Goal: Task Accomplishment & Management: Complete application form

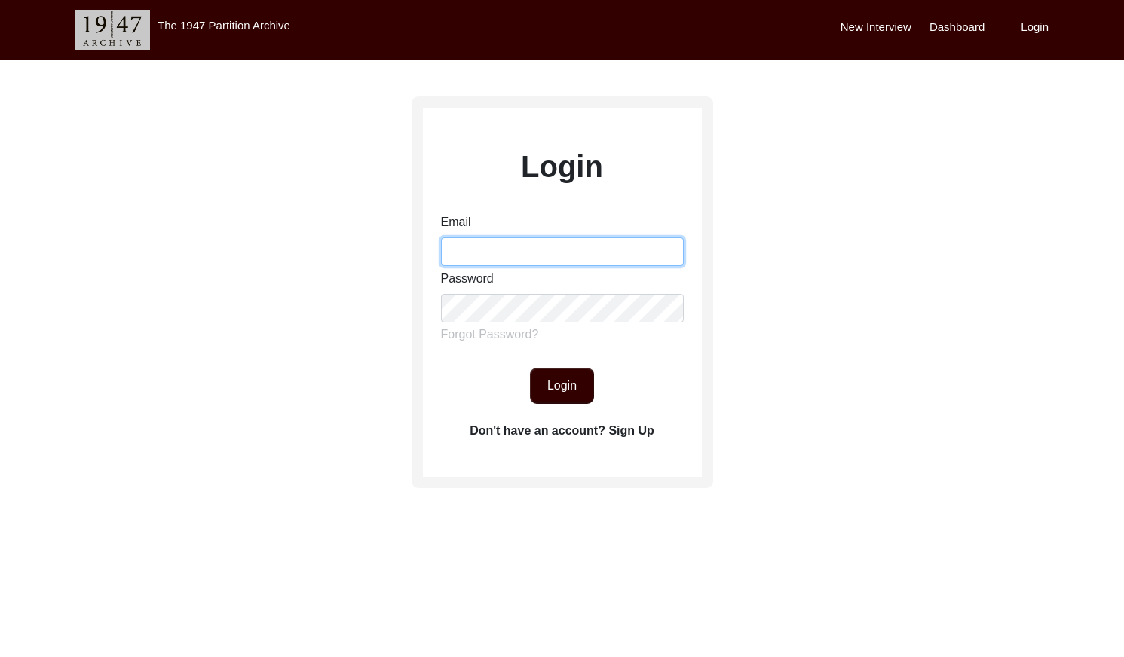
drag, startPoint x: 452, startPoint y: 258, endPoint x: 480, endPoint y: 265, distance: 29.6
click at [452, 258] on input "Email" at bounding box center [562, 251] width 243 height 29
type input "[EMAIL_ADDRESS][DOMAIN_NAME]"
click at [570, 381] on button "Login" at bounding box center [562, 386] width 64 height 36
click at [550, 378] on button "Login" at bounding box center [562, 386] width 64 height 36
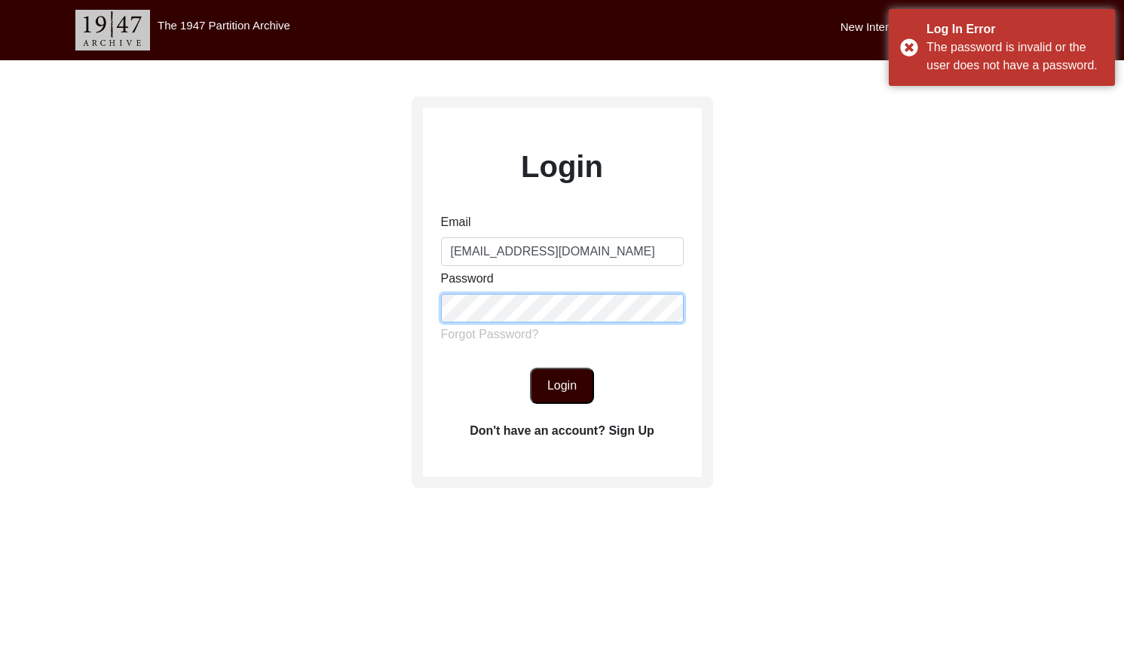
click at [323, 300] on div "Login Email [EMAIL_ADDRESS][DOMAIN_NAME] Password Forgot Password? Login Don't …" at bounding box center [562, 334] width 1124 height 549
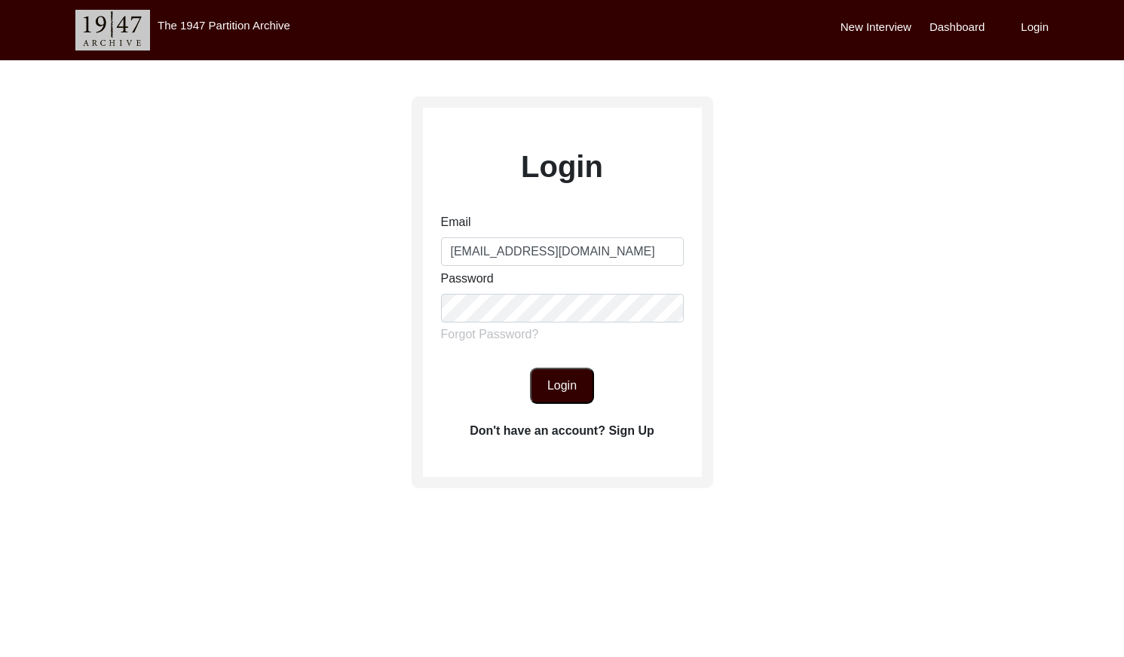
click at [557, 386] on button "Login" at bounding box center [562, 386] width 64 height 36
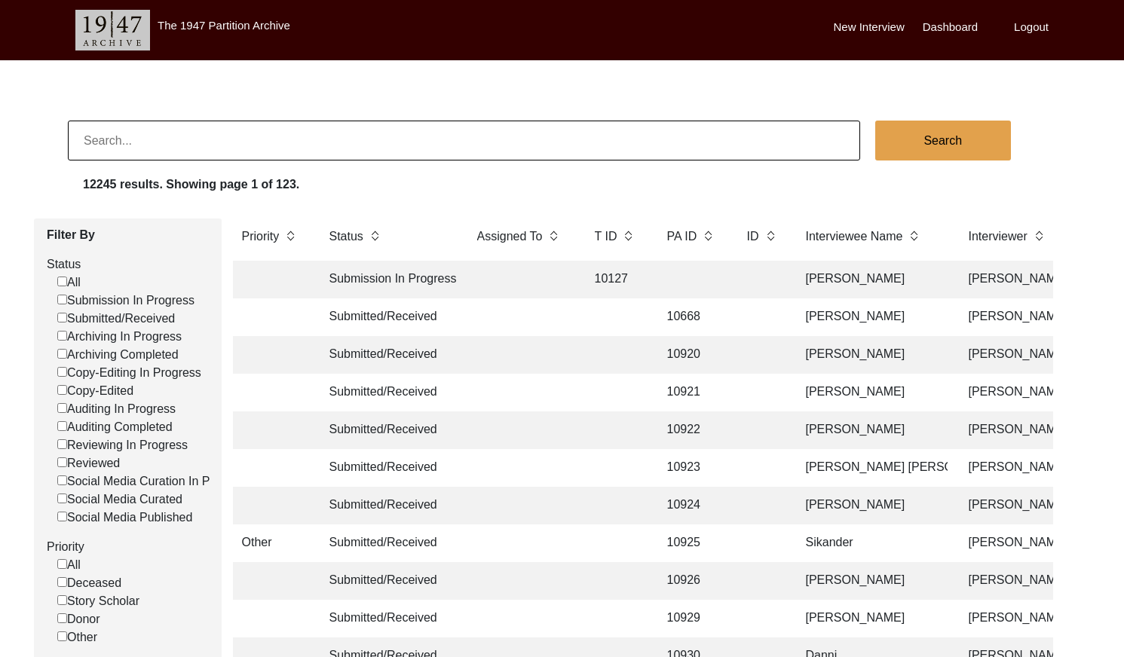
click at [60, 317] on input "Submitted/Received" at bounding box center [62, 318] width 10 height 10
checkbox input "false"
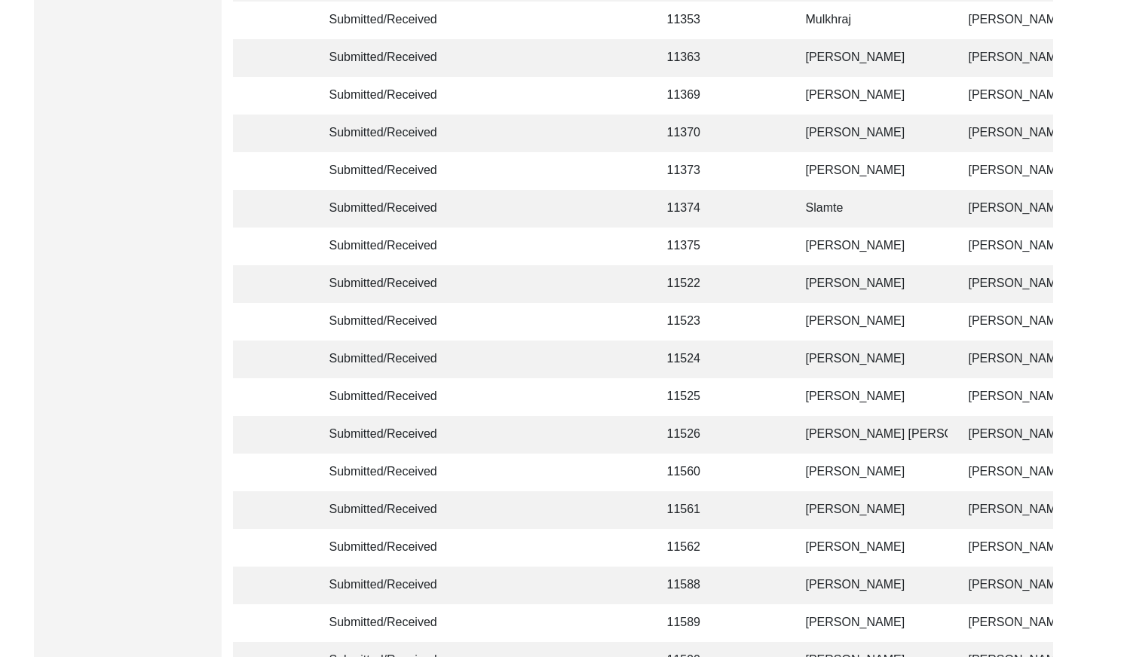
scroll to position [3562, 0]
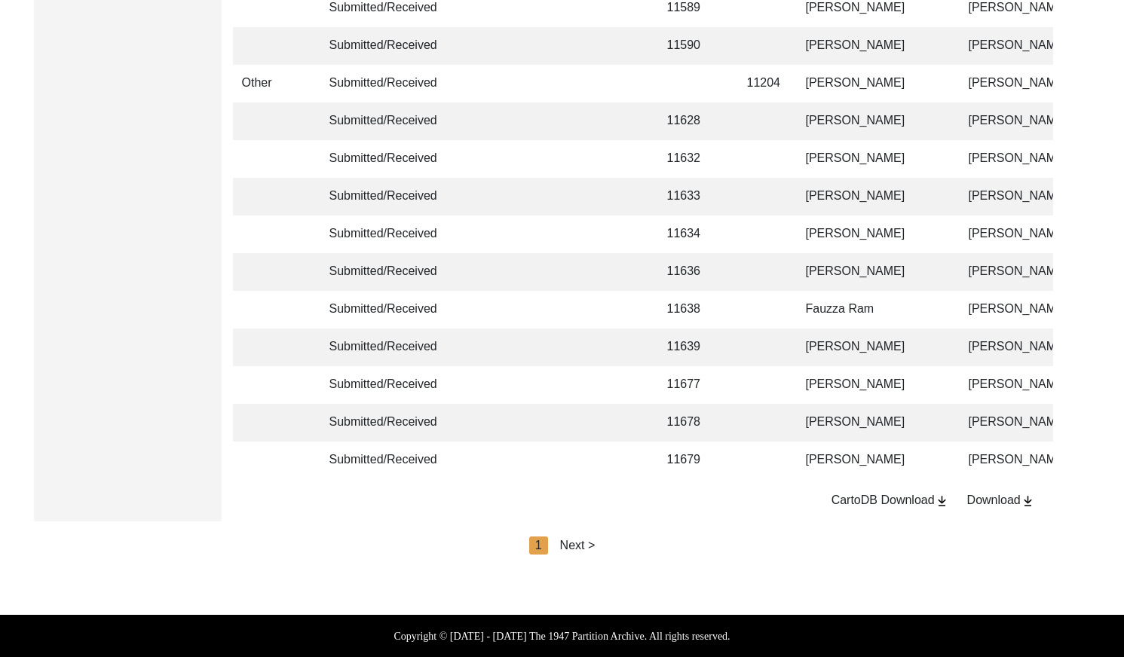
click at [577, 553] on div "Next >" at bounding box center [577, 546] width 35 height 18
click at [620, 550] on div "Next >" at bounding box center [612, 546] width 35 height 18
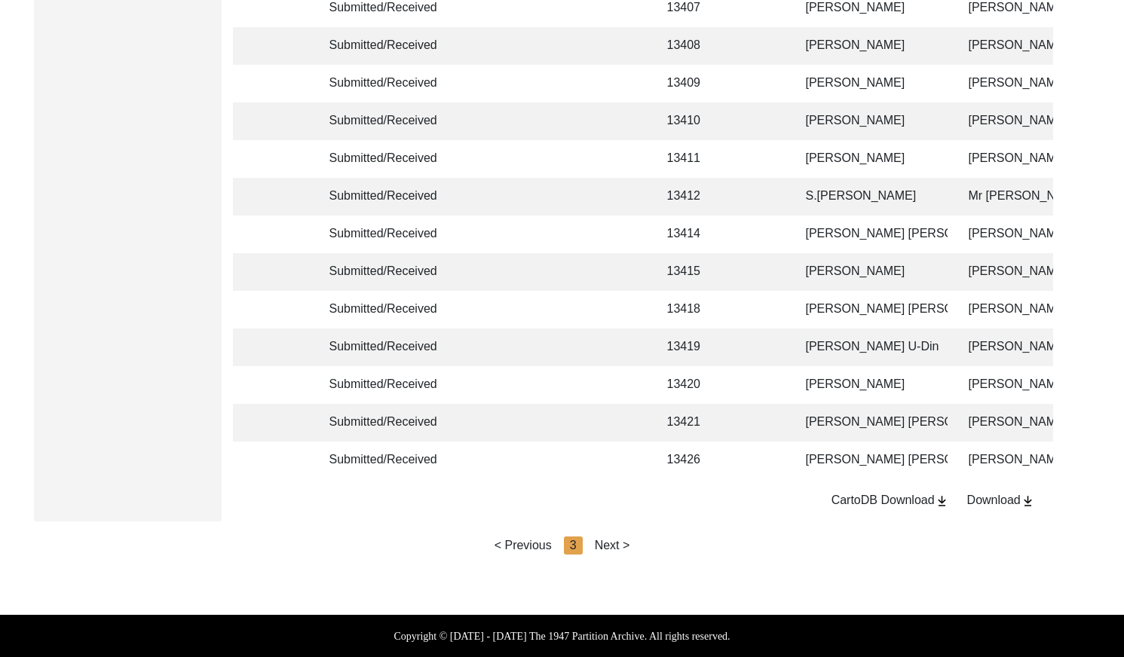
click at [622, 540] on div "Next >" at bounding box center [612, 546] width 35 height 18
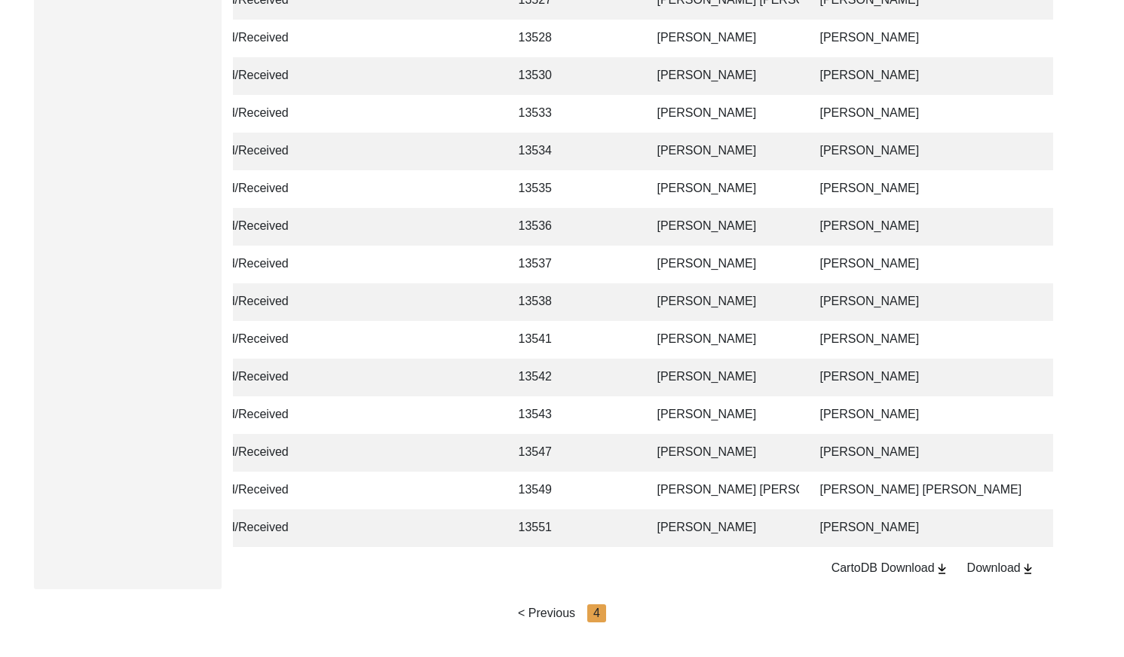
scroll to position [2317, 0]
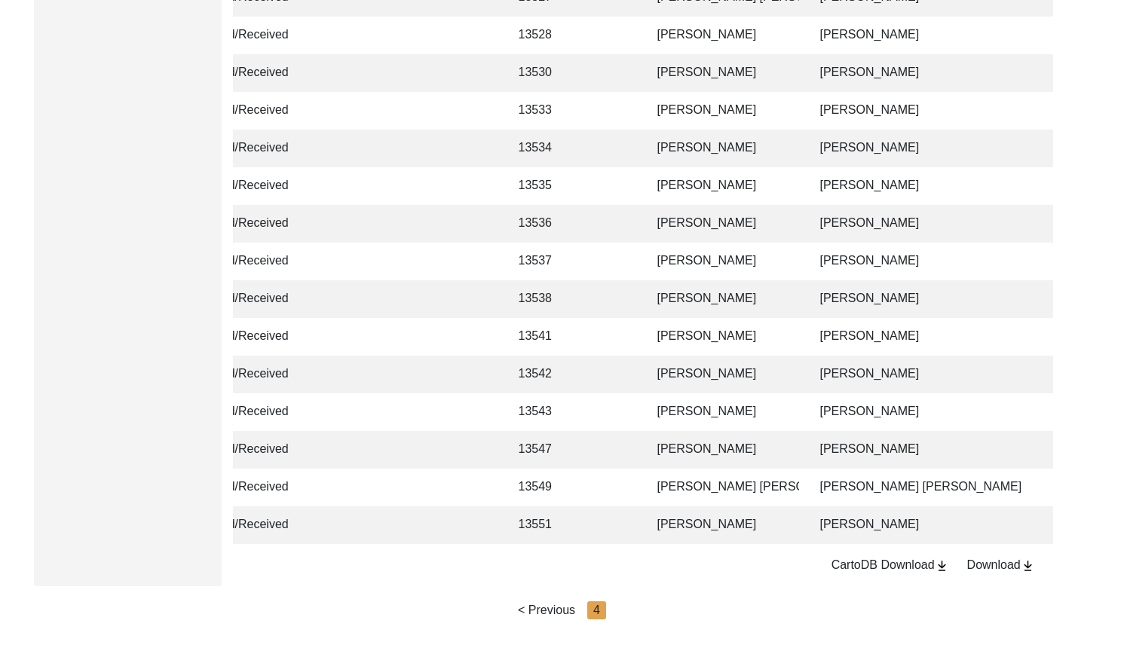
click at [687, 529] on td "[PERSON_NAME]" at bounding box center [723, 526] width 151 height 38
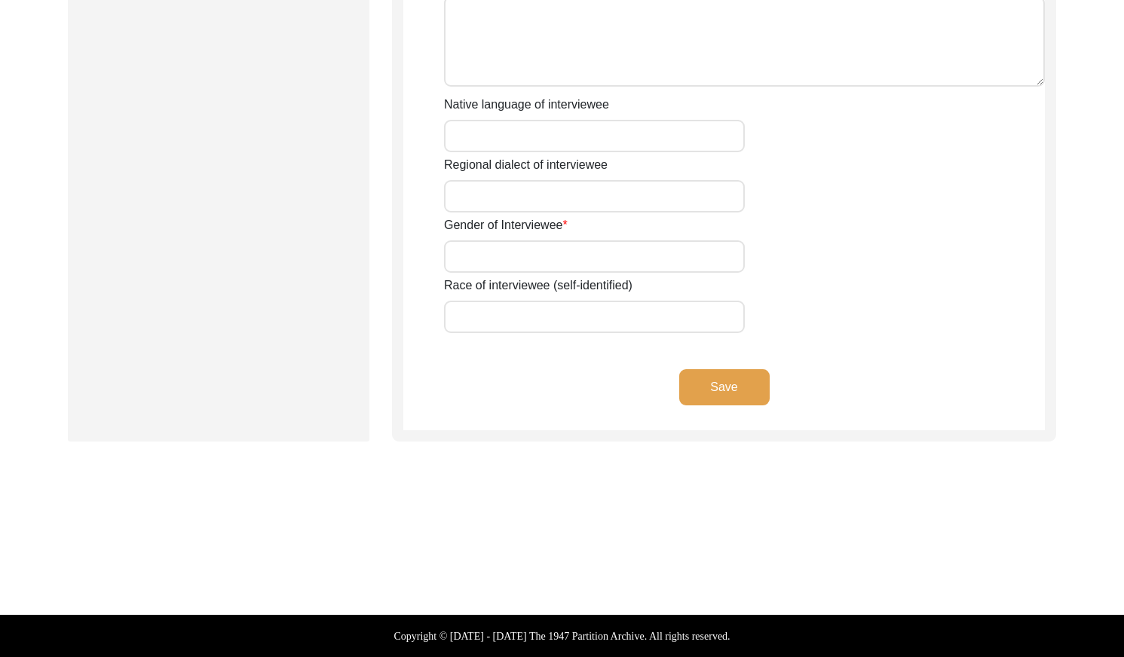
scroll to position [1052, 0]
type input "Mr"
type input "Umer"
type input "Deen"
type input "N/A"
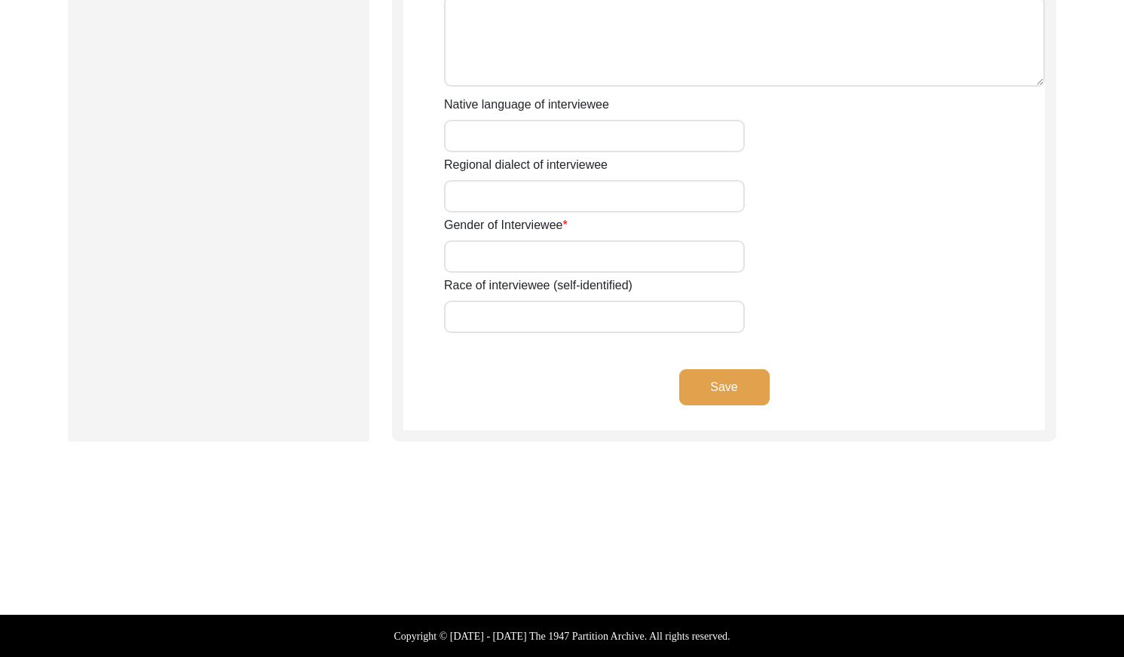
type input "[PERSON_NAME]"
type input "N/A"
type input "[PERSON_NAME]"
type input "1939"
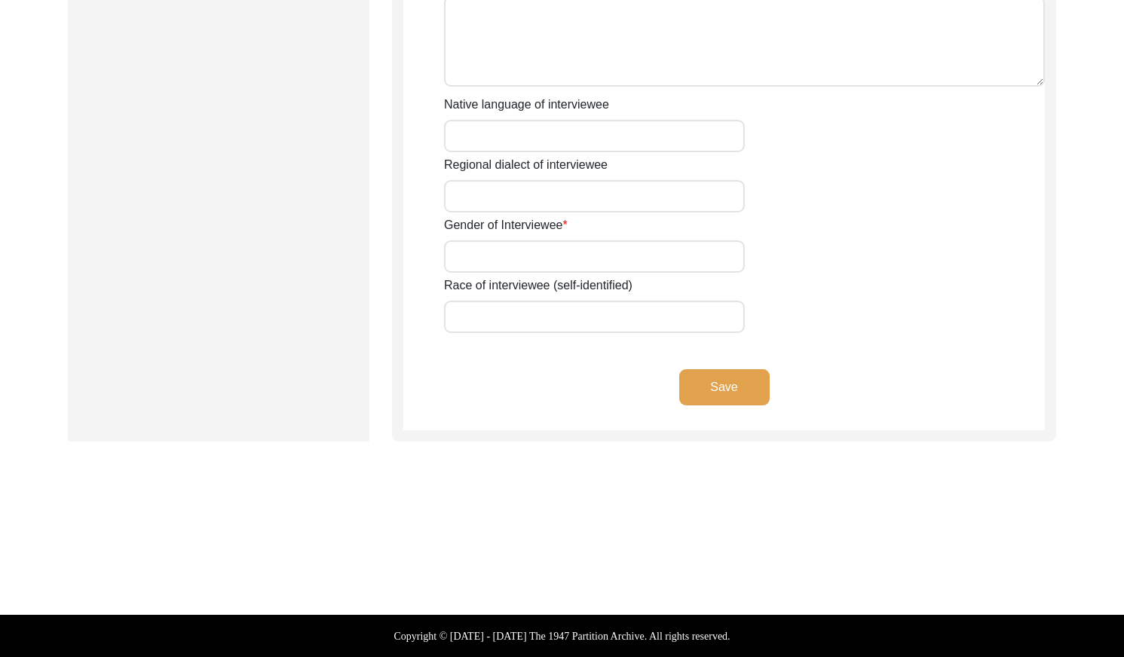
type input "1939"
type input "88 Years"
type input "[DEMOGRAPHIC_DATA]"
type input "N/A"
type textarea "N/A"
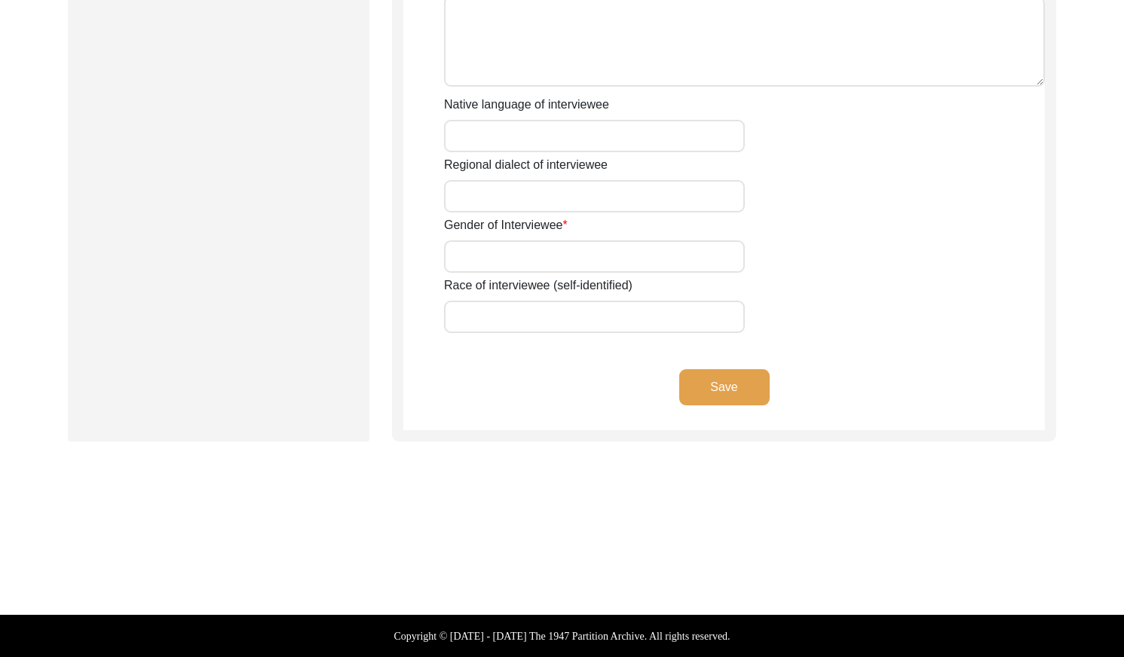
type input "Punjabi"
type input "Malwai"
type input "[DEMOGRAPHIC_DATA]"
type input "Jut [PERSON_NAME]"
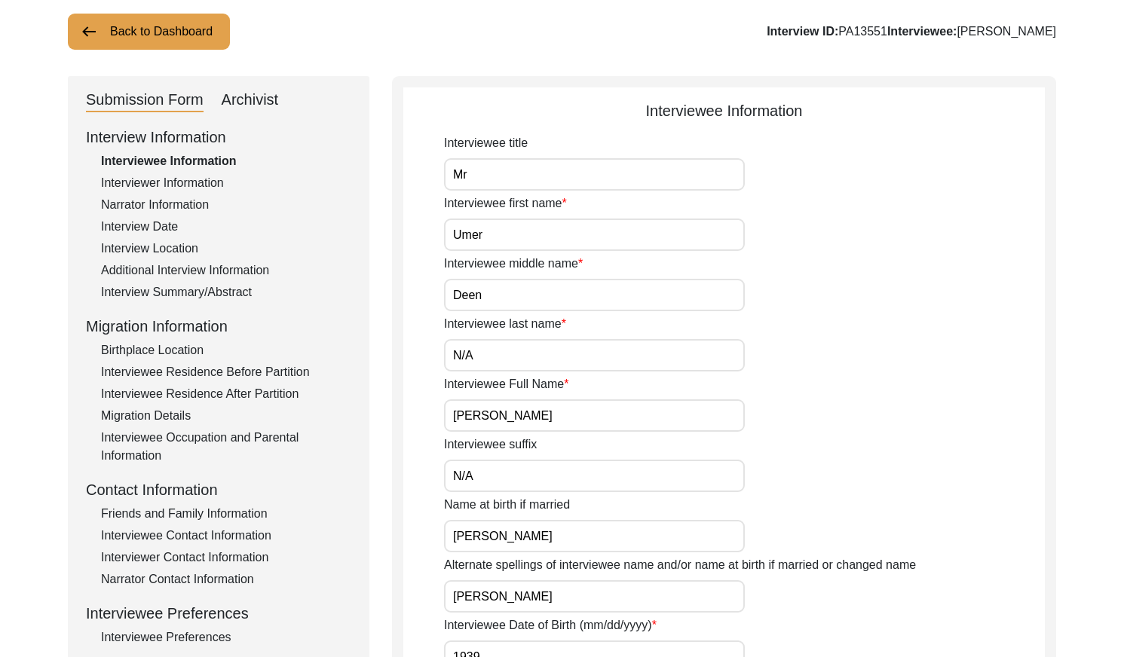
scroll to position [101, 0]
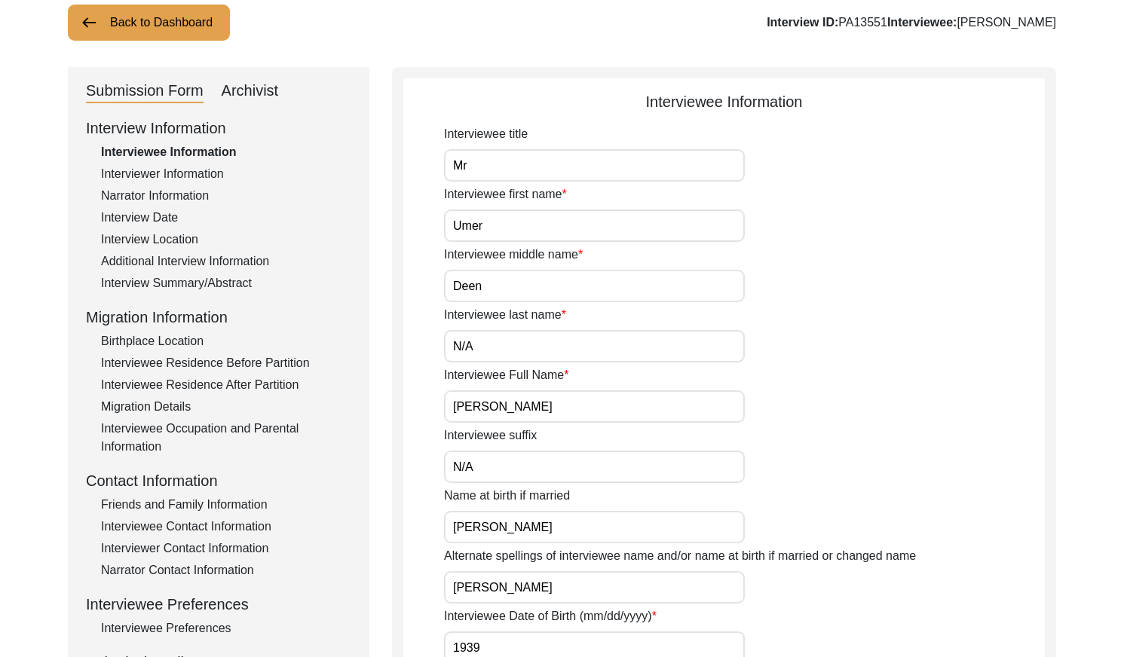
drag, startPoint x: 916, startPoint y: 20, endPoint x: 872, endPoint y: 23, distance: 43.8
click at [872, 23] on div "Interview ID: PA13551 Interviewee: [PERSON_NAME]" at bounding box center [911, 23] width 289 height 18
copy div "PA13551"
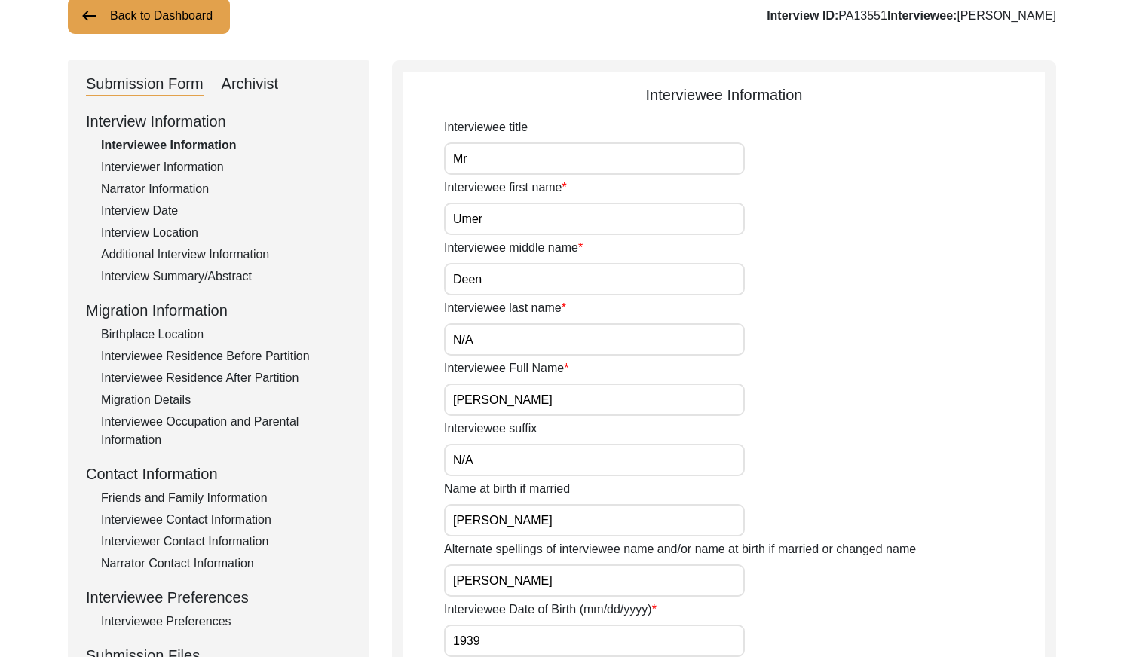
scroll to position [0, 0]
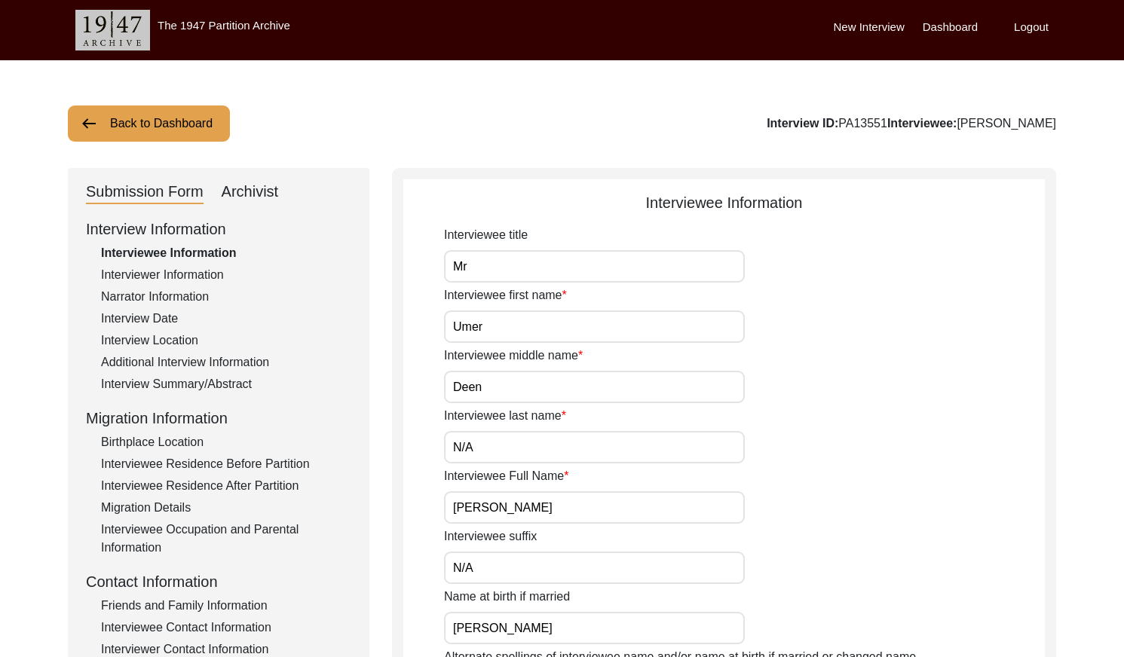
click at [194, 278] on div "Interviewer Information" at bounding box center [226, 275] width 250 height 18
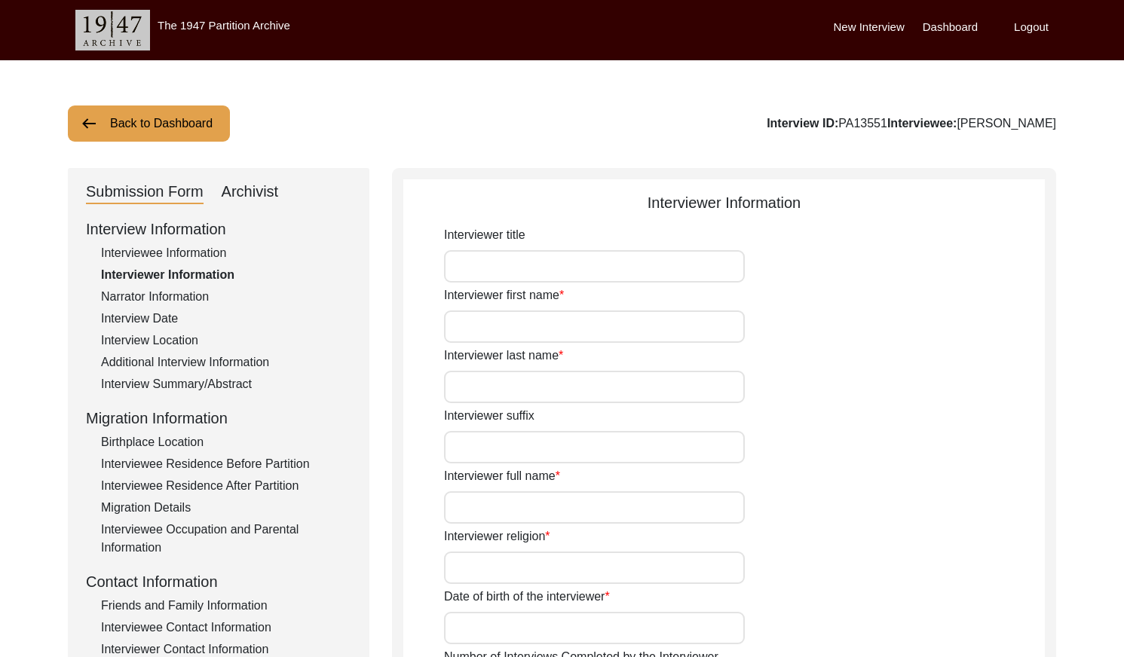
type input "Mr"
type input "[DEMOGRAPHIC_DATA]"
type input "[PERSON_NAME]"
type input "N/A"
type input "[PERSON_NAME]"
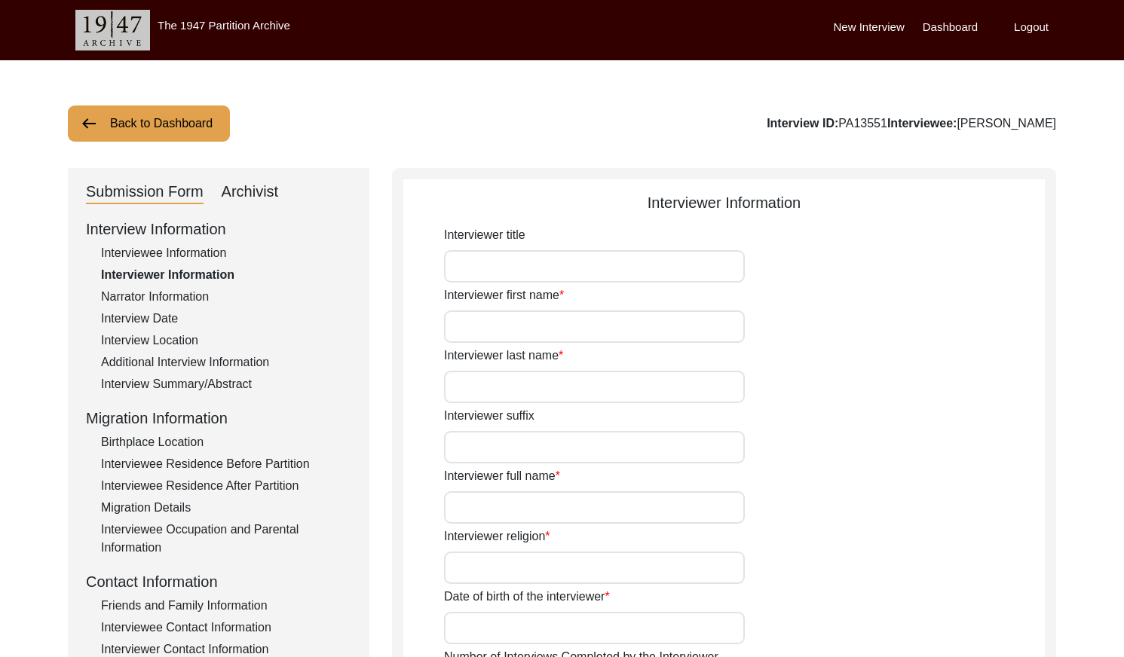
type input "[DEMOGRAPHIC_DATA]"
type input "[DATE]"
type input "[GEOGRAPHIC_DATA], [GEOGRAPHIC_DATA], [GEOGRAPHIC_DATA]"
type input "Retired Govt Servant"
type input "Mr"
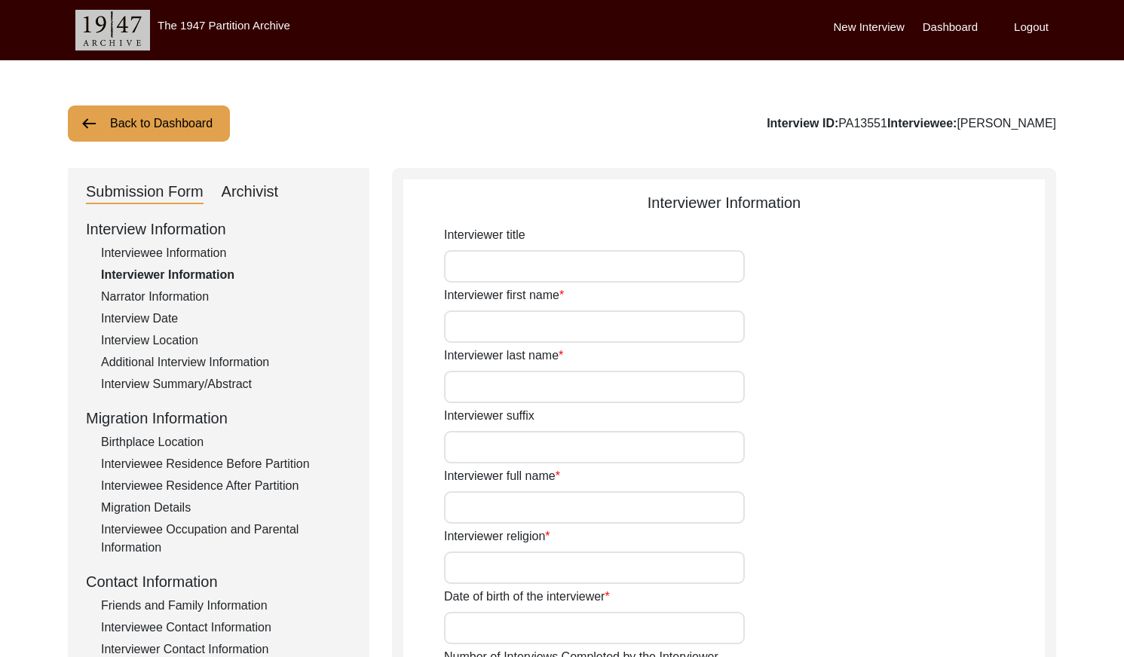
type input "[DEMOGRAPHIC_DATA]"
type input "[PERSON_NAME]"
type input "N/A"
type input "[PERSON_NAME]"
type textarea "A graduate in the subjects of education and [DEMOGRAPHIC_DATA] history."
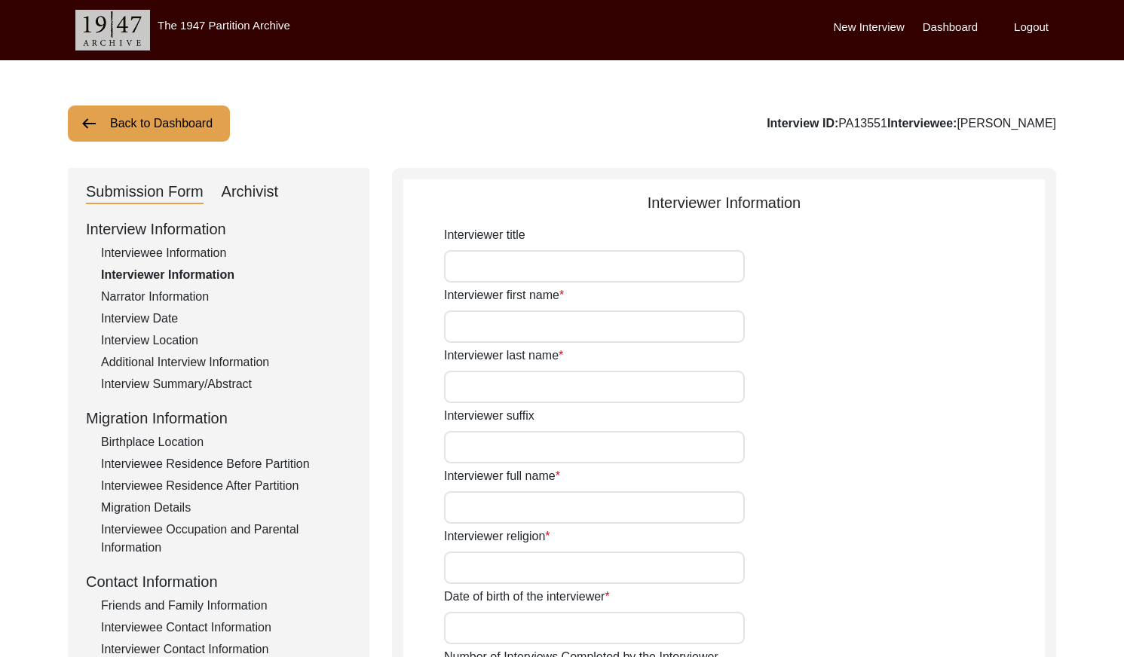
type input "Punjabi"
type input "Malwai"
type textarea "N/A"
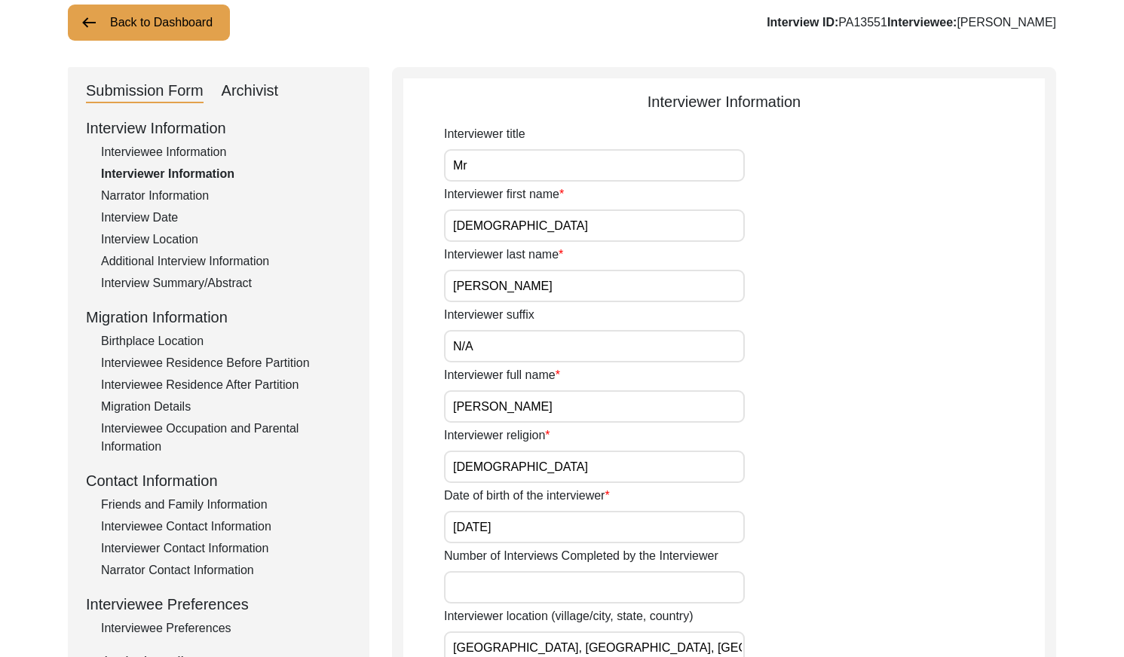
scroll to position [82, 0]
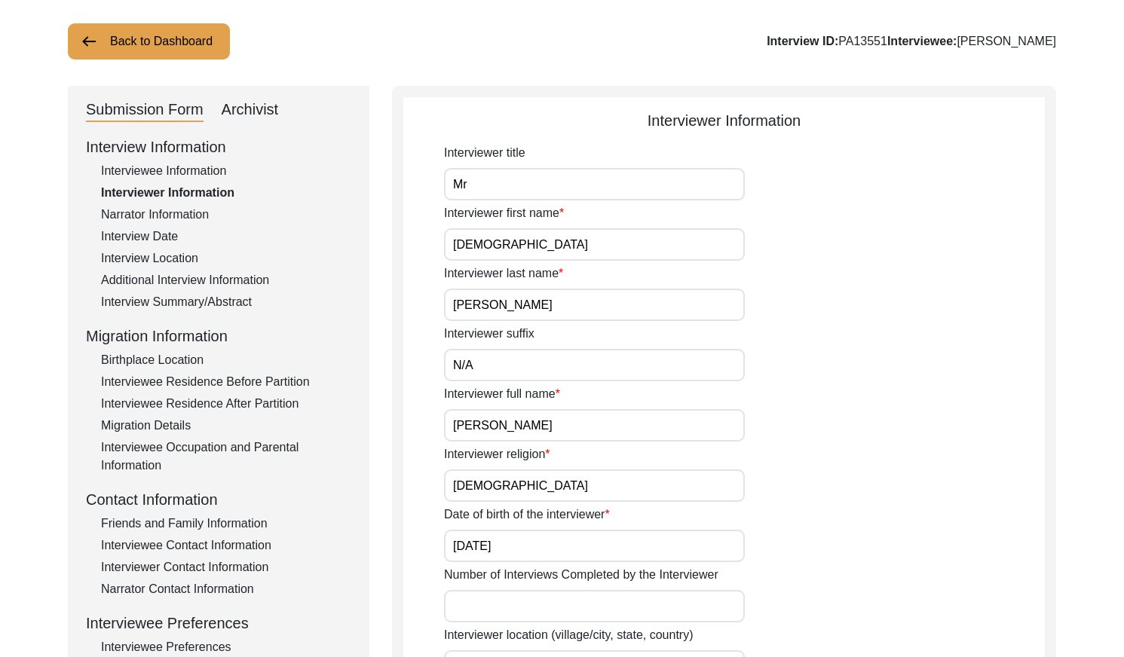
click at [205, 211] on div "Narrator Information" at bounding box center [226, 215] width 250 height 18
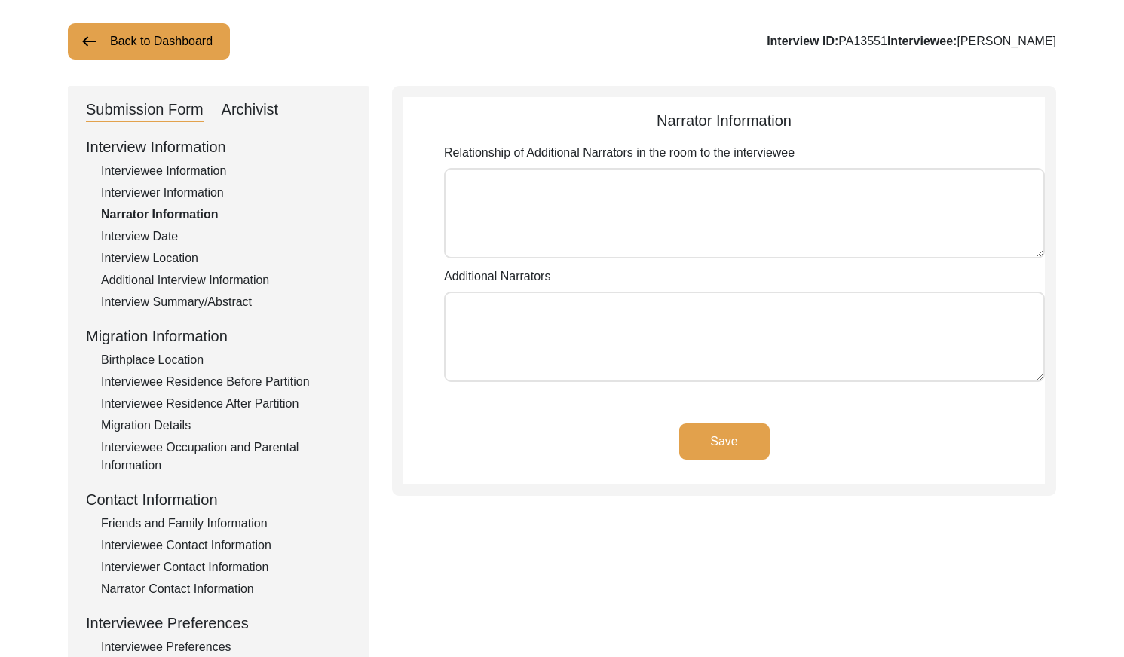
type textarea "N/A"
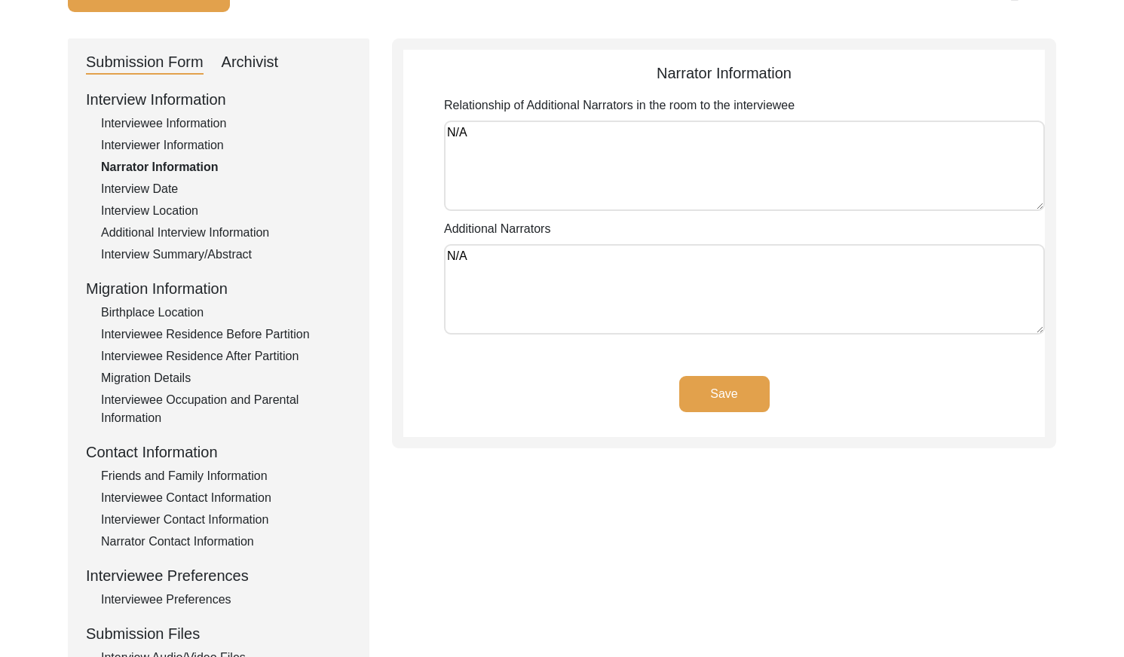
scroll to position [142, 0]
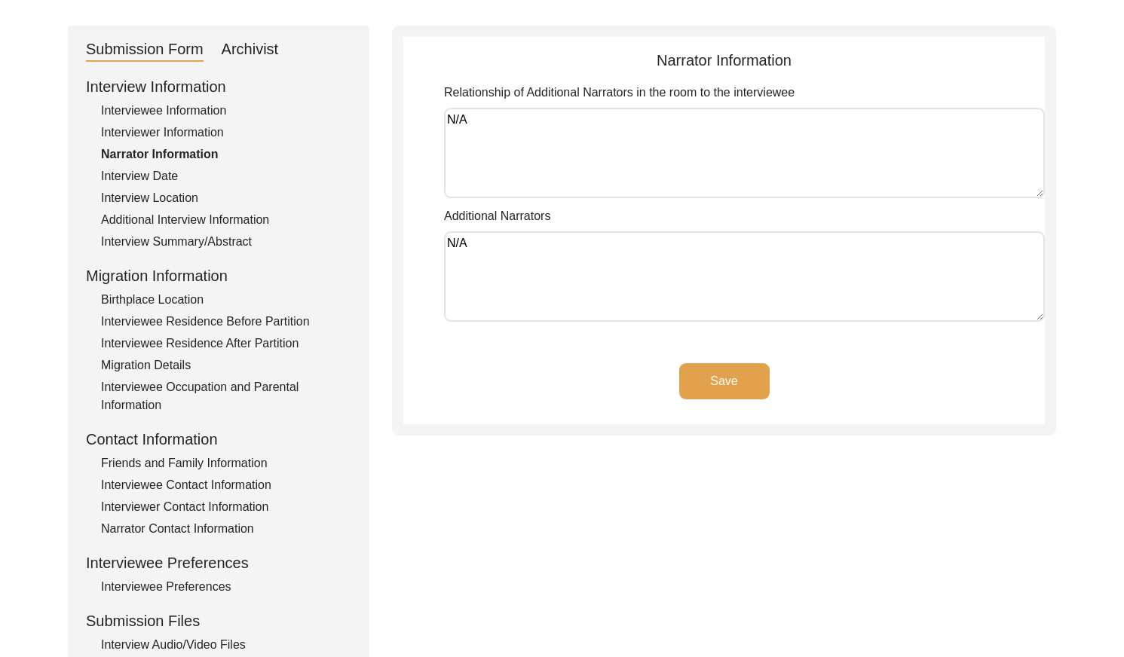
click at [134, 177] on div "Interview Date" at bounding box center [226, 176] width 250 height 18
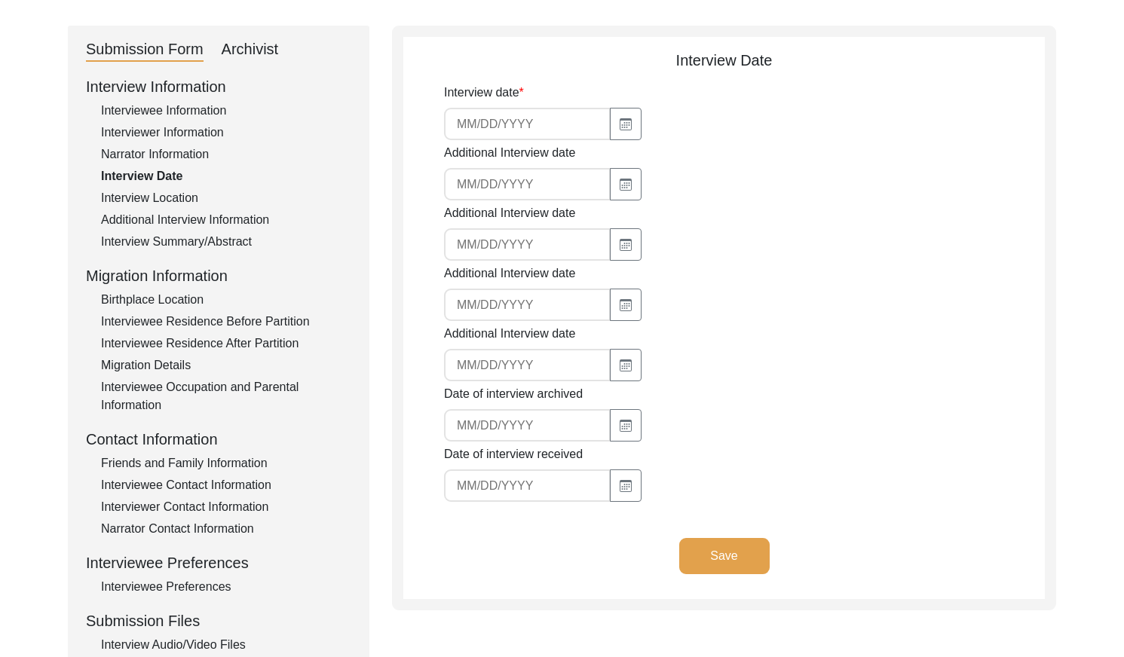
type input "[DATE]"
click at [189, 194] on div "Interview Location" at bounding box center [226, 198] width 250 height 18
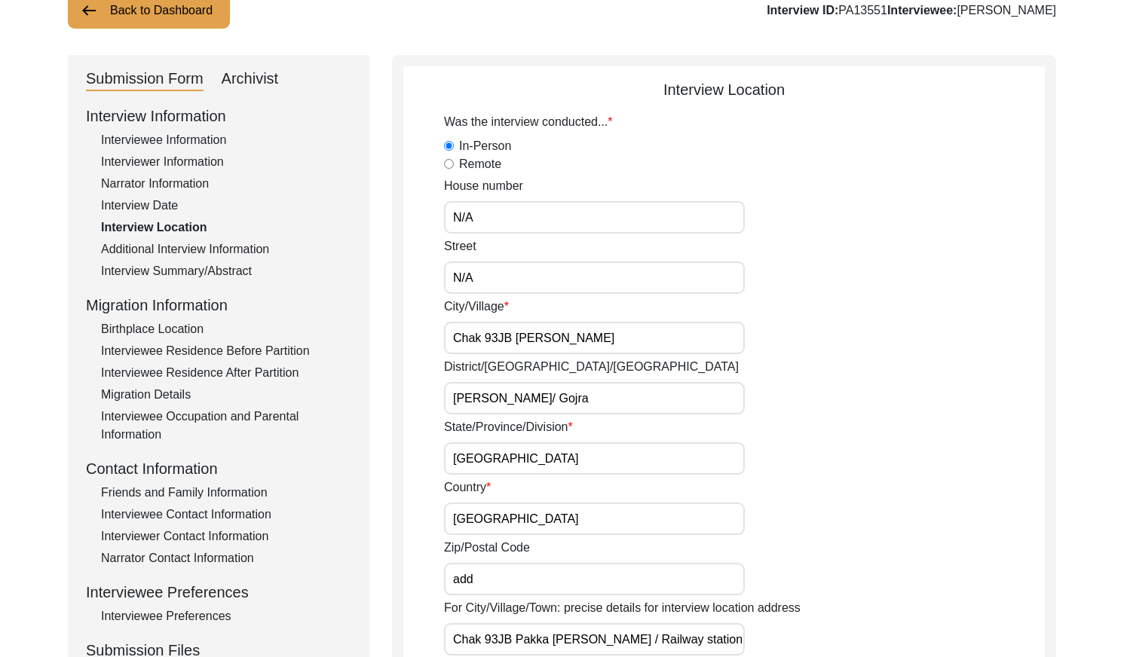
scroll to position [0, 0]
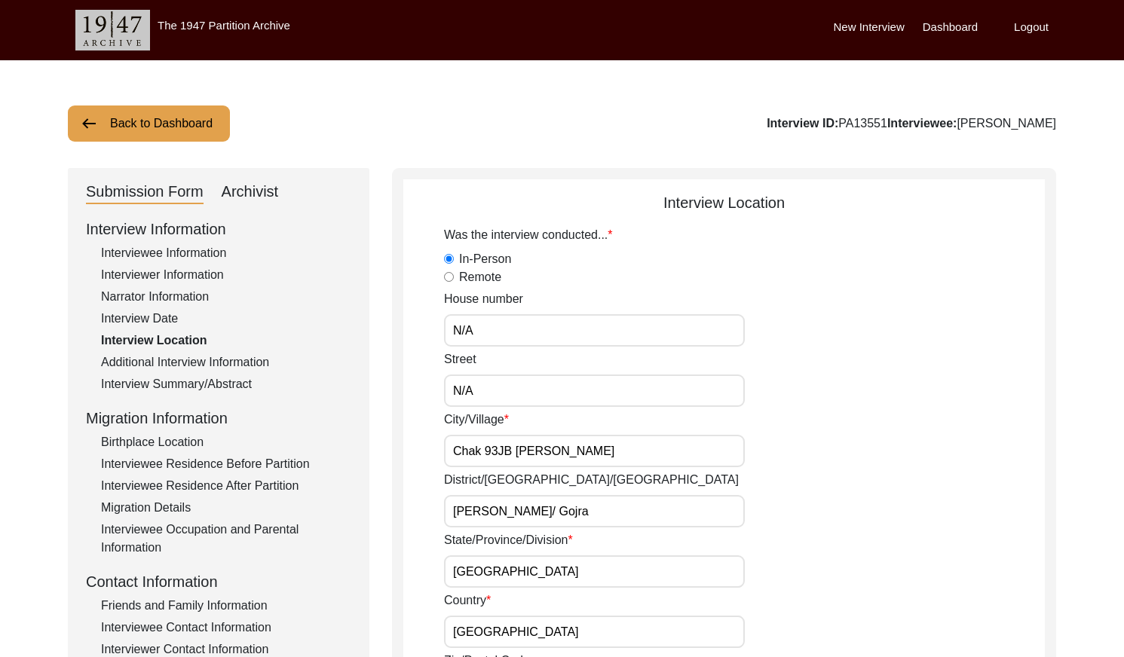
click at [214, 352] on div "Interview Information Interviewee Information Interviewer Information Narrator …" at bounding box center [218, 540] width 265 height 645
click at [216, 360] on div "Additional Interview Information" at bounding box center [226, 363] width 250 height 18
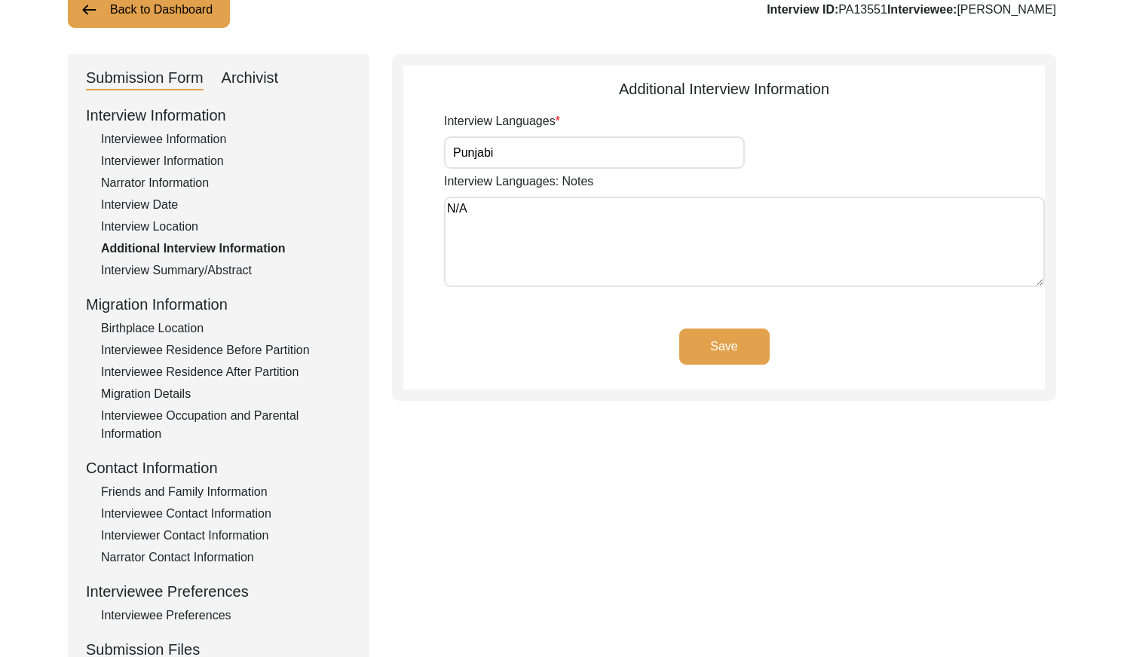
scroll to position [115, 0]
click at [238, 270] on div "Interview Summary/Abstract" at bounding box center [226, 269] width 250 height 18
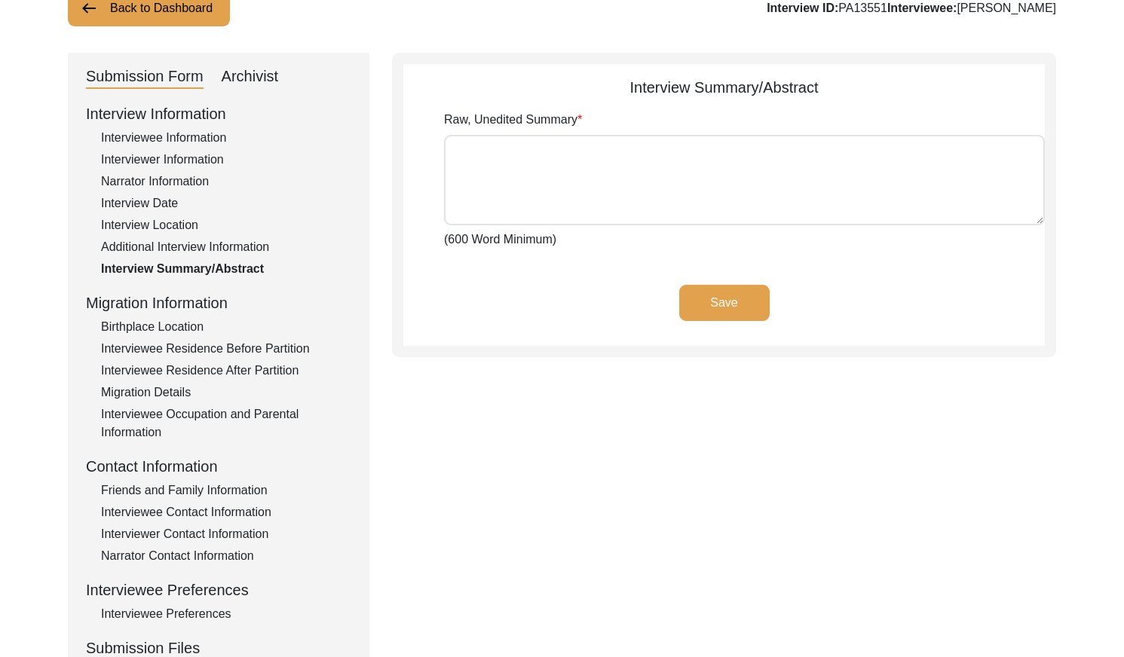
type textarea "[PERSON_NAME] [PERSON_NAME] [PERSON_NAME] son of [PERSON_NAME], jut was born at…"
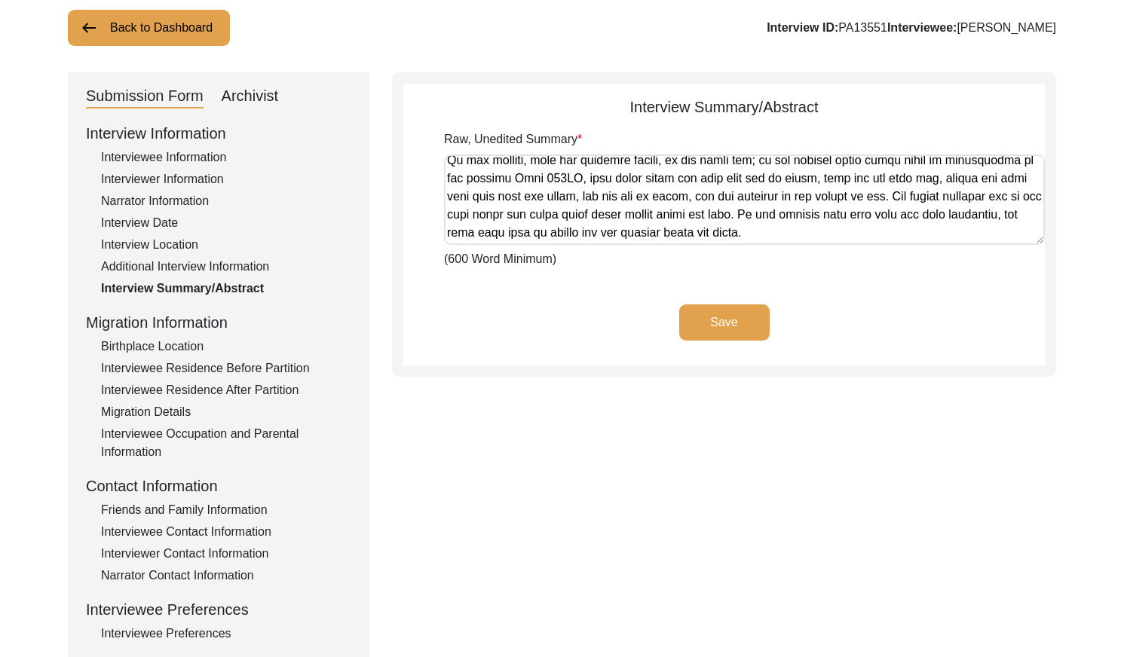
scroll to position [112, 0]
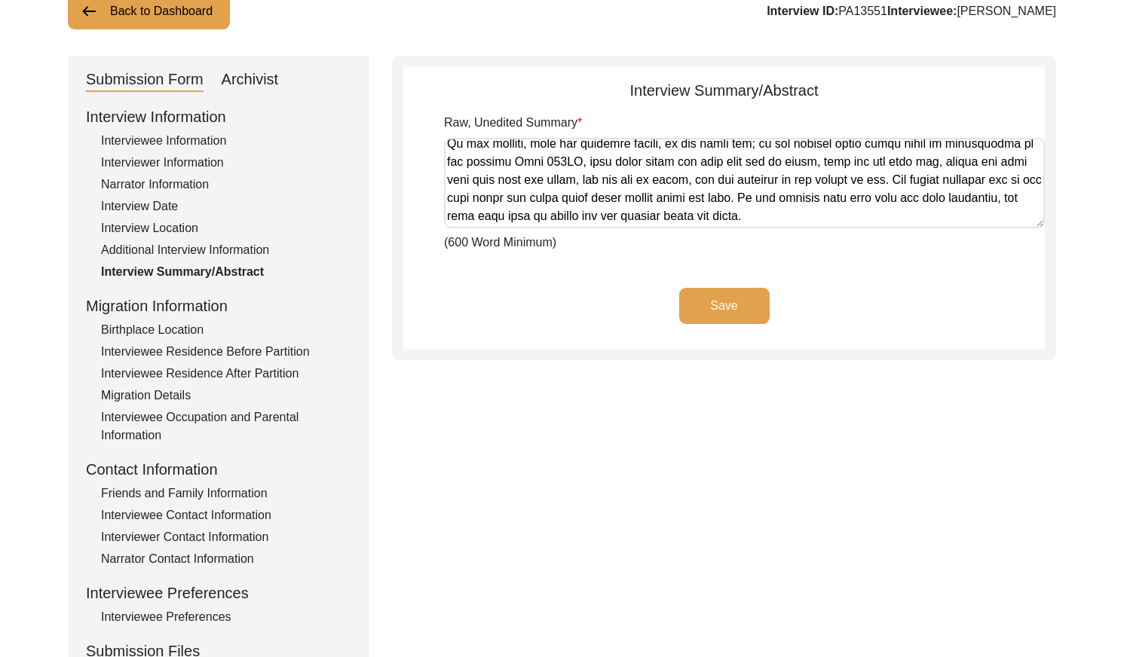
drag, startPoint x: 187, startPoint y: 332, endPoint x: 211, endPoint y: 329, distance: 24.4
click at [190, 332] on div "Birthplace Location" at bounding box center [226, 330] width 250 height 18
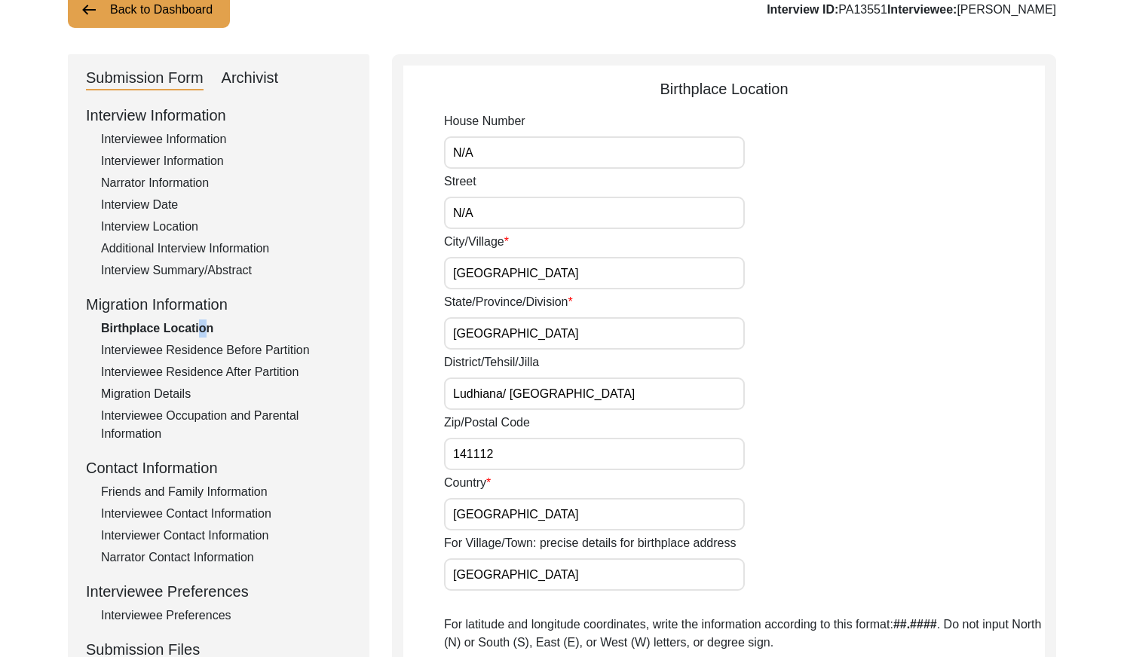
scroll to position [115, 0]
click at [282, 348] on div "Interviewee Residence Before Partition" at bounding box center [226, 350] width 250 height 18
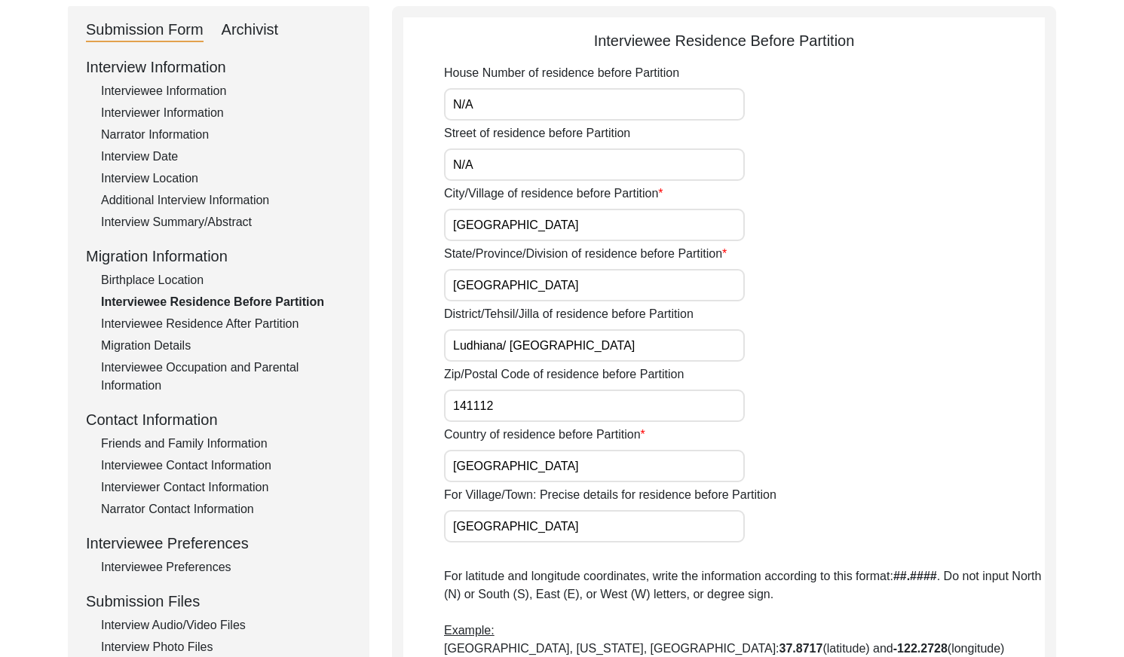
scroll to position [173, 0]
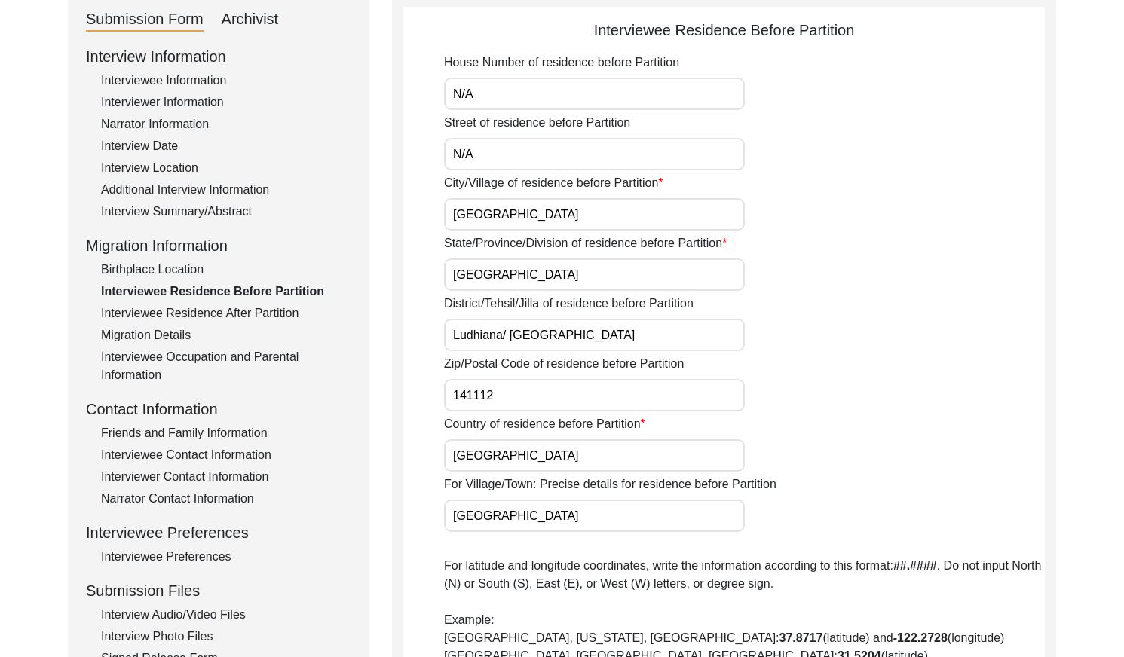
click at [262, 317] on div "Interviewee Residence After Partition" at bounding box center [226, 314] width 250 height 18
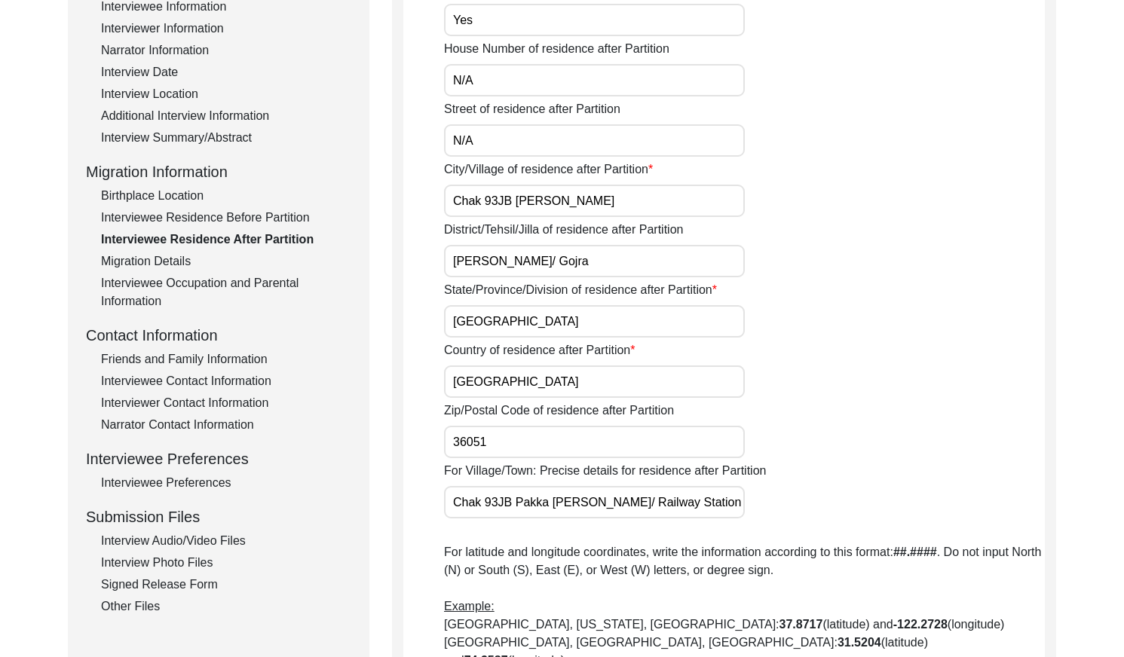
click at [244, 213] on div "Interviewee Residence Before Partition" at bounding box center [226, 218] width 250 height 18
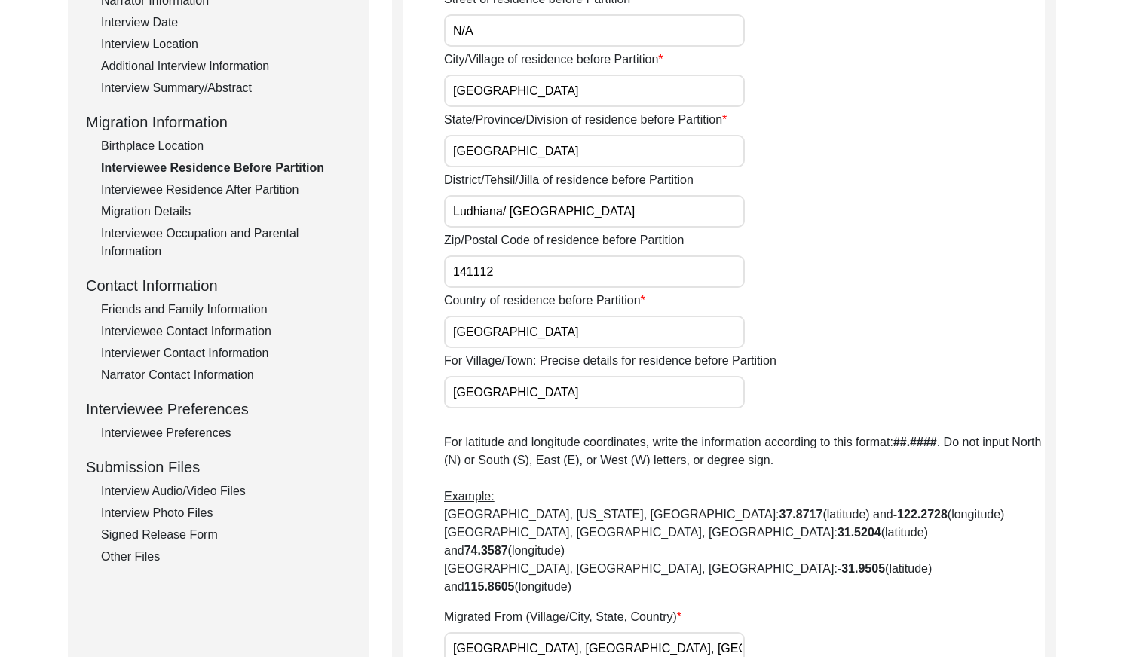
scroll to position [301, 0]
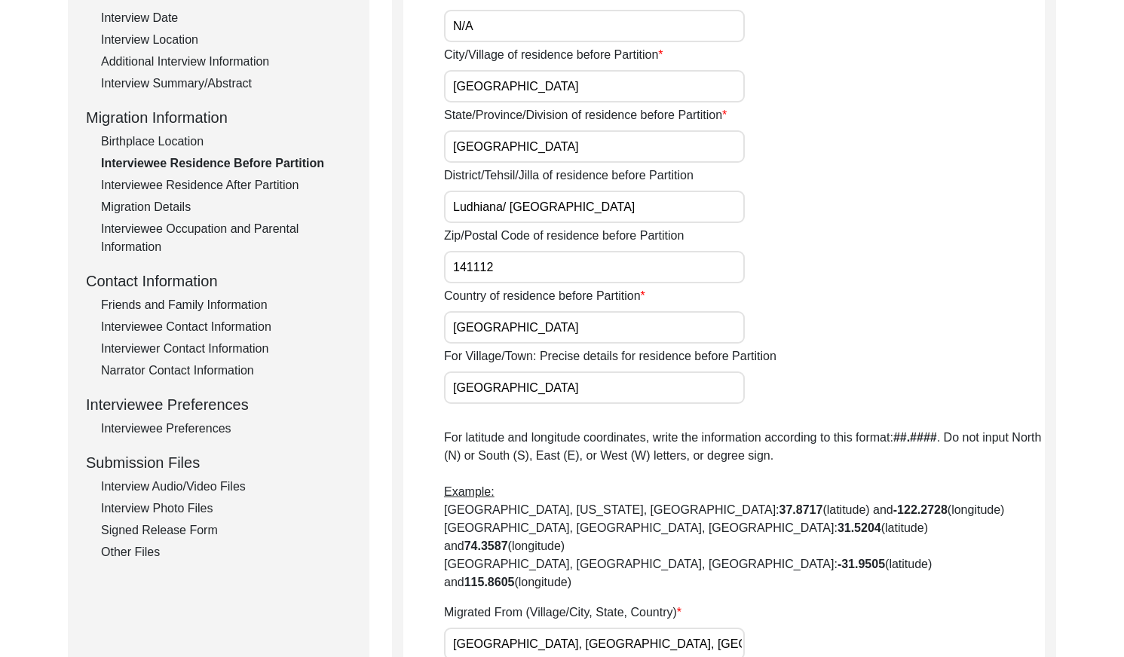
click at [161, 200] on div "Migration Details" at bounding box center [226, 207] width 250 height 18
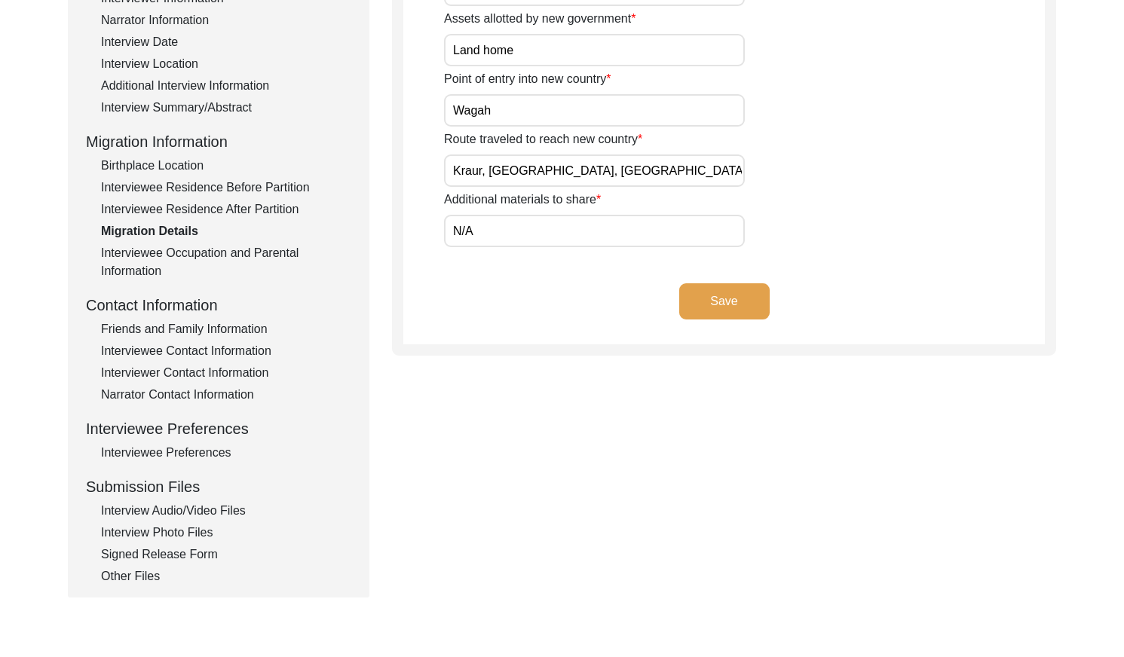
click at [238, 243] on div "Interview Information Interviewee Information Interviewer Information Narrator …" at bounding box center [218, 263] width 265 height 645
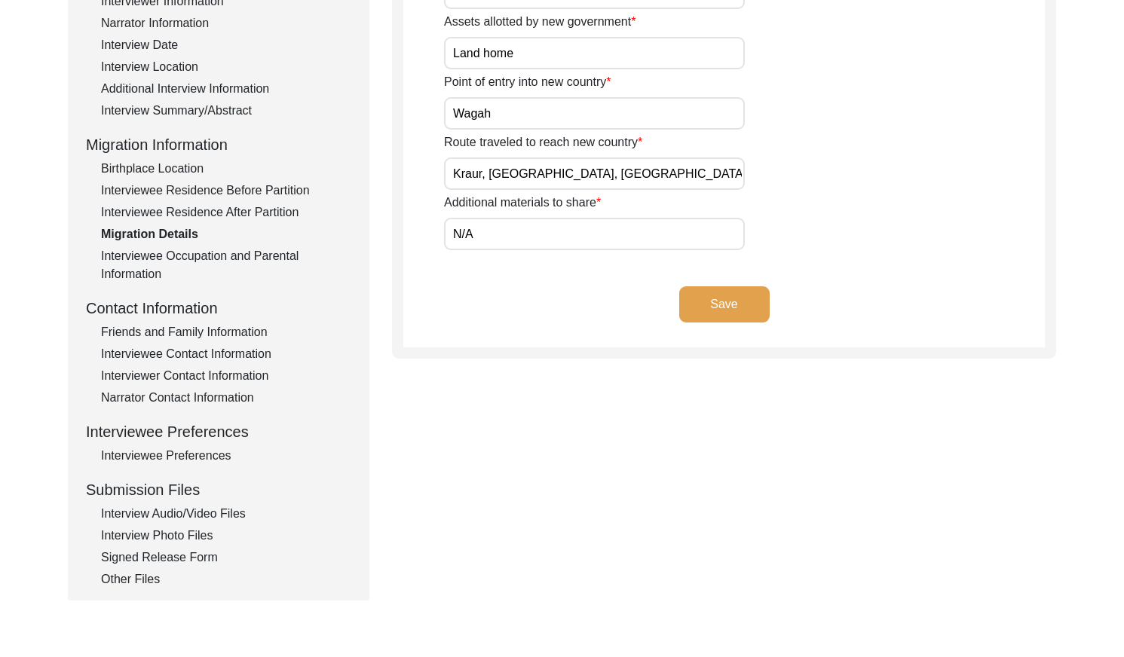
scroll to position [273, 0]
click at [280, 256] on div "Interviewee Occupation and Parental Information" at bounding box center [226, 266] width 250 height 36
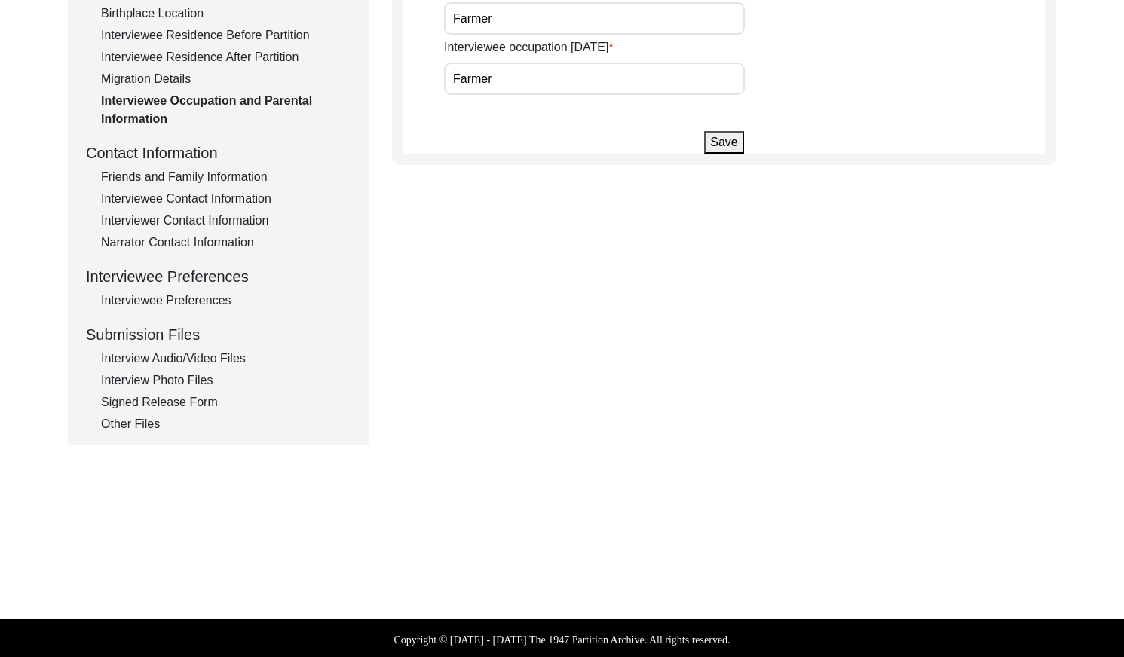
click at [221, 170] on div "Friends and Family Information" at bounding box center [226, 177] width 250 height 18
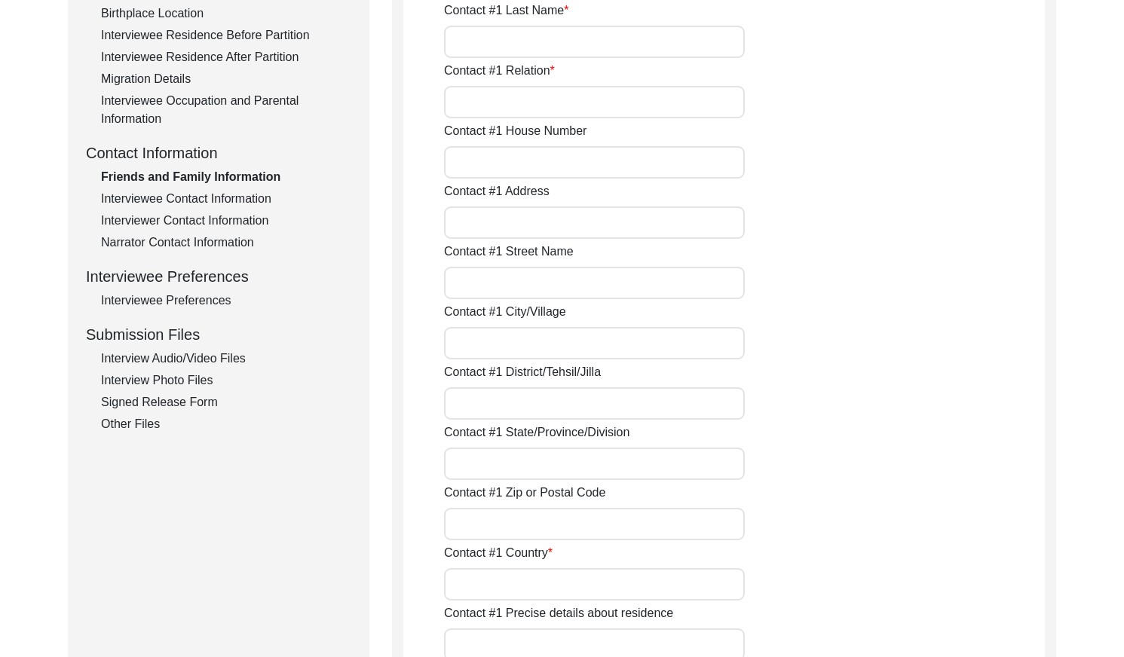
type input "[PERSON_NAME]"
type input "Asif"
type input "[PERSON_NAME]"
type input "Son"
type input "N/A"
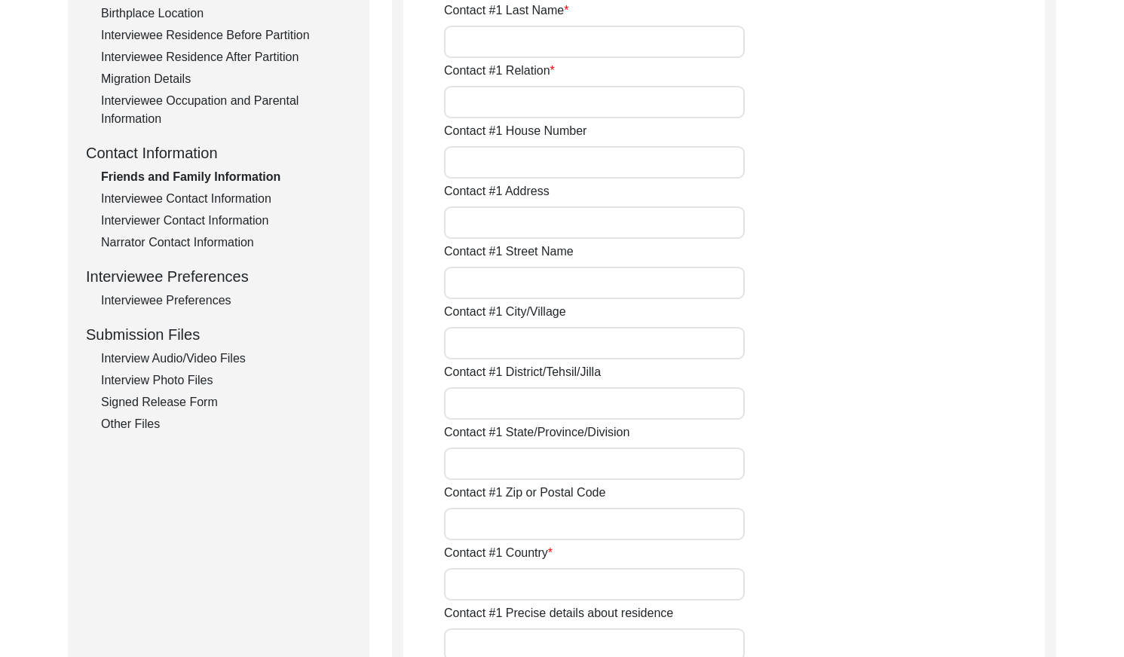
type input "93JB"
type input "N/A"
type input "Chak 93JB"
type input "[PERSON_NAME]/ Gojra"
type input "[GEOGRAPHIC_DATA]"
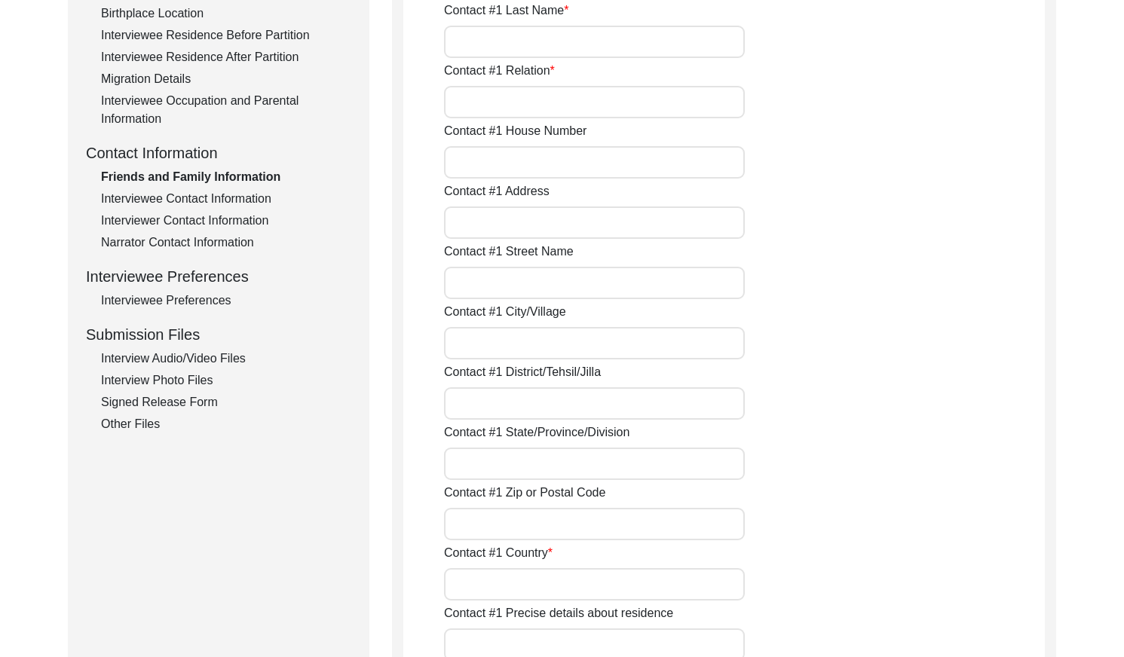
type input "36051"
type input "[GEOGRAPHIC_DATA]"
type input "Chak 93JB"
type input "0305-4353093"
type input "N/A"
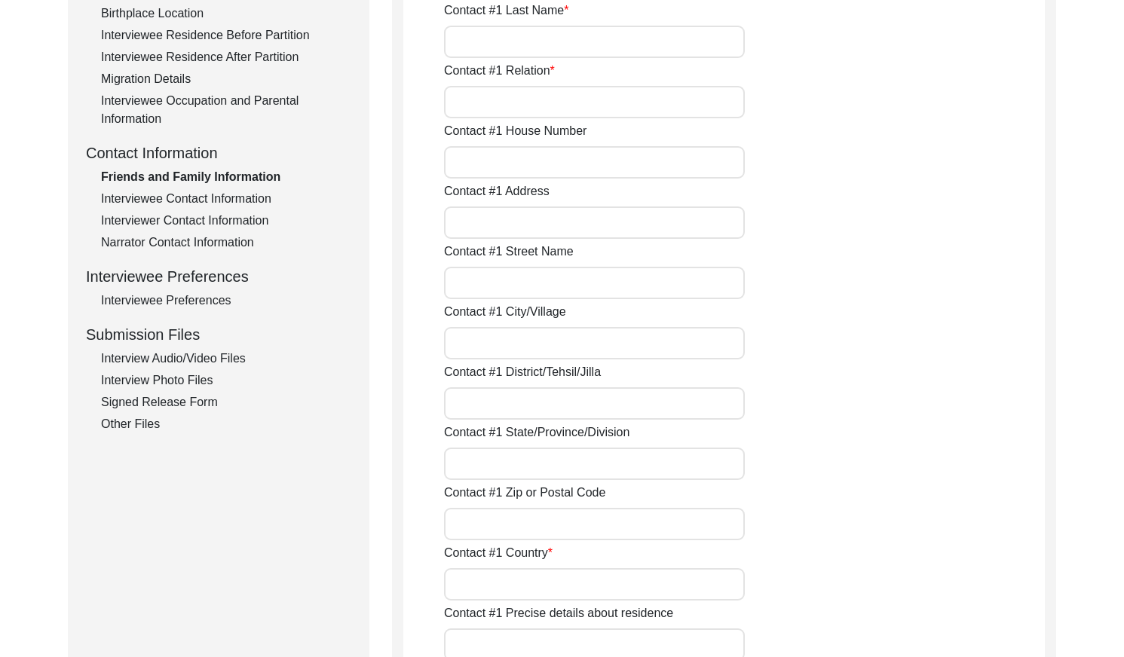
type input "N/A"
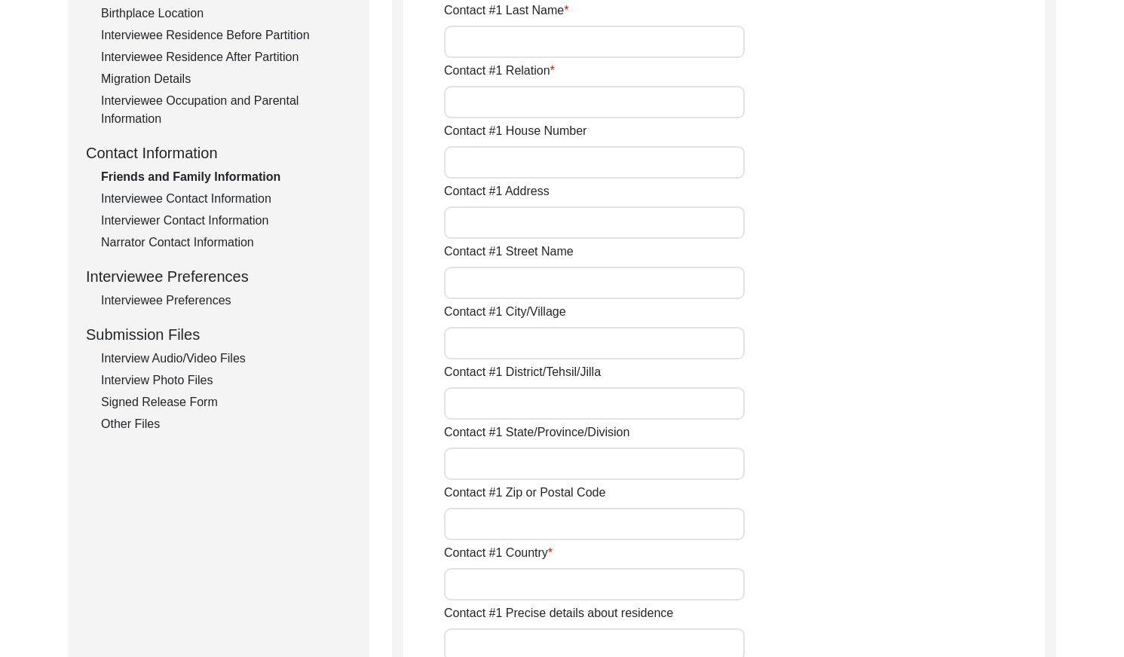
type input "[PERSON_NAME]"
type input "[DEMOGRAPHIC_DATA]"
type input "Saleem"
type input "Son"
type input "N/A"
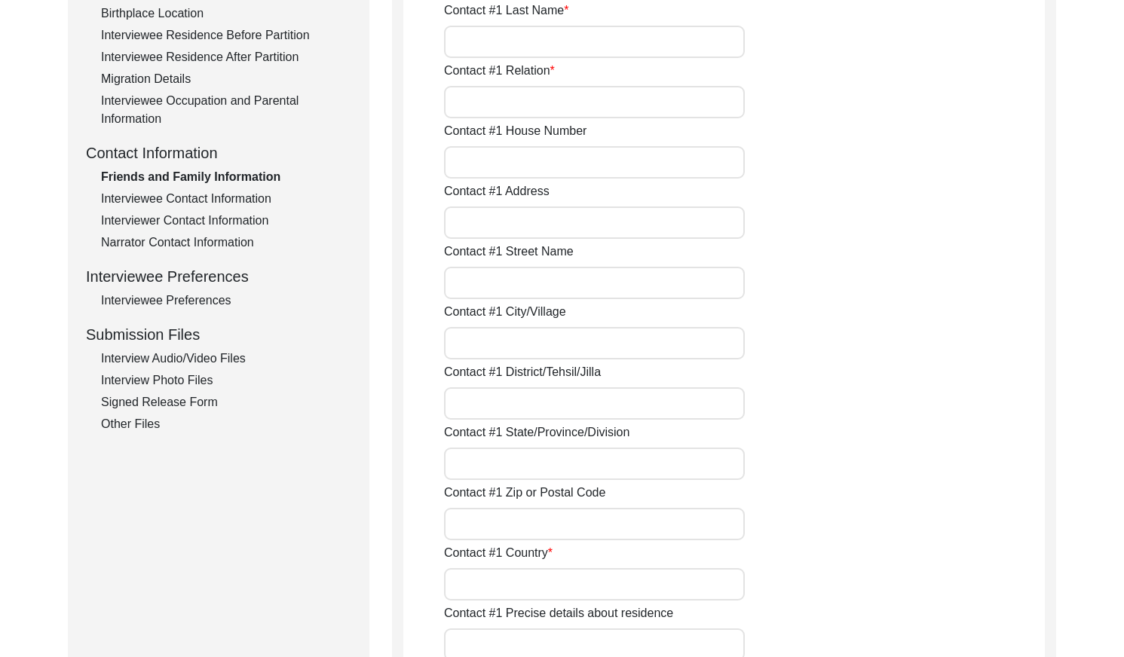
type input "Chak 93JB"
type input "N/A"
type input "Chak 93JB"
type input "[PERSON_NAME]/ gojra"
type input "[GEOGRAPHIC_DATA]"
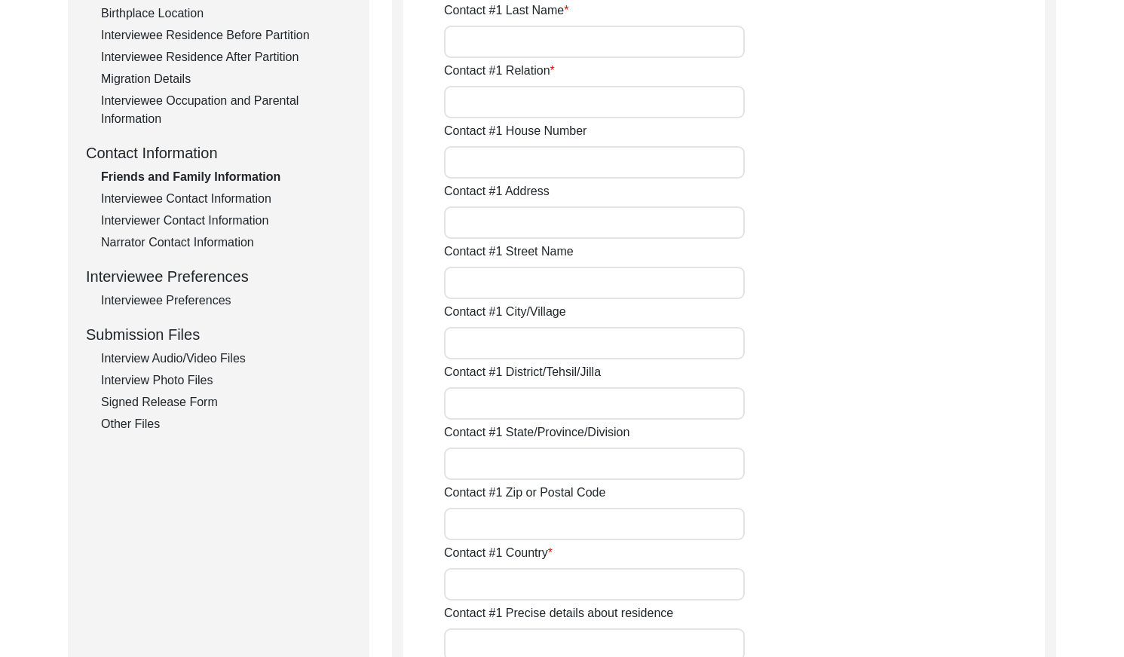
type input "36051"
type input "[GEOGRAPHIC_DATA]"
type input "Chak 93JB"
type input "0303-6070580"
type input "N/A"
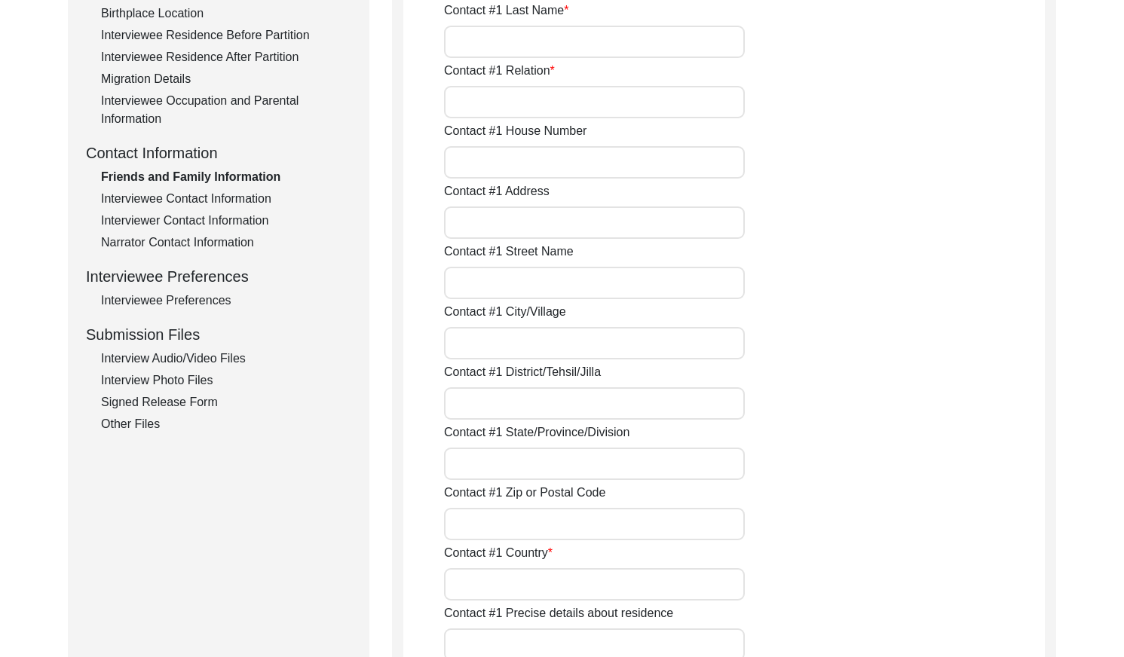
type input "N/A"
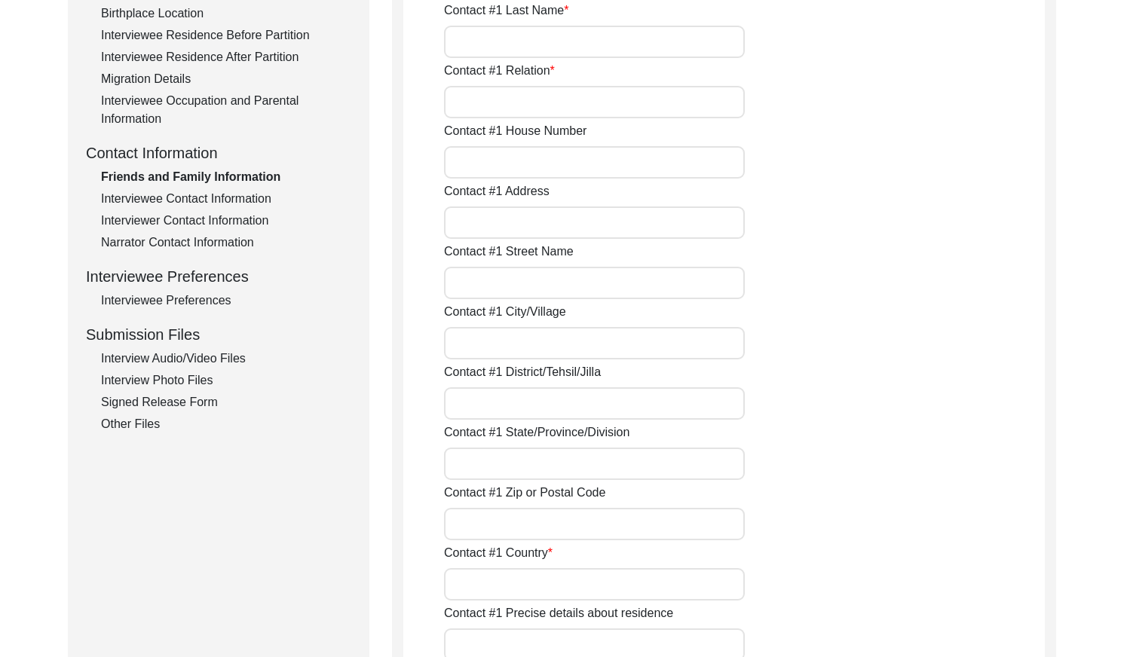
type input "N/A"
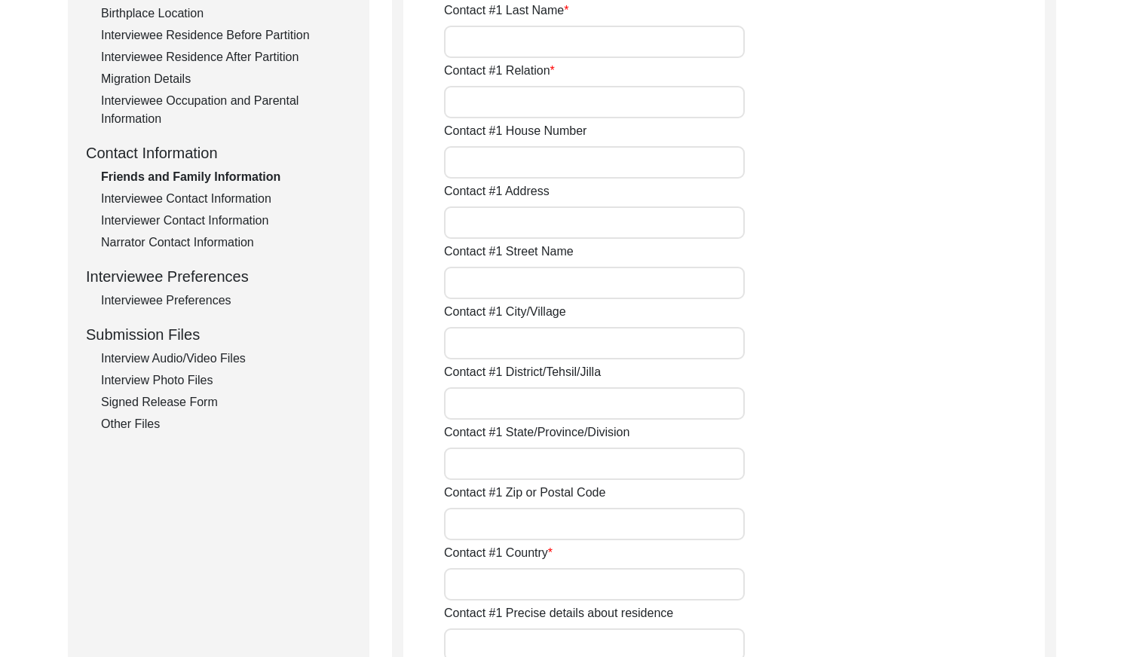
type input "N/A"
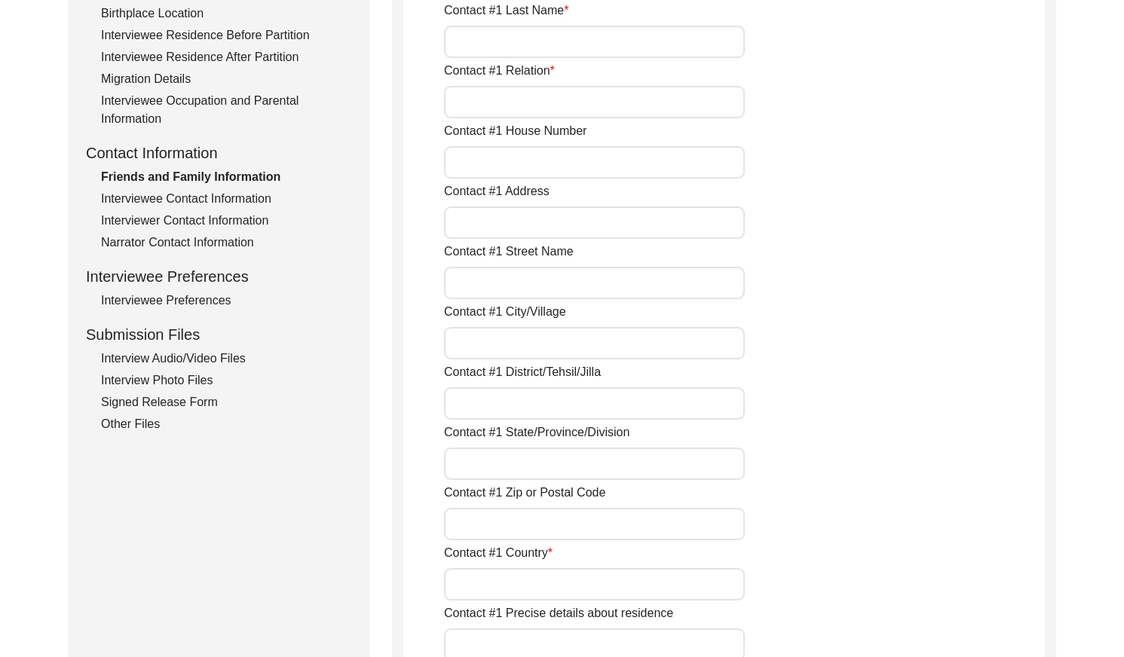
type input "N/A"
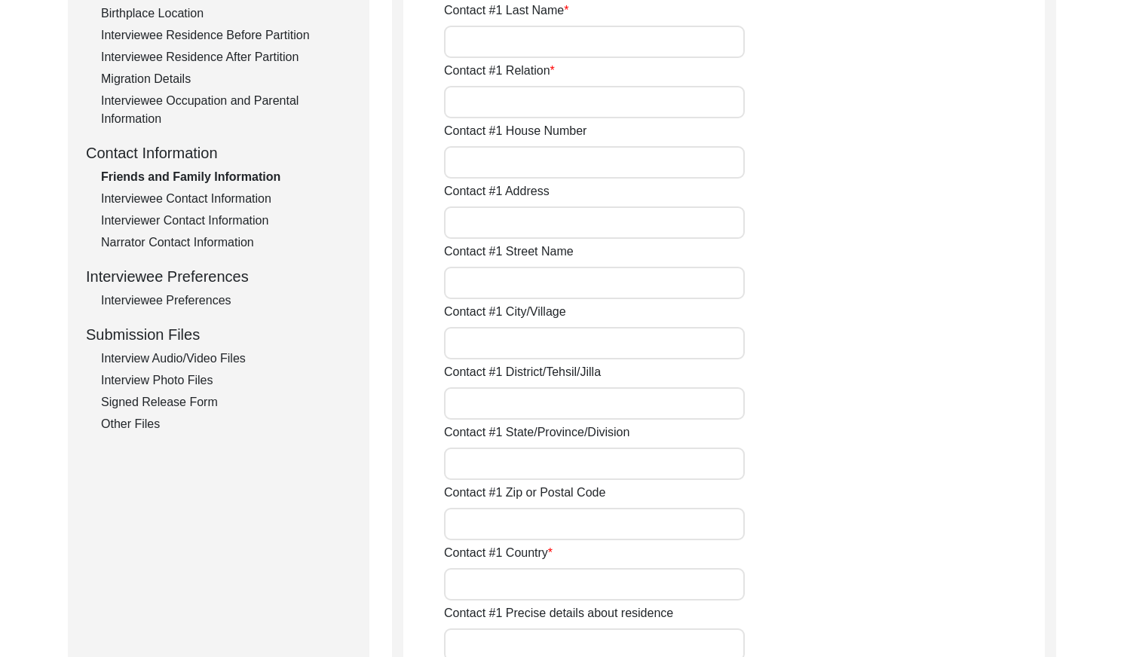
type input "N/A"
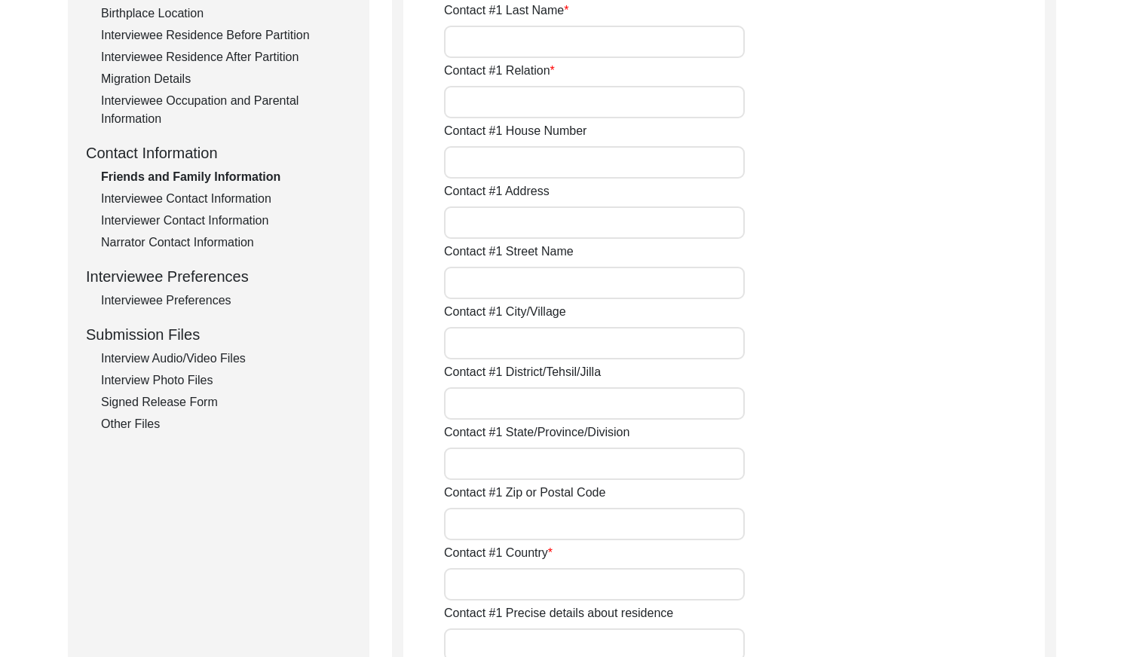
type input "N/A"
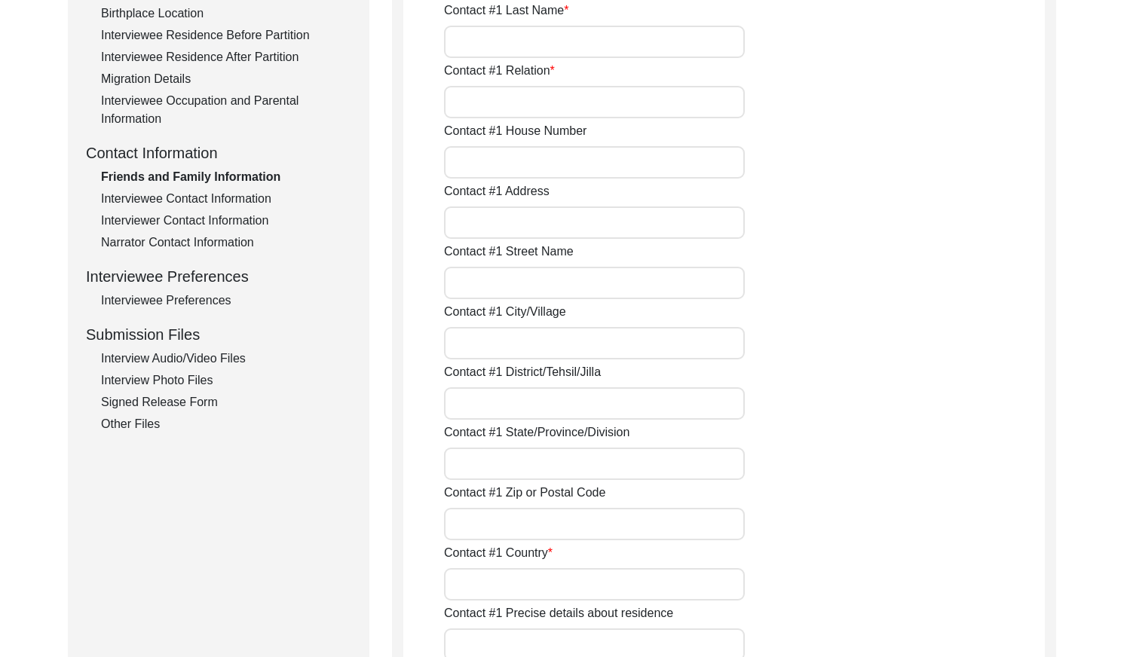
type input "N/A"
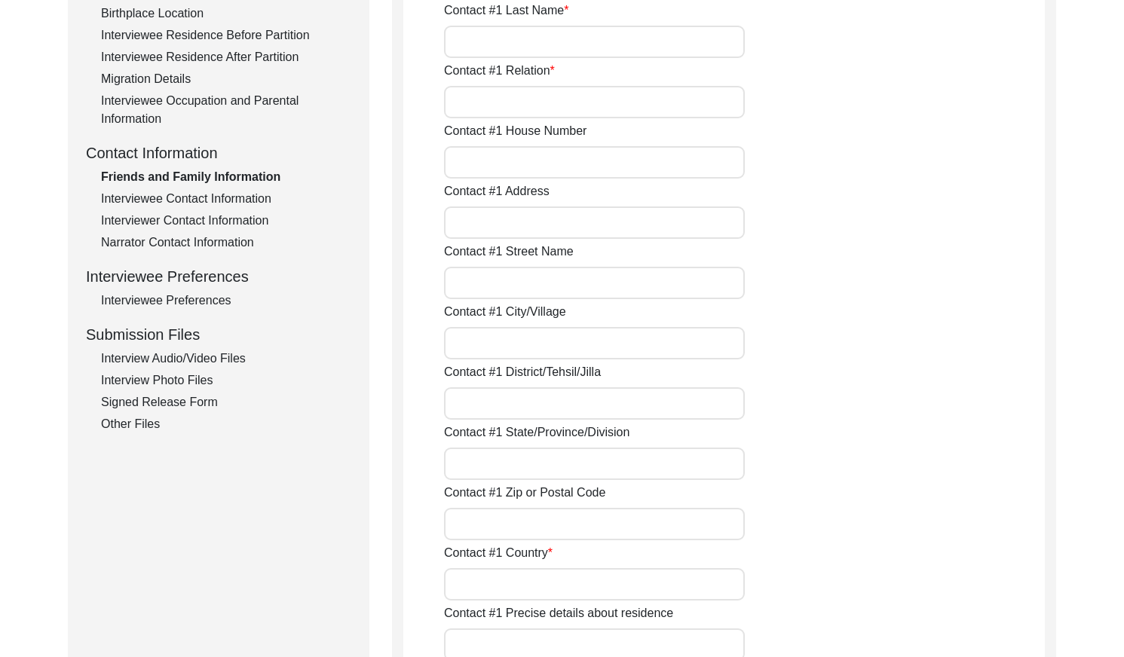
type input "N/A"
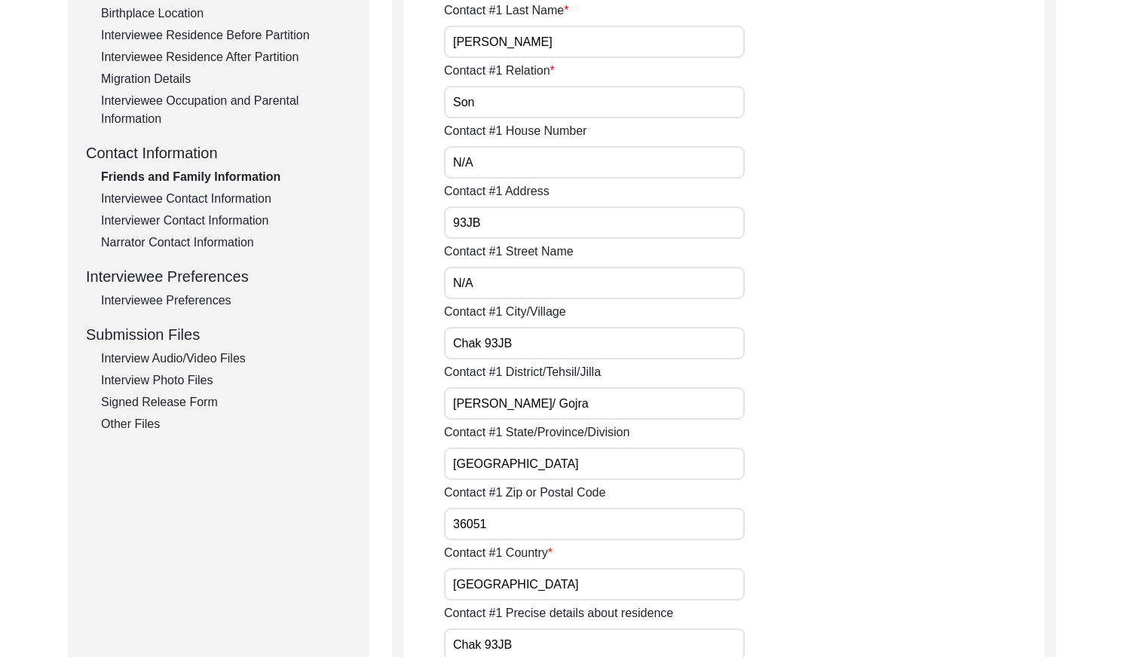
type input "N/A"
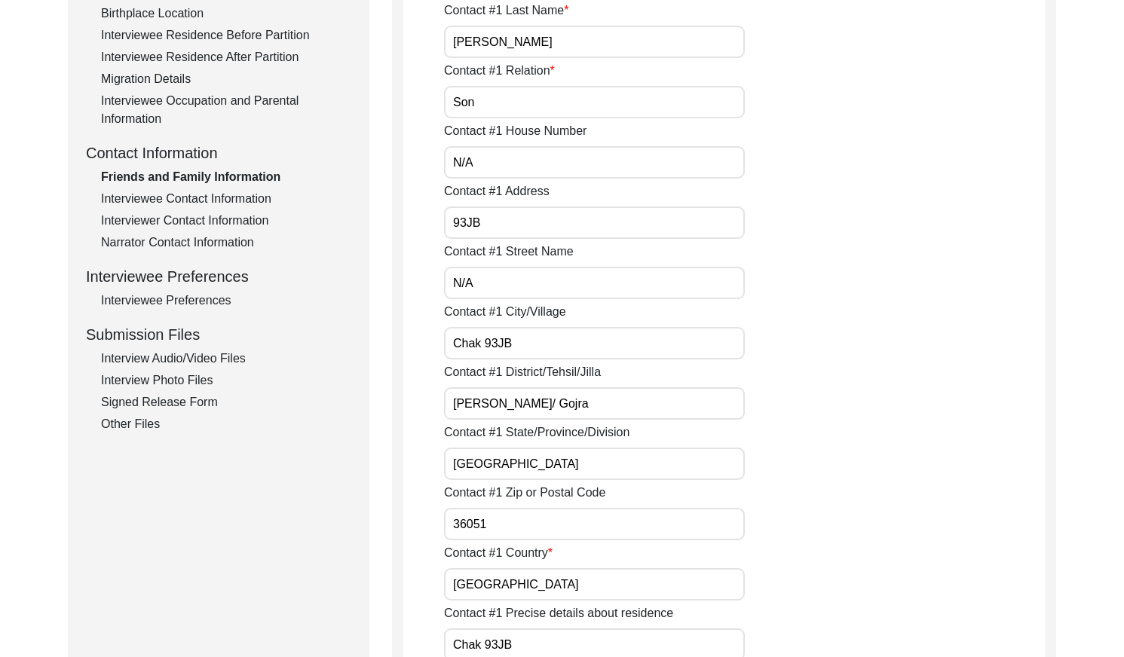
type input "N/A"
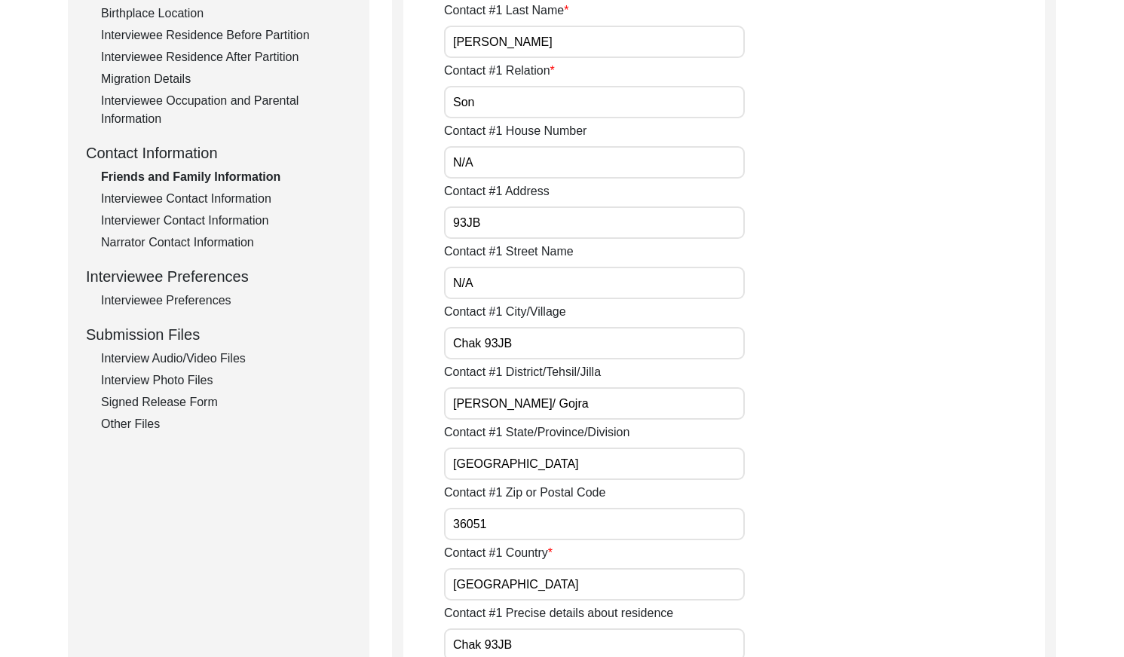
type input "N/A"
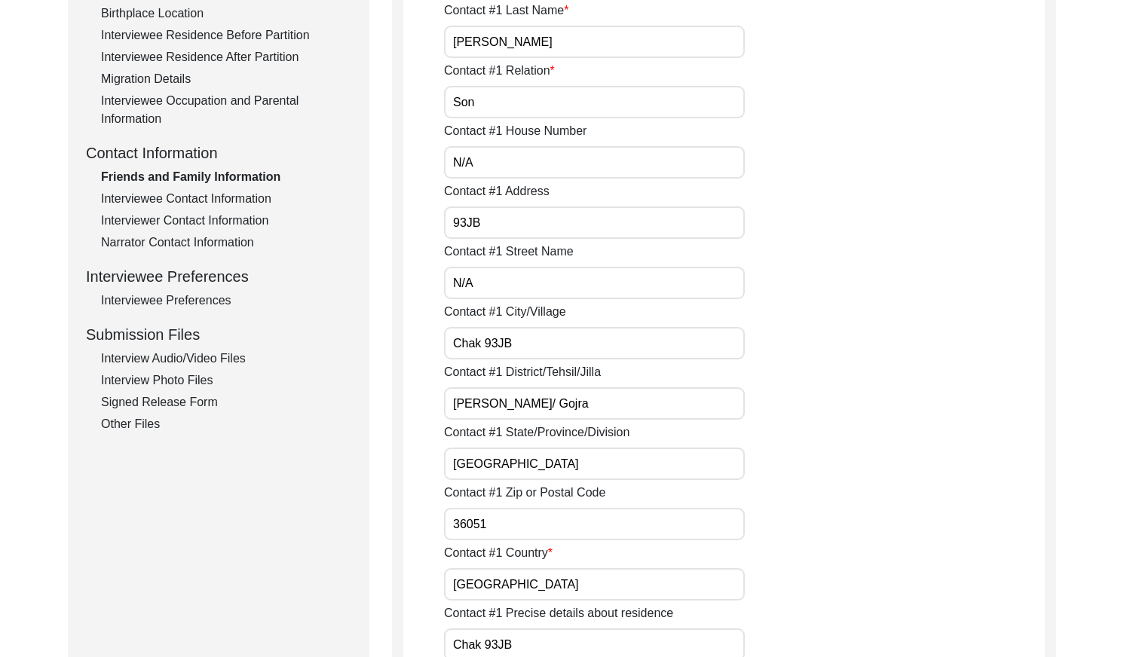
type input "N/A"
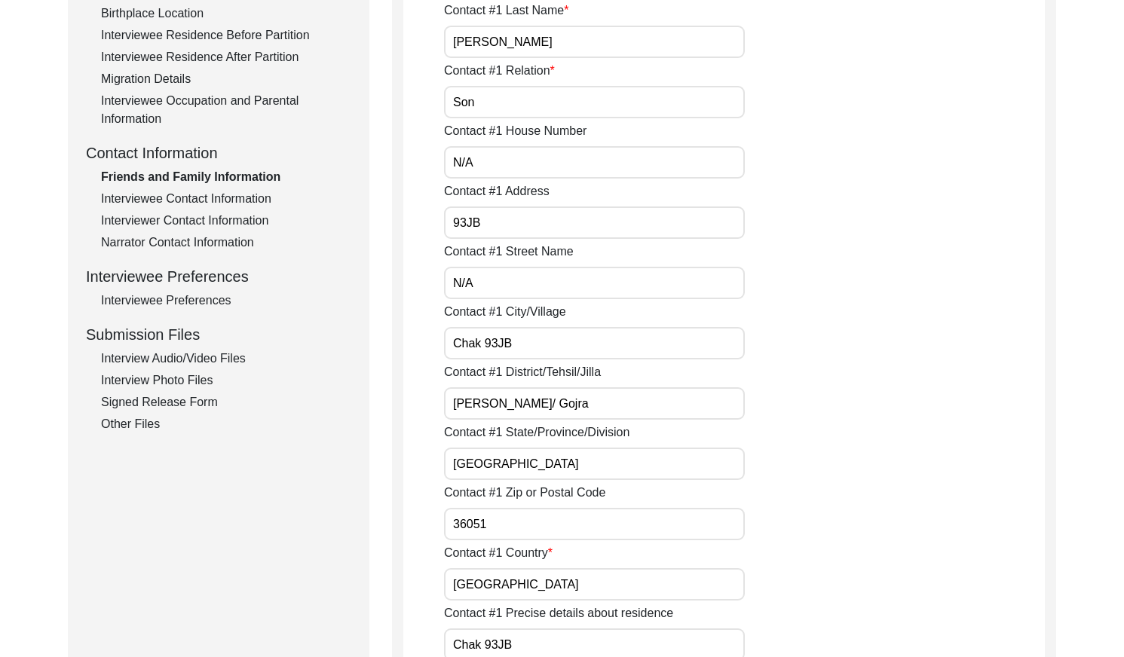
type input "N/A"
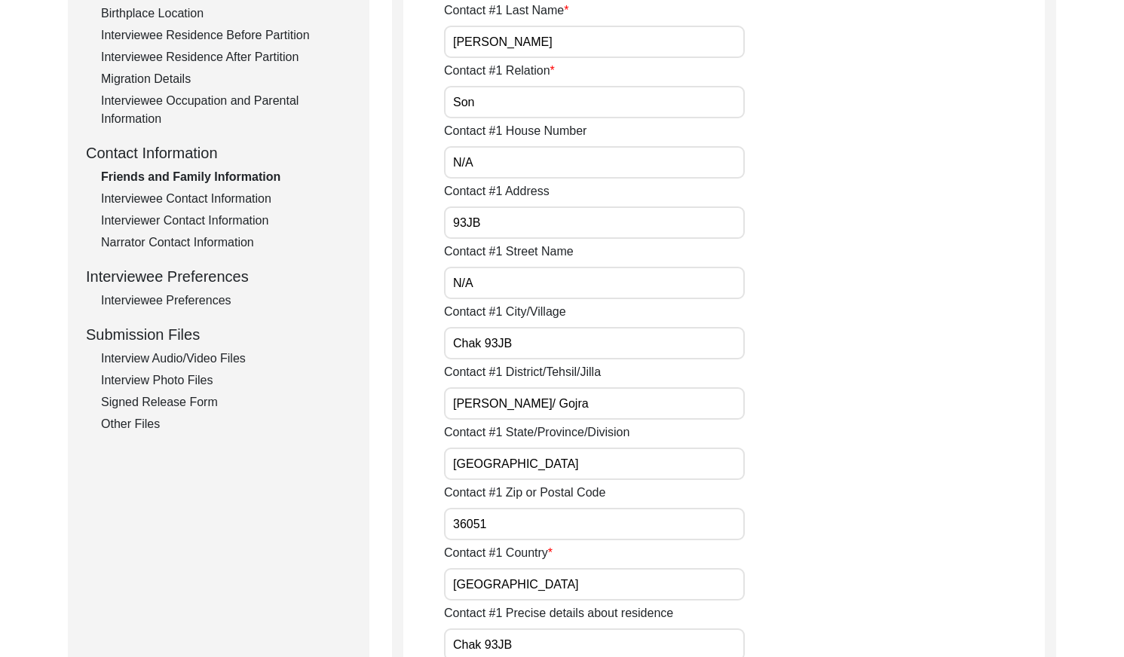
type input "N/A"
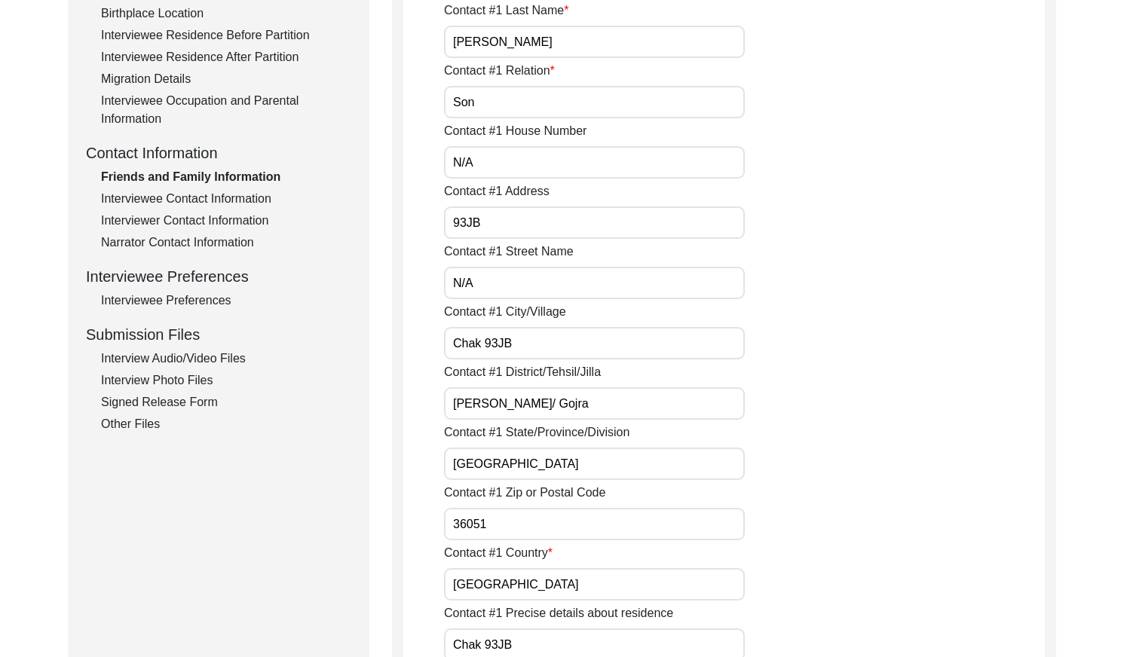
type input "N/A"
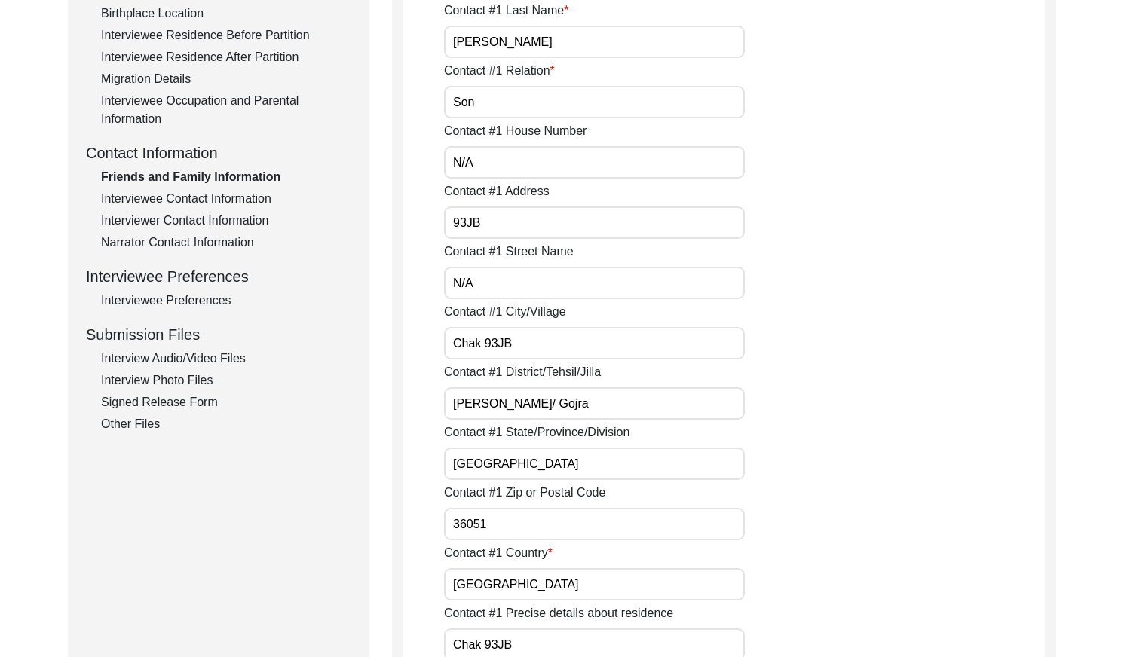
type input "N/A"
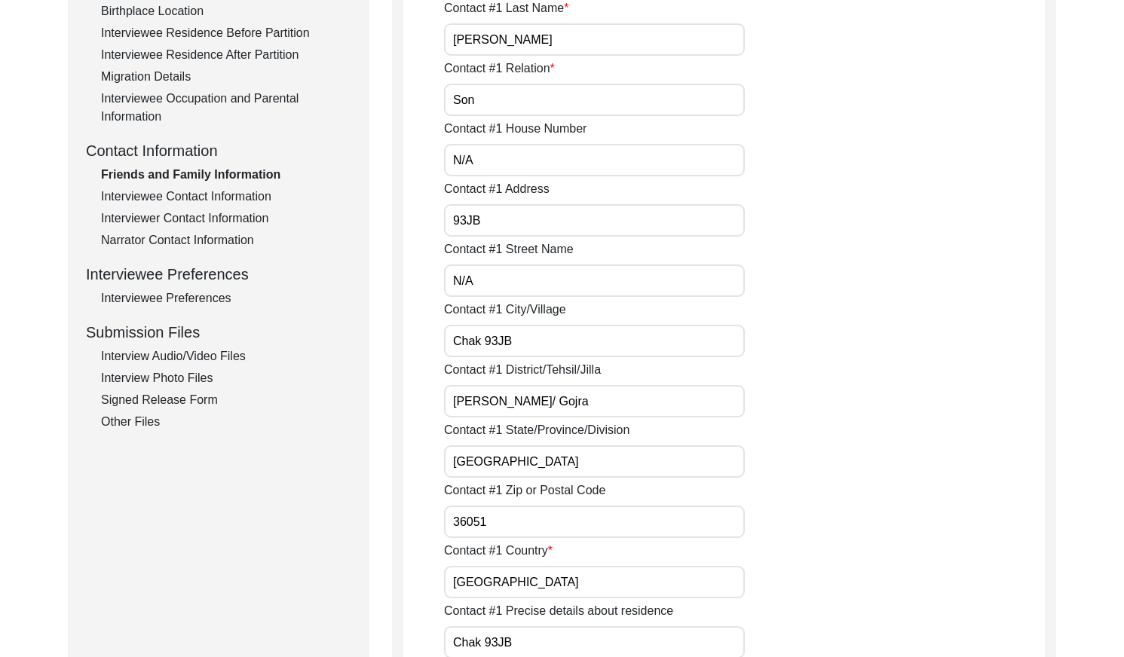
scroll to position [442, 0]
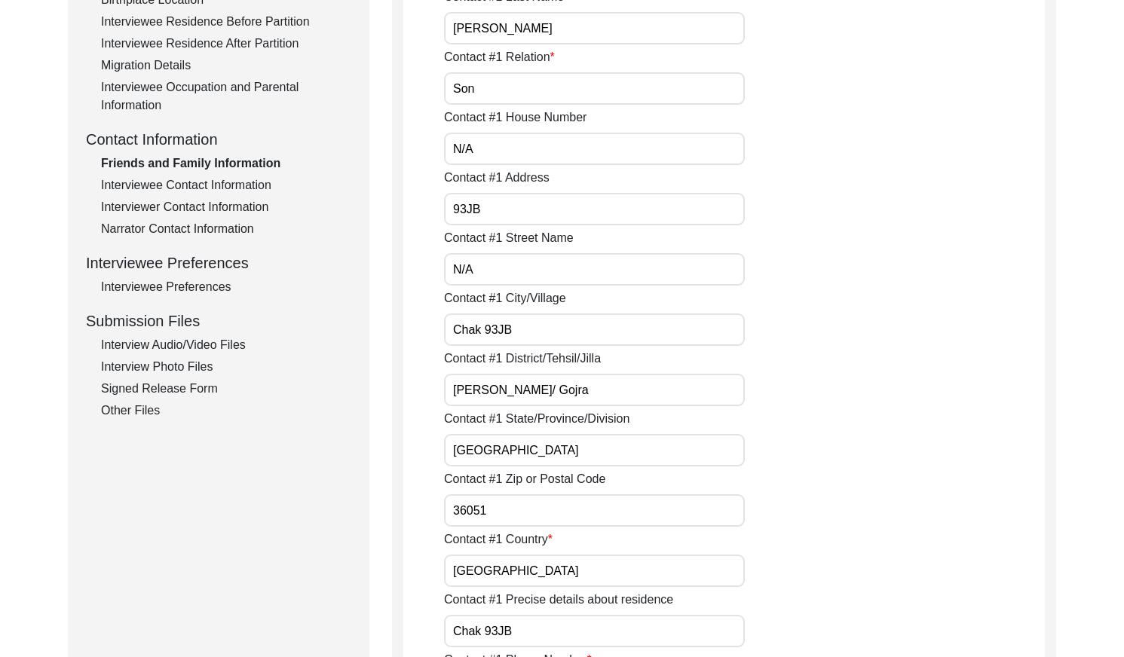
drag, startPoint x: 223, startPoint y: 179, endPoint x: 231, endPoint y: 179, distance: 8.3
click at [223, 179] on div "Interviewee Contact Information" at bounding box center [226, 185] width 250 height 18
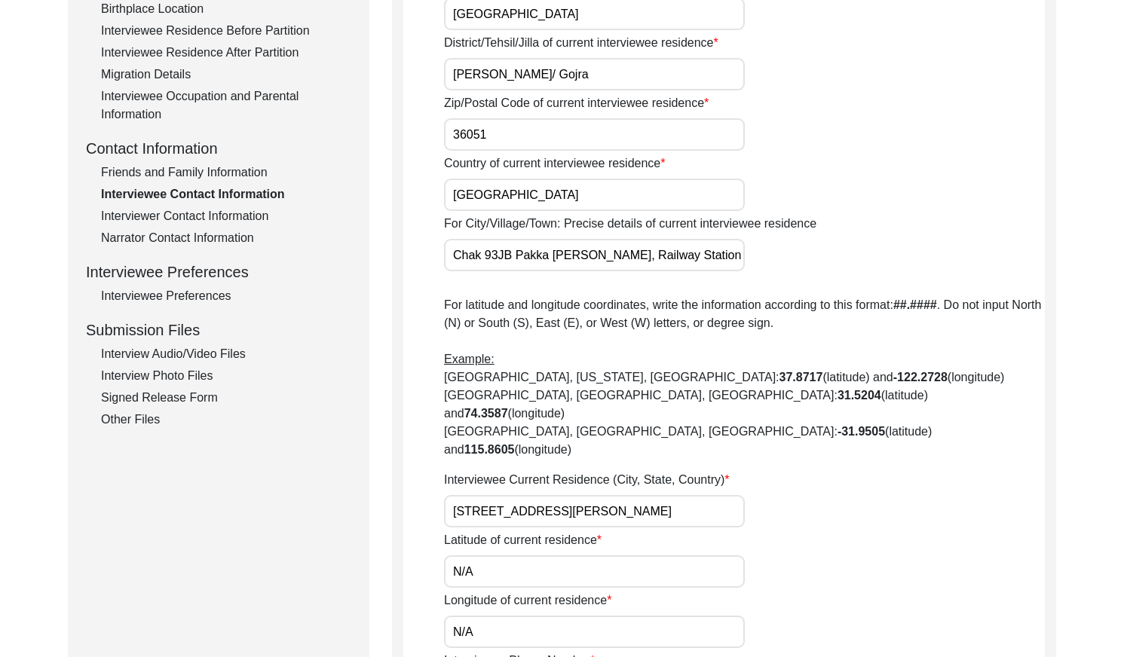
scroll to position [439, 0]
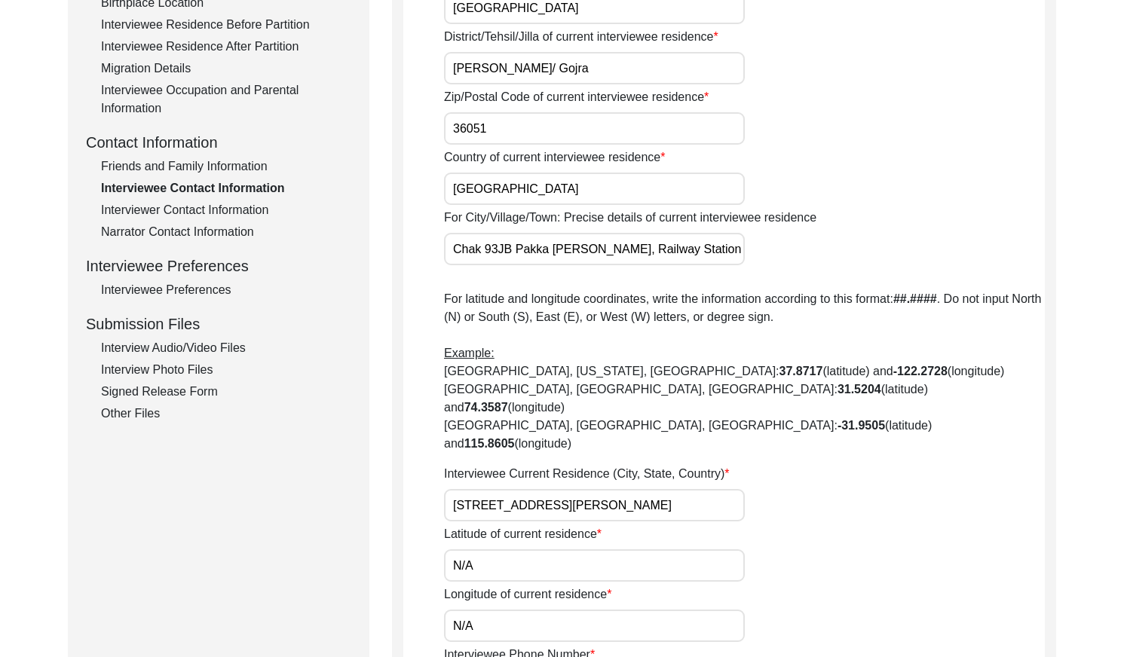
click at [234, 209] on div "Interviewer Contact Information" at bounding box center [226, 210] width 250 height 18
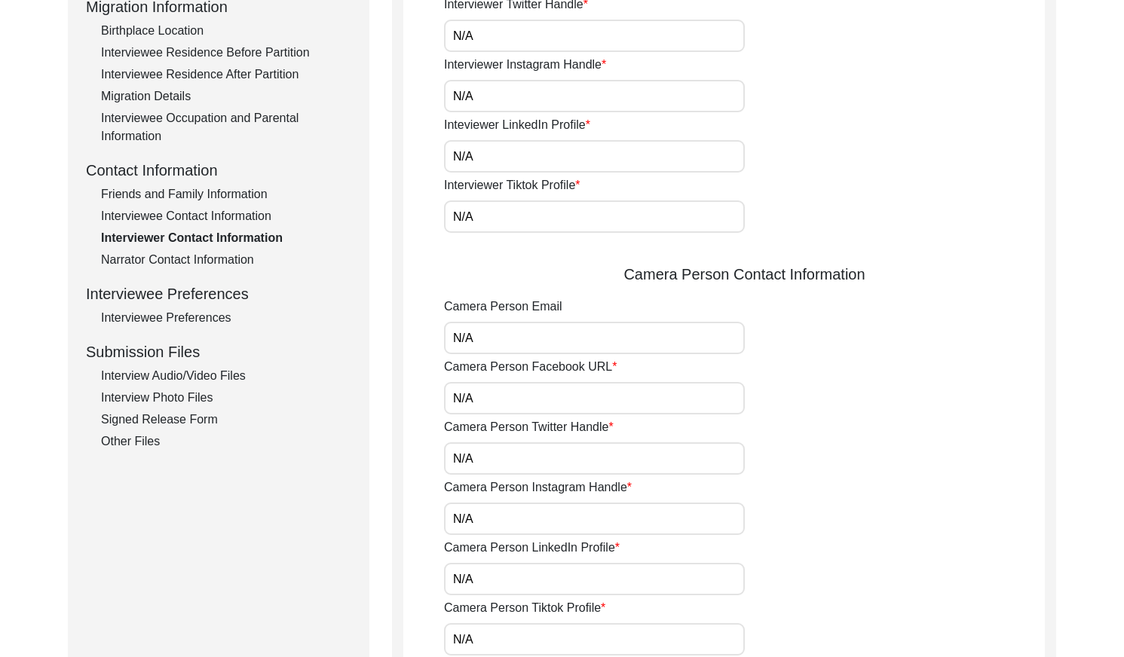
scroll to position [414, 0]
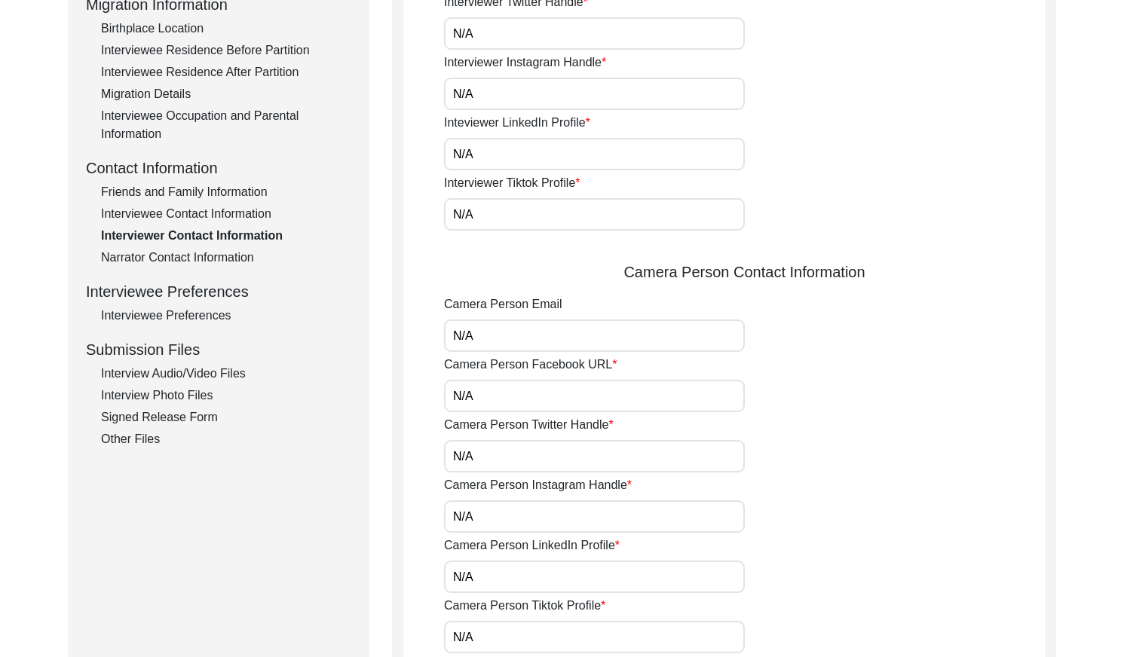
click at [207, 260] on div "Narrator Contact Information" at bounding box center [226, 258] width 250 height 18
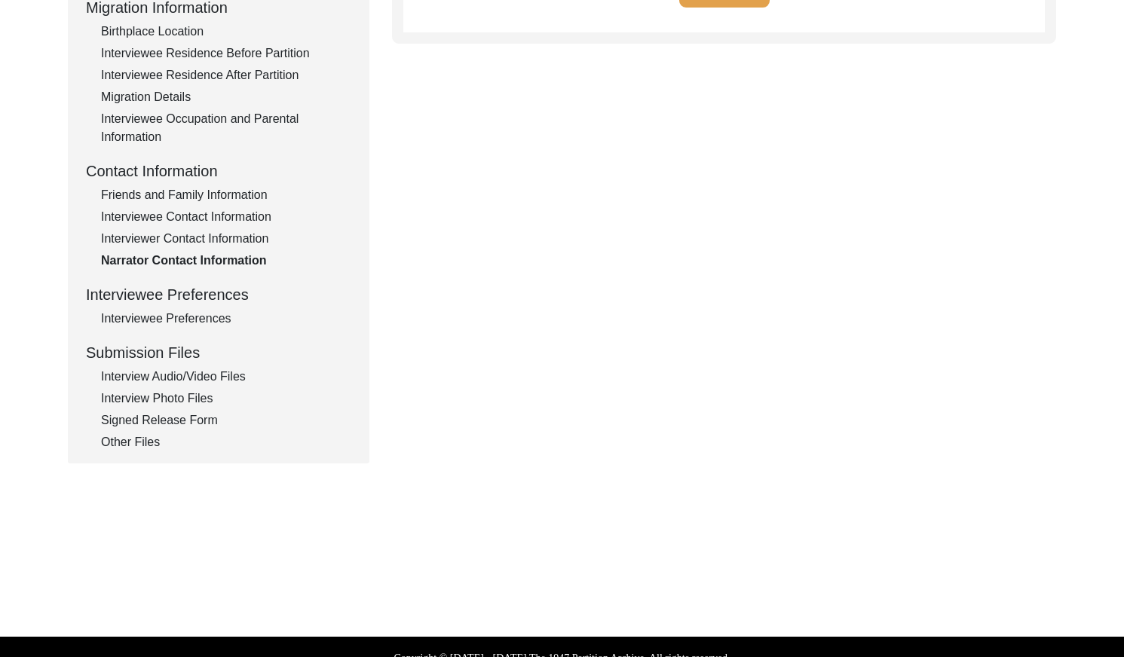
scroll to position [433, 0]
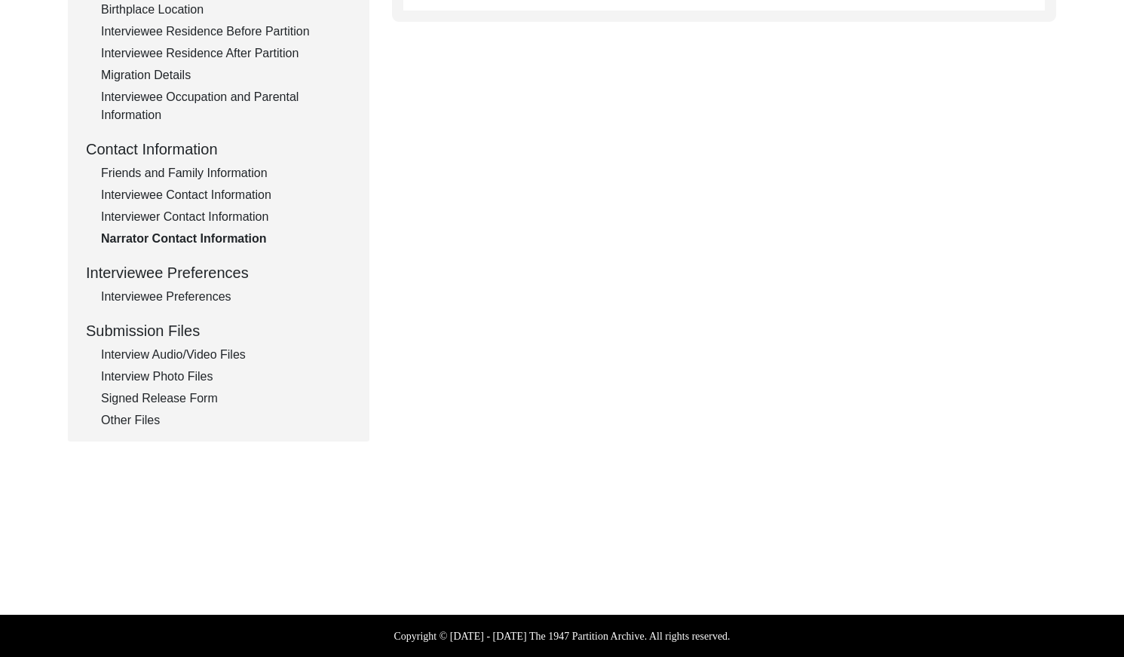
drag, startPoint x: 218, startPoint y: 292, endPoint x: 219, endPoint y: 283, distance: 9.9
click at [217, 291] on div "Interviewee Preferences" at bounding box center [226, 297] width 250 height 18
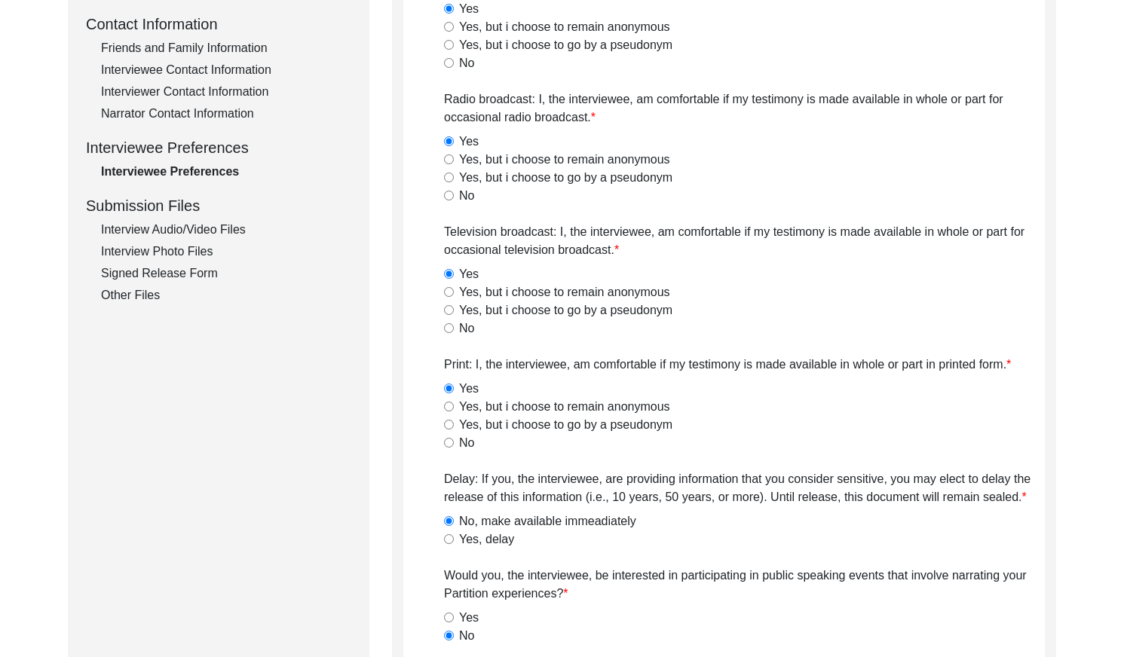
click at [230, 228] on div "Interview Audio/Video Files" at bounding box center [226, 230] width 250 height 18
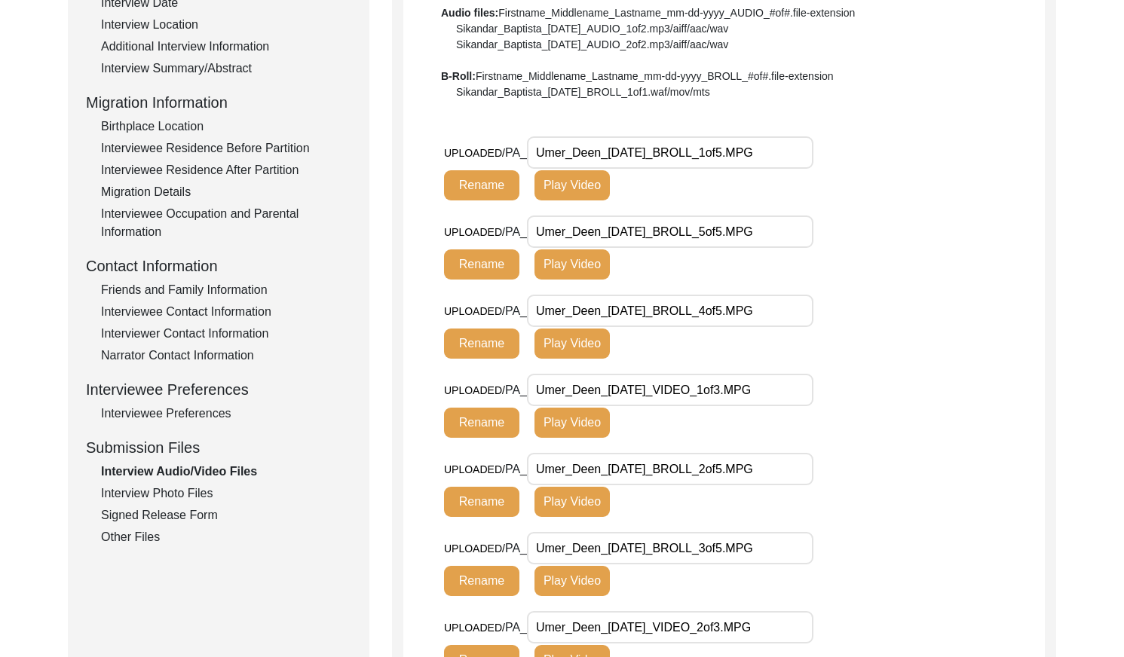
scroll to position [314, 0]
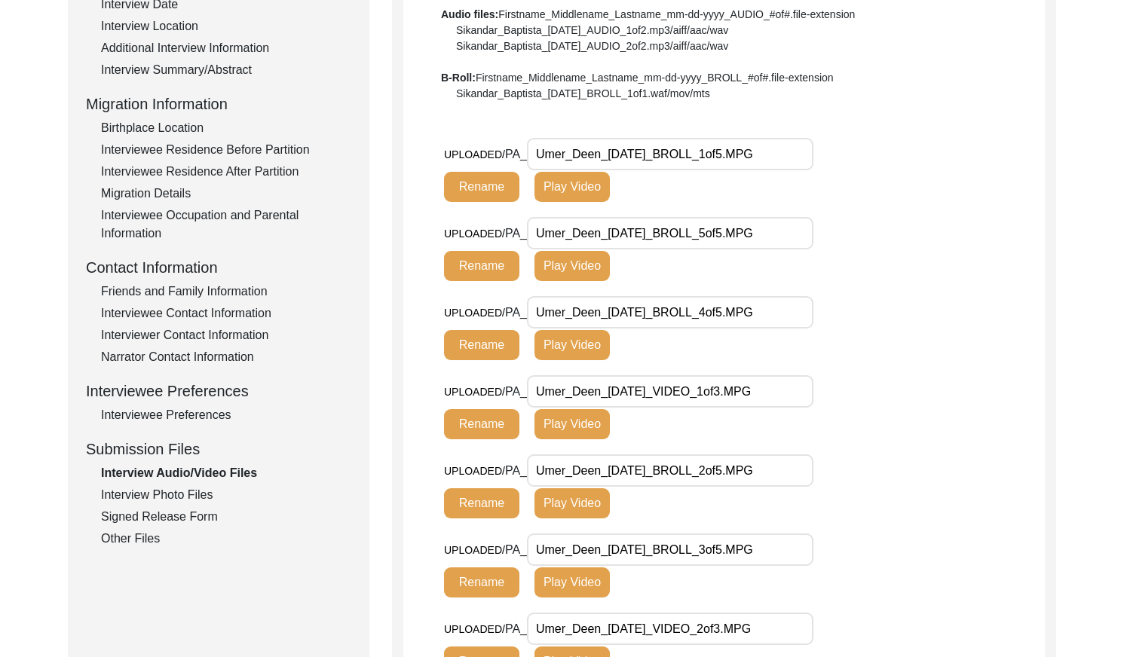
drag, startPoint x: 188, startPoint y: 495, endPoint x: 202, endPoint y: 487, distance: 15.9
click at [188, 495] on div "Interview Photo Files" at bounding box center [226, 495] width 250 height 18
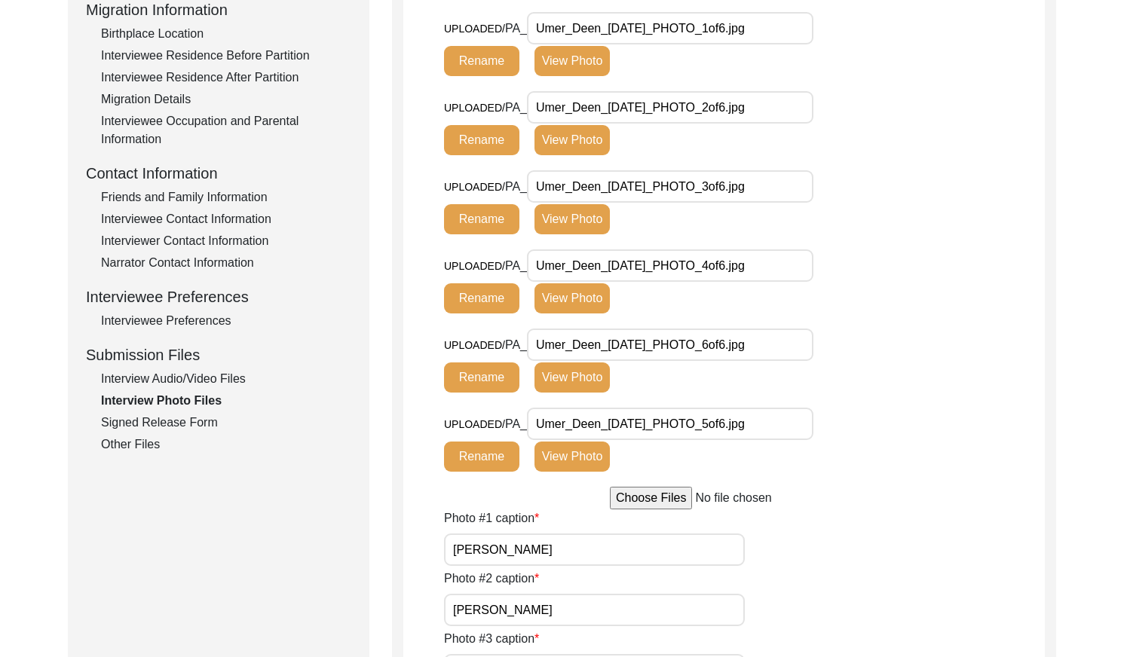
scroll to position [409, 0]
click at [202, 420] on div "Signed Release Form" at bounding box center [226, 422] width 250 height 18
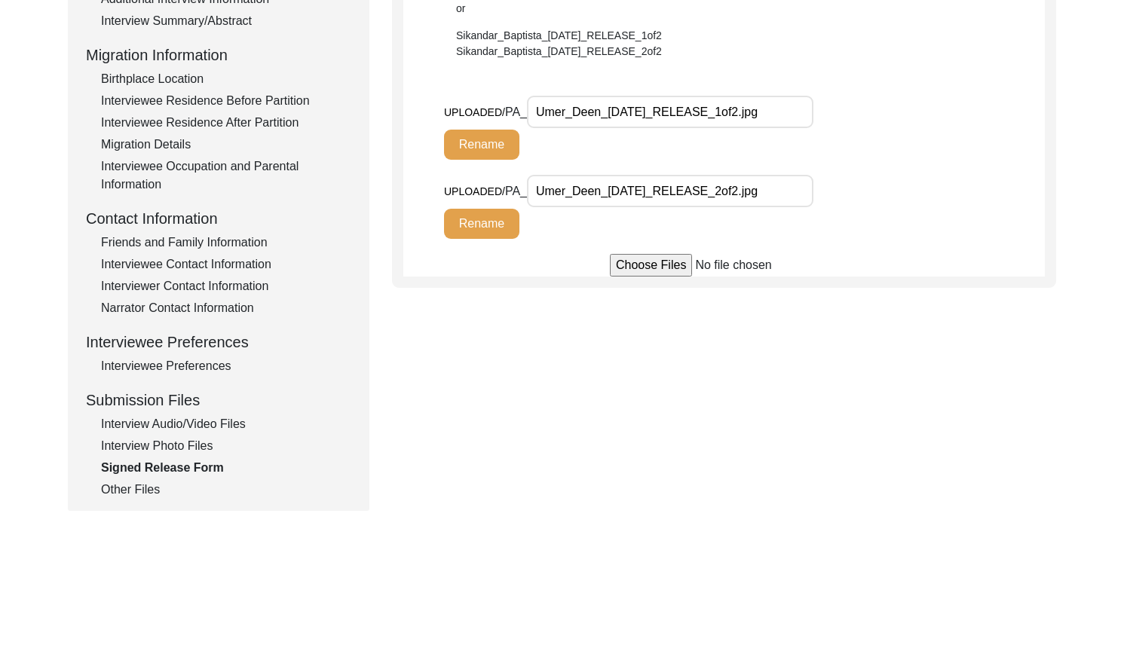
scroll to position [381, 0]
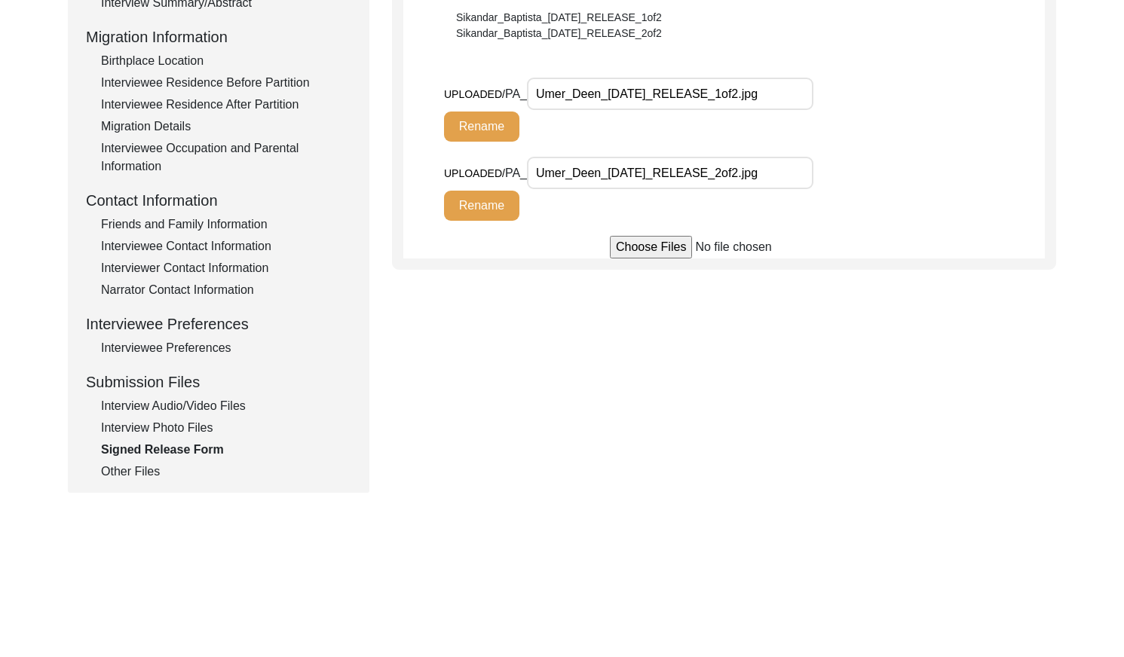
click at [127, 472] on div "Other Files" at bounding box center [226, 472] width 250 height 18
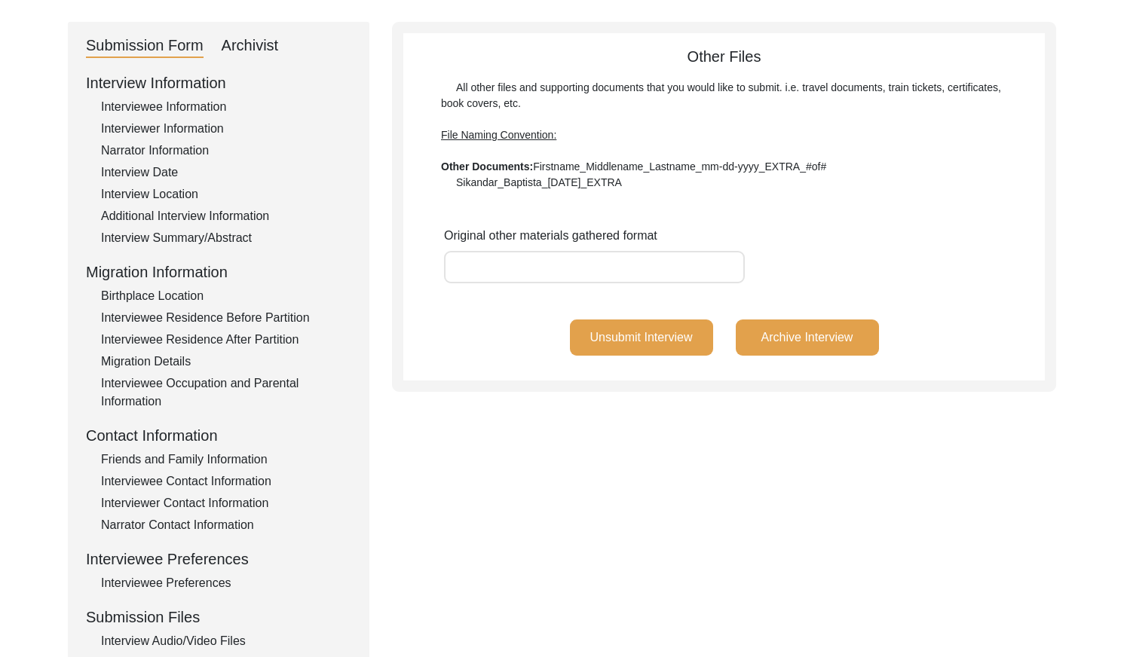
scroll to position [0, 0]
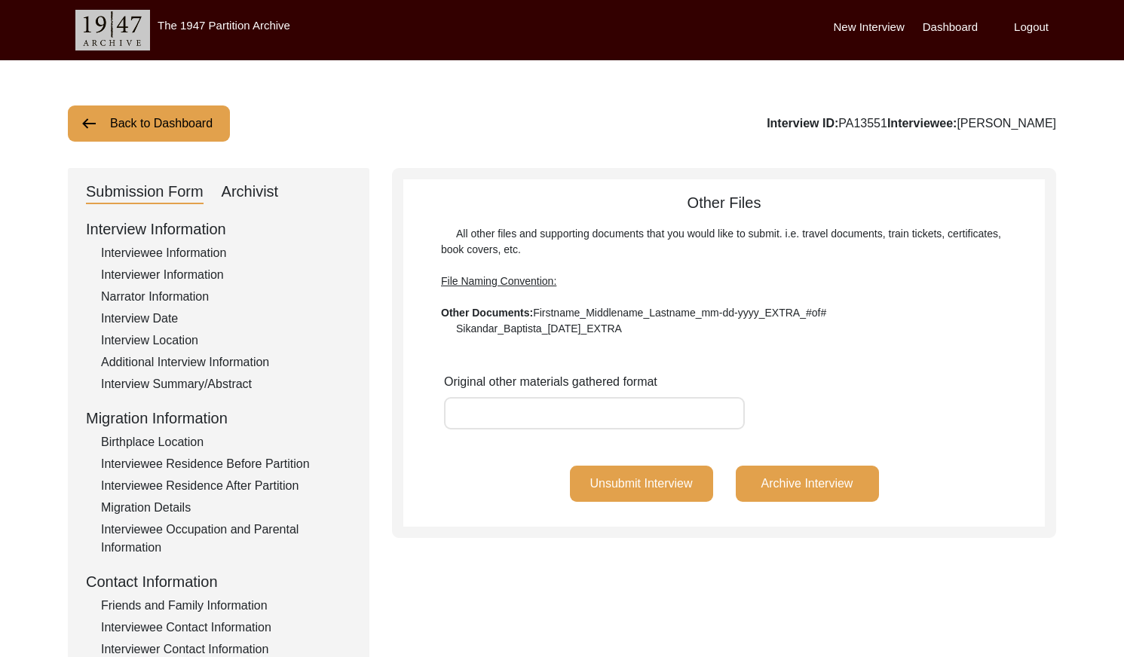
click at [204, 118] on button "Back to Dashboard" at bounding box center [149, 124] width 162 height 36
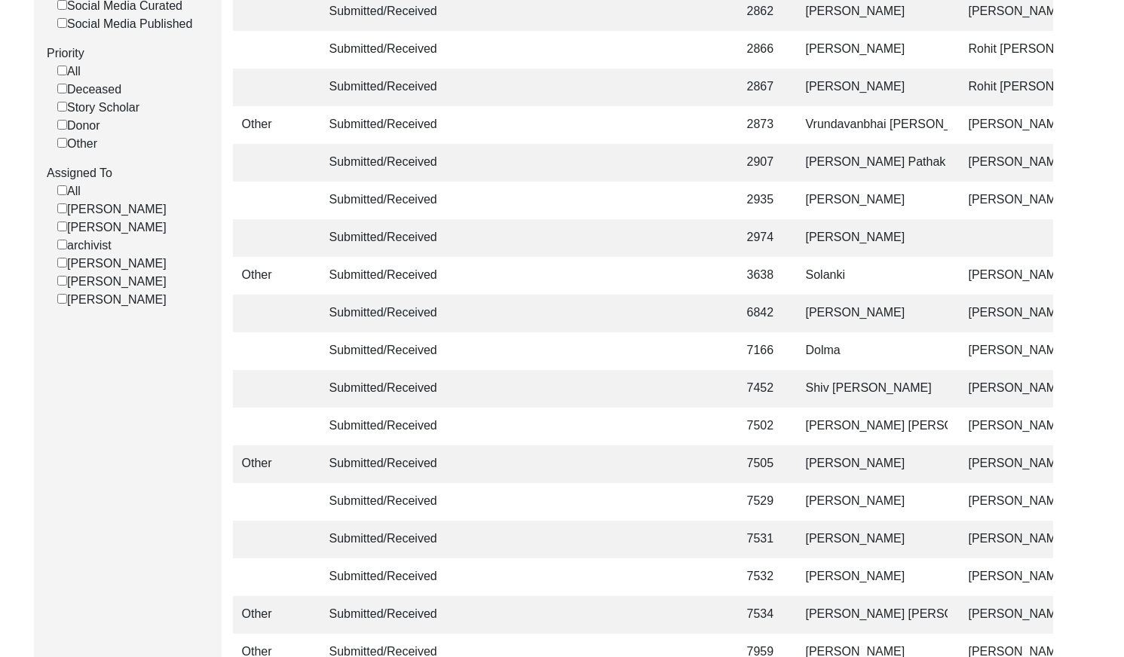
scroll to position [446, 0]
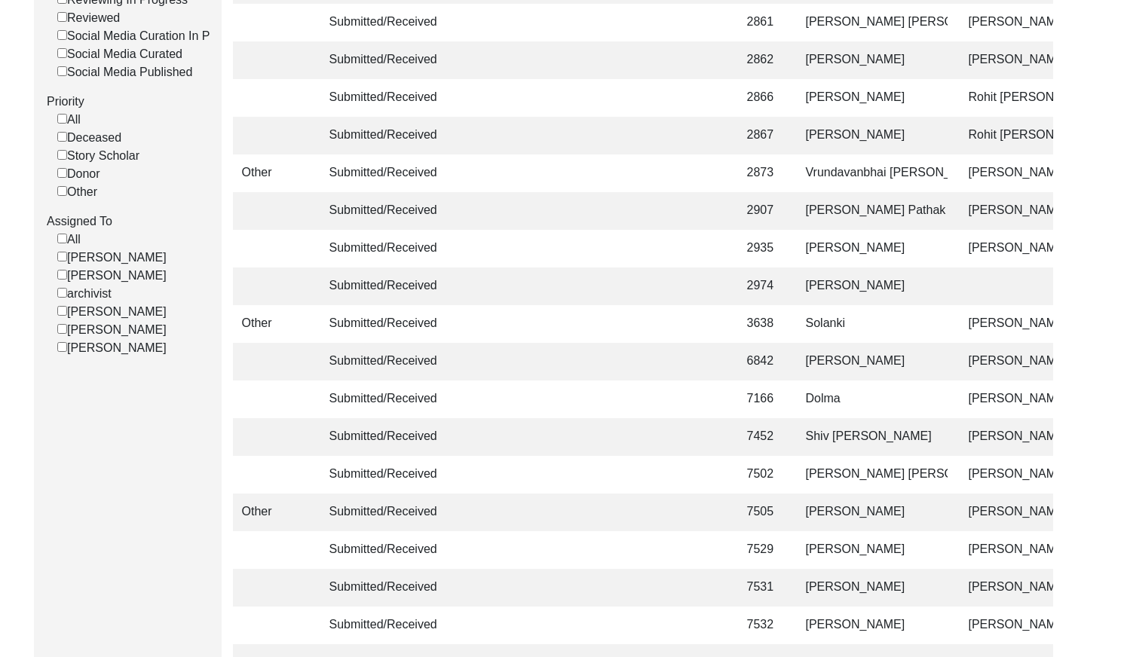
click at [63, 352] on input "[PERSON_NAME]" at bounding box center [62, 347] width 10 height 10
checkbox input "false"
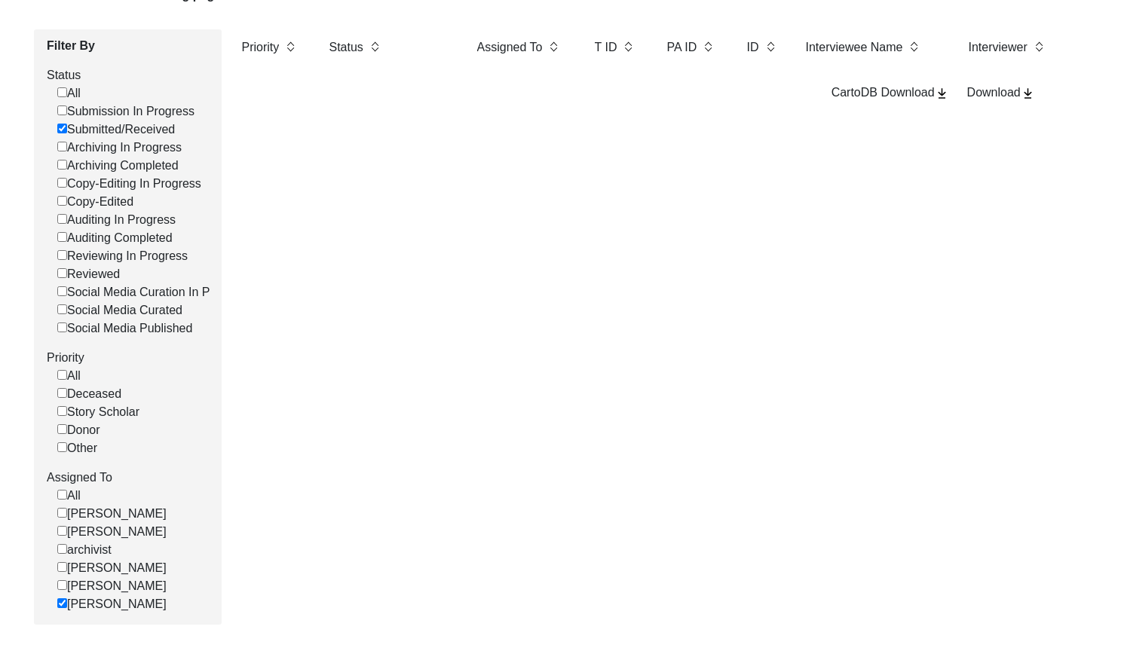
scroll to position [271, 0]
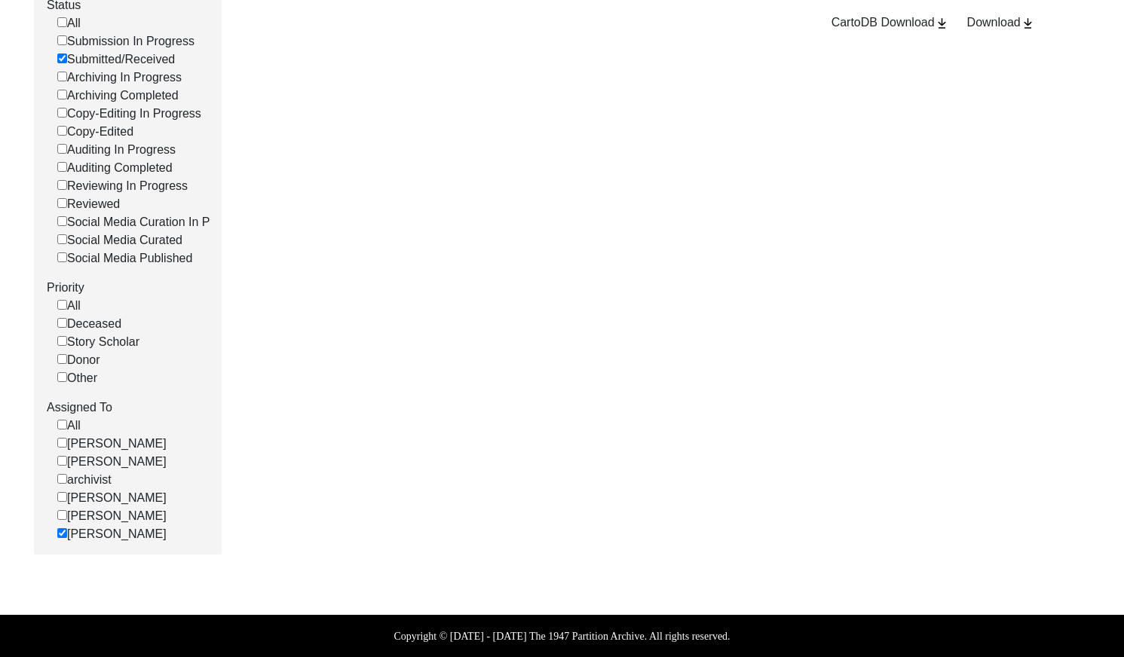
click at [58, 533] on input "[PERSON_NAME]" at bounding box center [62, 533] width 10 height 10
checkbox input "false"
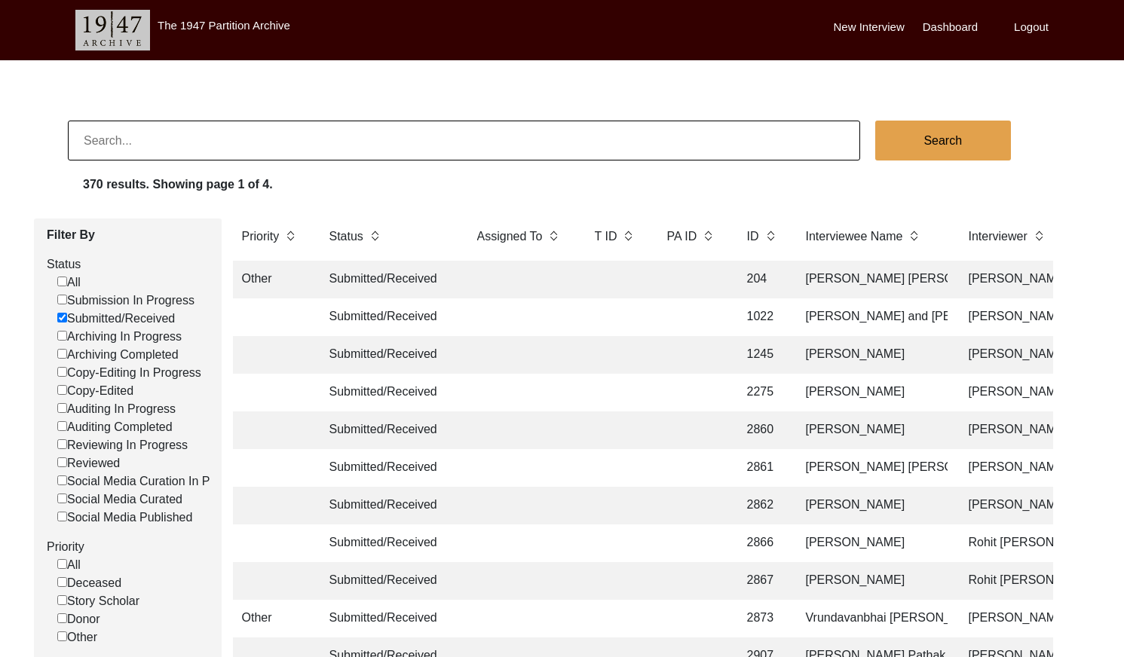
scroll to position [17, 0]
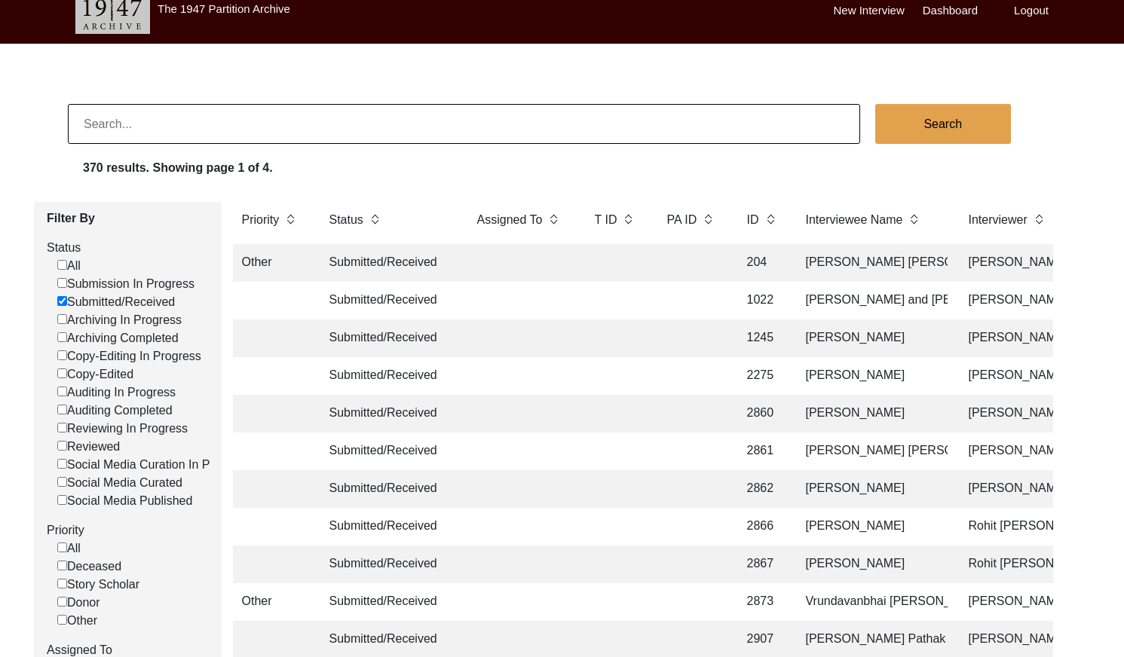
click at [64, 301] on input "Submitted/Received" at bounding box center [62, 301] width 10 height 10
checkbox input "false"
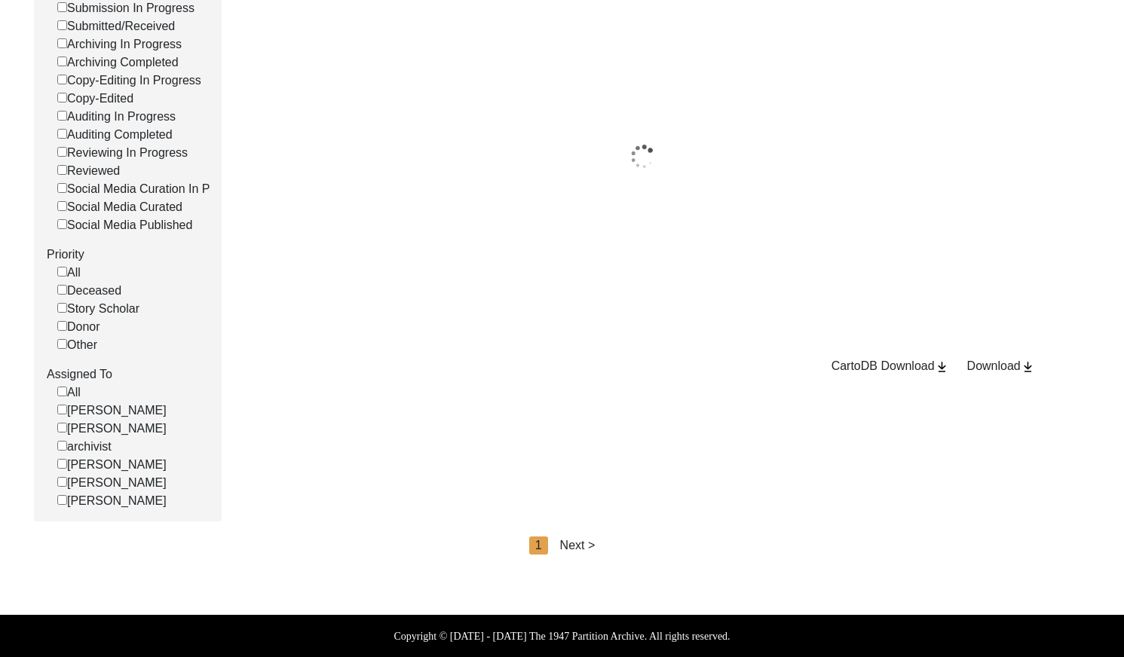
scroll to position [304, 0]
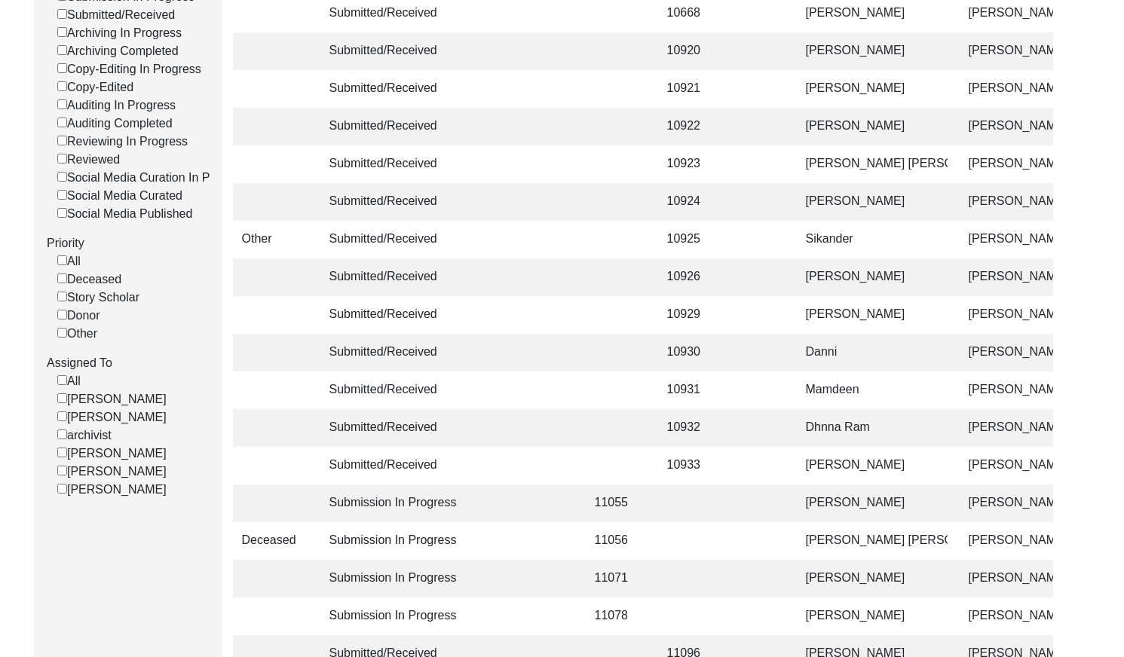
click at [61, 494] on input "[PERSON_NAME]" at bounding box center [62, 489] width 10 height 10
checkbox input "false"
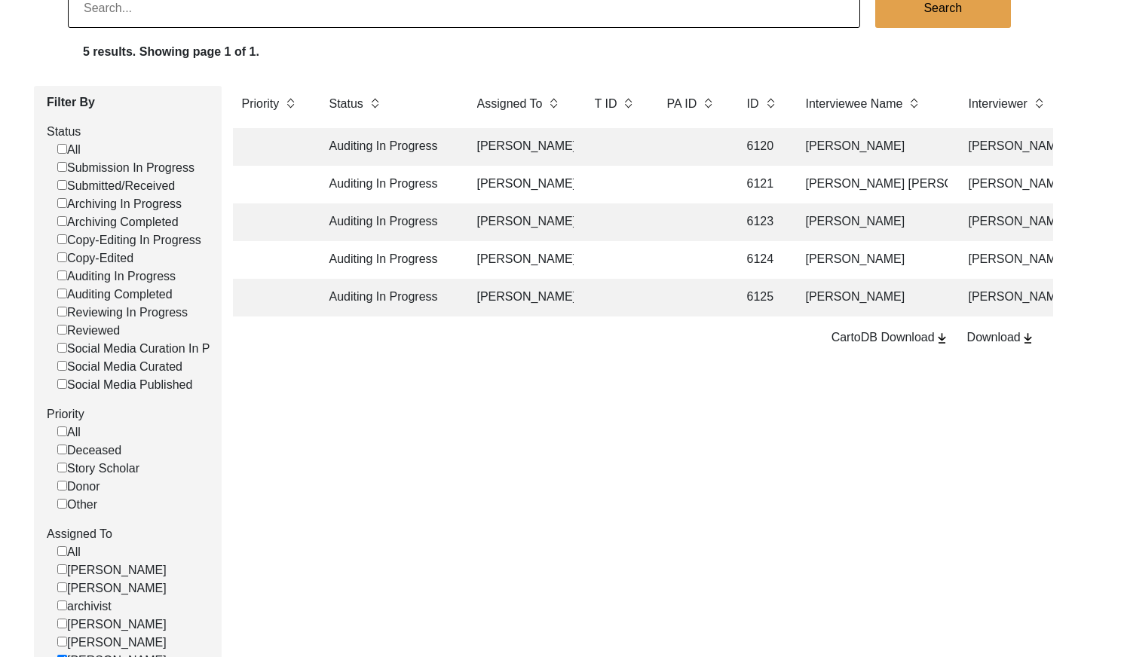
scroll to position [119, 0]
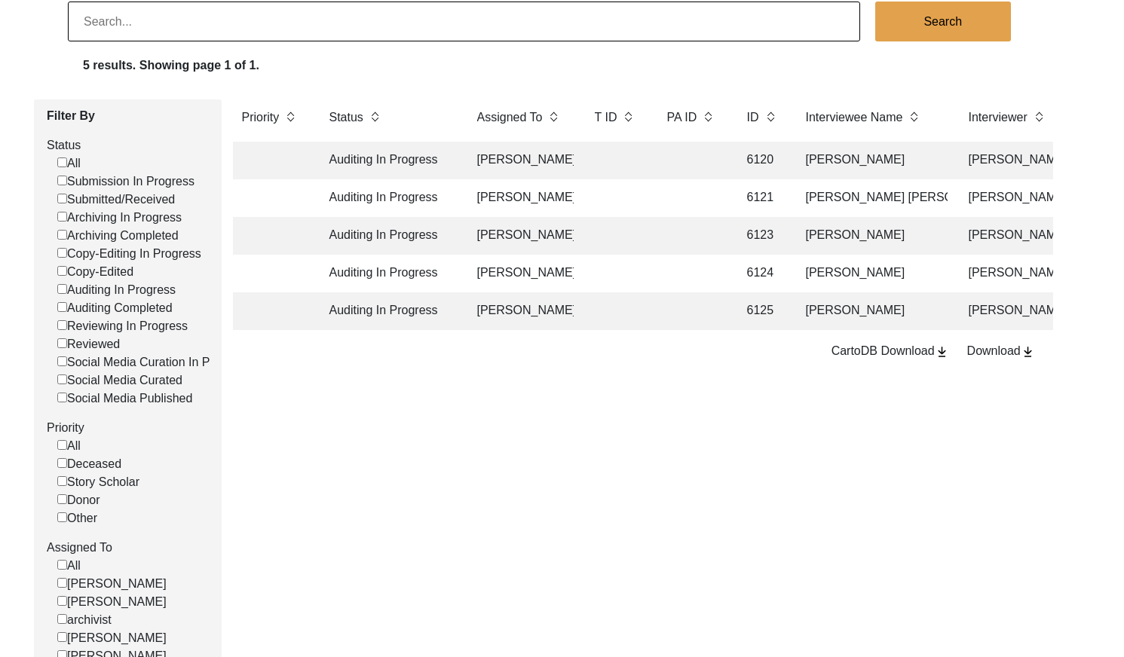
click at [635, 196] on td at bounding box center [616, 198] width 60 height 38
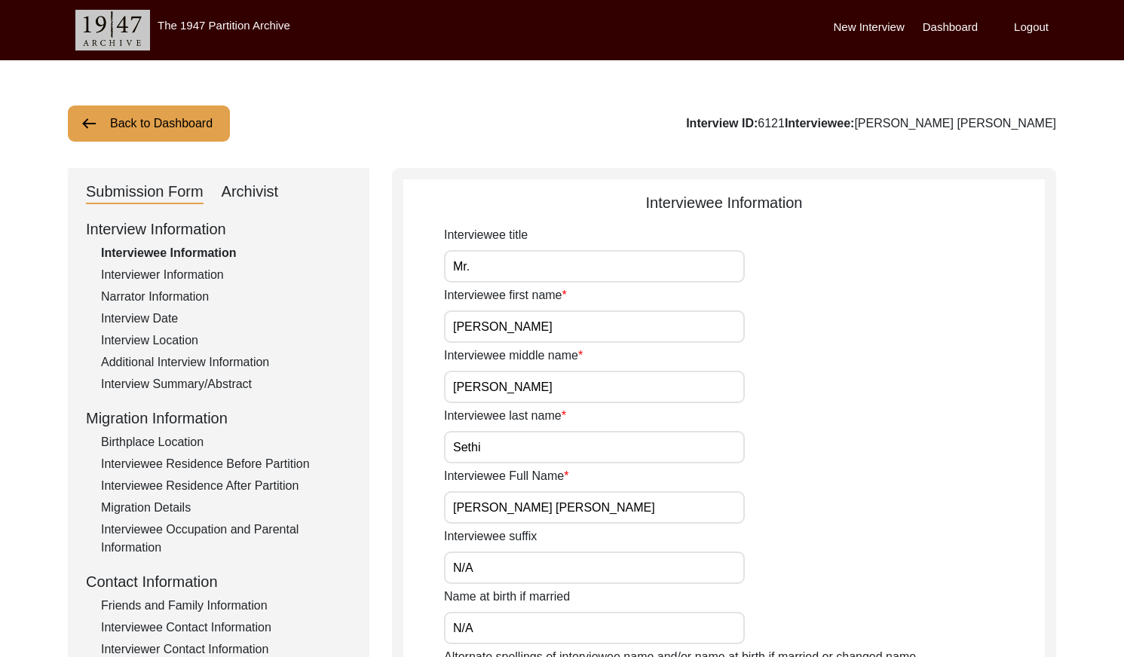
click at [248, 195] on div "Archivist" at bounding box center [250, 192] width 57 height 24
select select "556"
select select "Auditing In Progress"
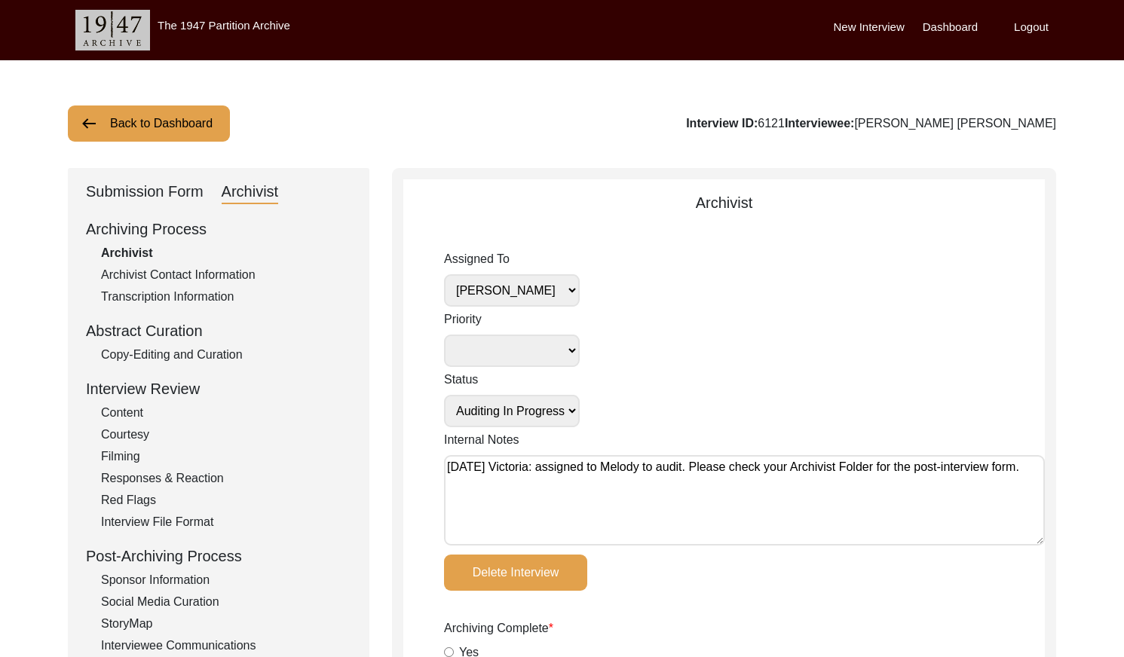
click at [194, 121] on button "Back to Dashboard" at bounding box center [149, 124] width 162 height 36
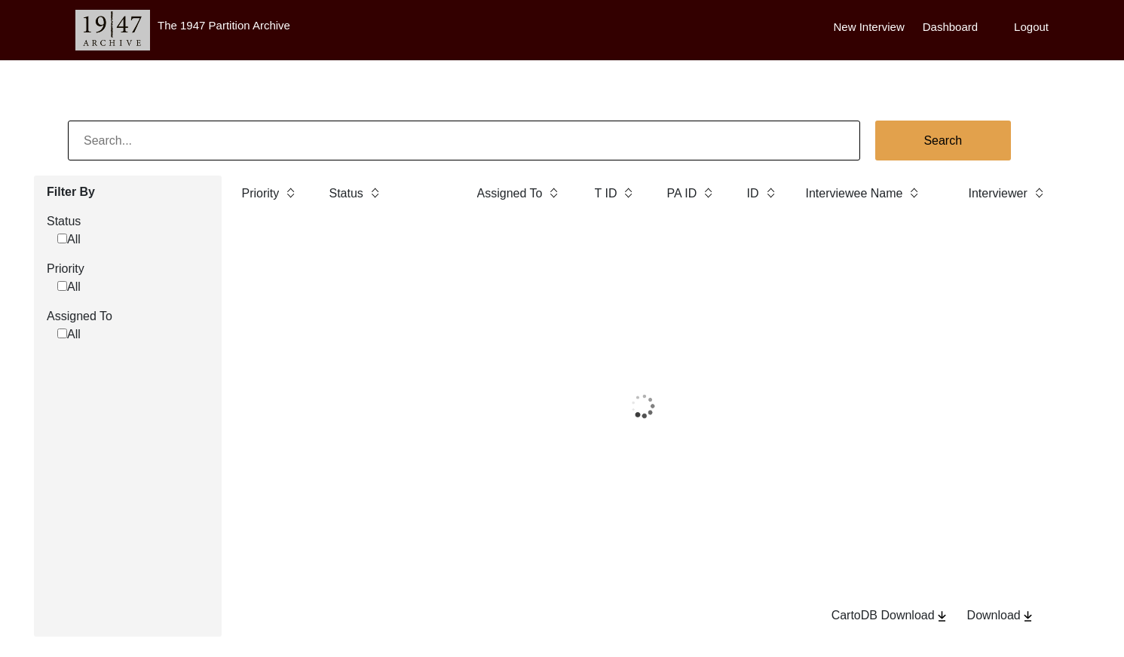
click at [228, 129] on input at bounding box center [464, 141] width 792 height 40
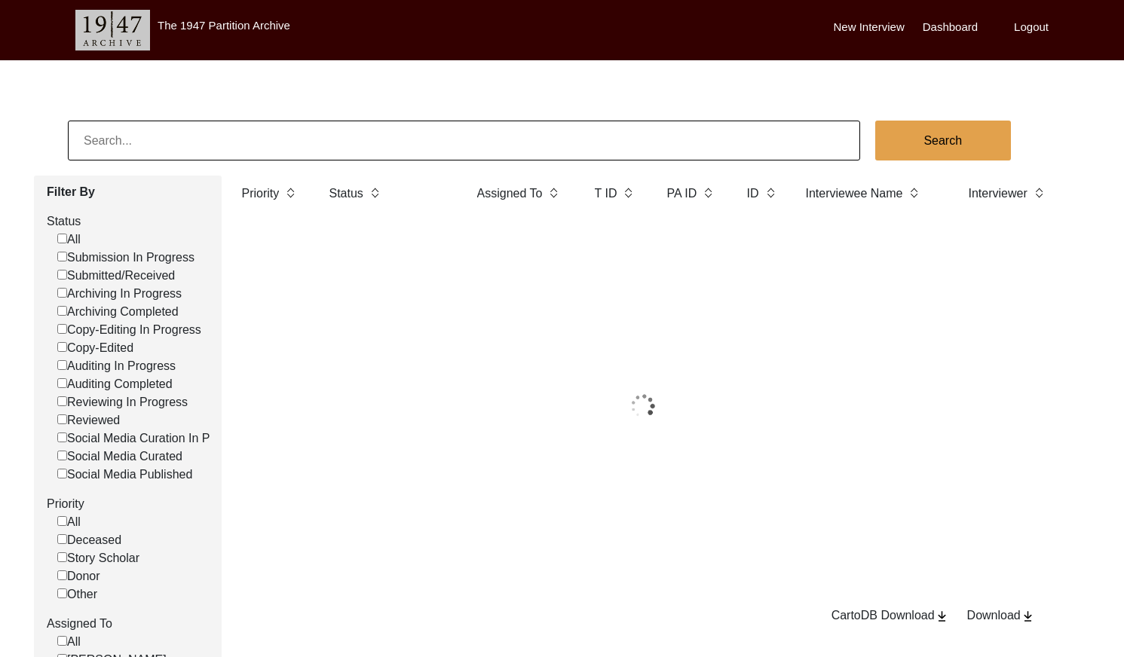
click at [228, 129] on input at bounding box center [464, 141] width 792 height 40
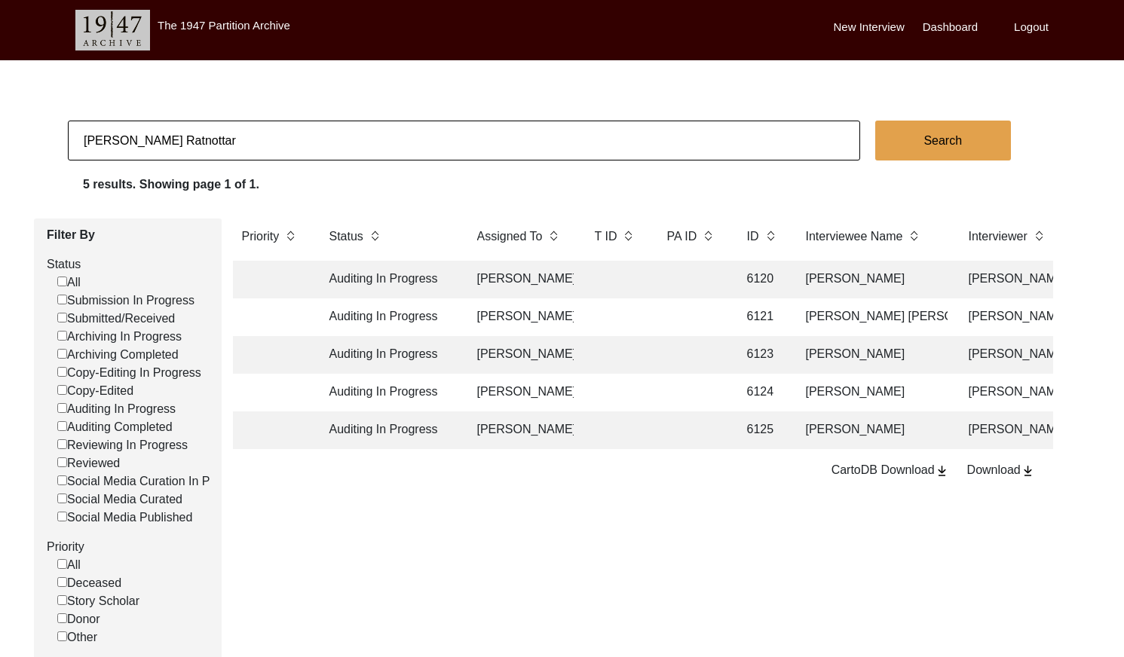
type input "[PERSON_NAME] Ratnottar"
checkbox input "false"
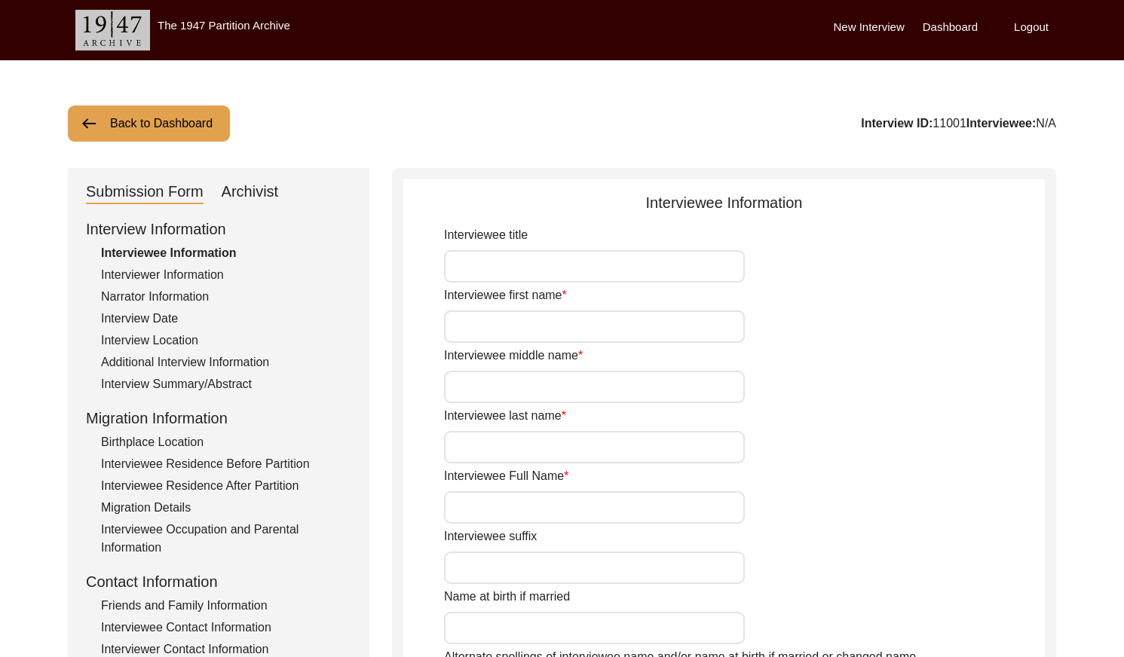
type input "[PERSON_NAME]"
type input "Ratnottar"
type input "[PERSON_NAME] Ratnottar"
type input "[DATE]"
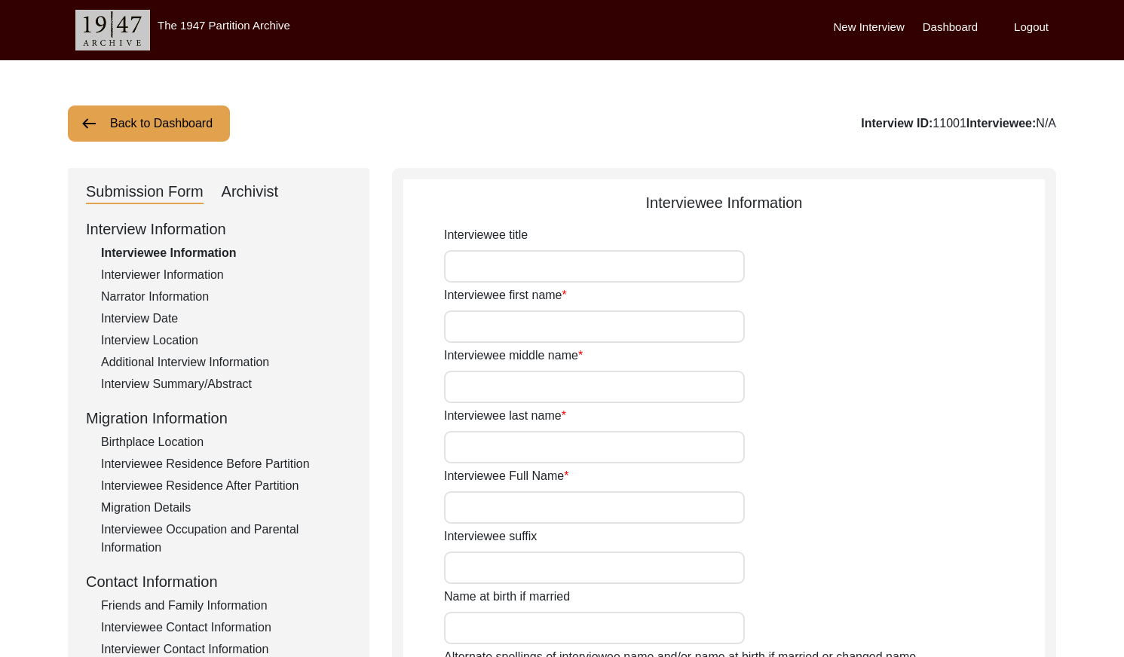
type input "77"
type input "[DEMOGRAPHIC_DATA]"
type input "Gujarati"
type input "[DEMOGRAPHIC_DATA]"
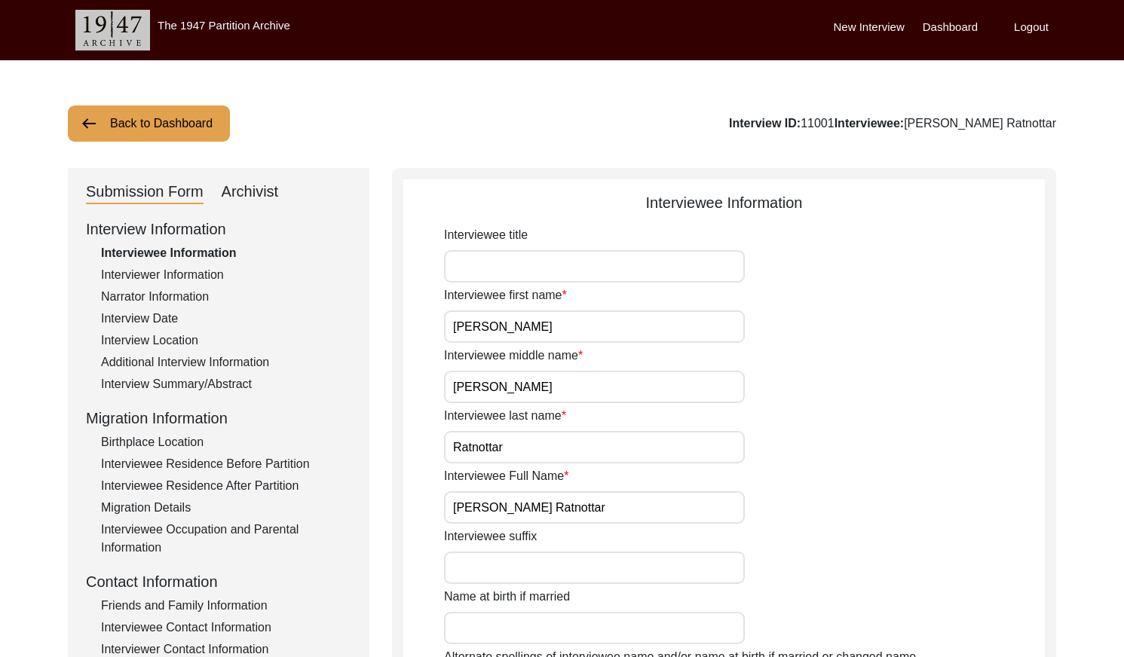
drag, startPoint x: 256, startPoint y: 182, endPoint x: 259, endPoint y: 198, distance: 16.1
click at [256, 182] on div "Archivist" at bounding box center [250, 192] width 57 height 24
select select "Auditing Completed"
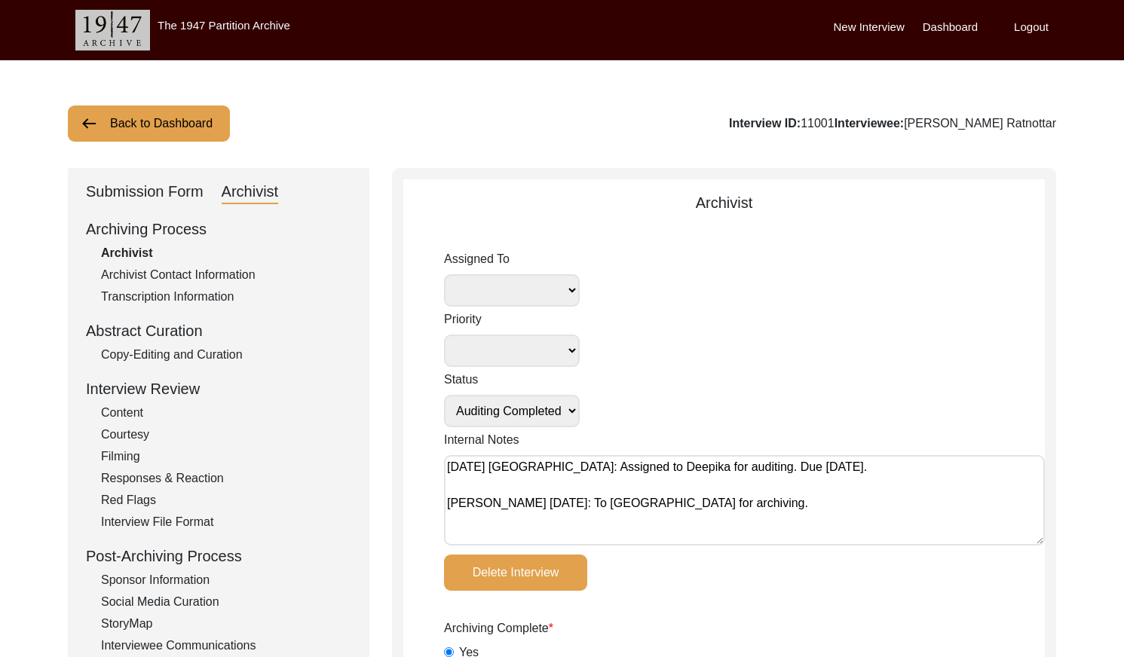
click at [176, 121] on button "Back to Dashboard" at bounding box center [149, 124] width 162 height 36
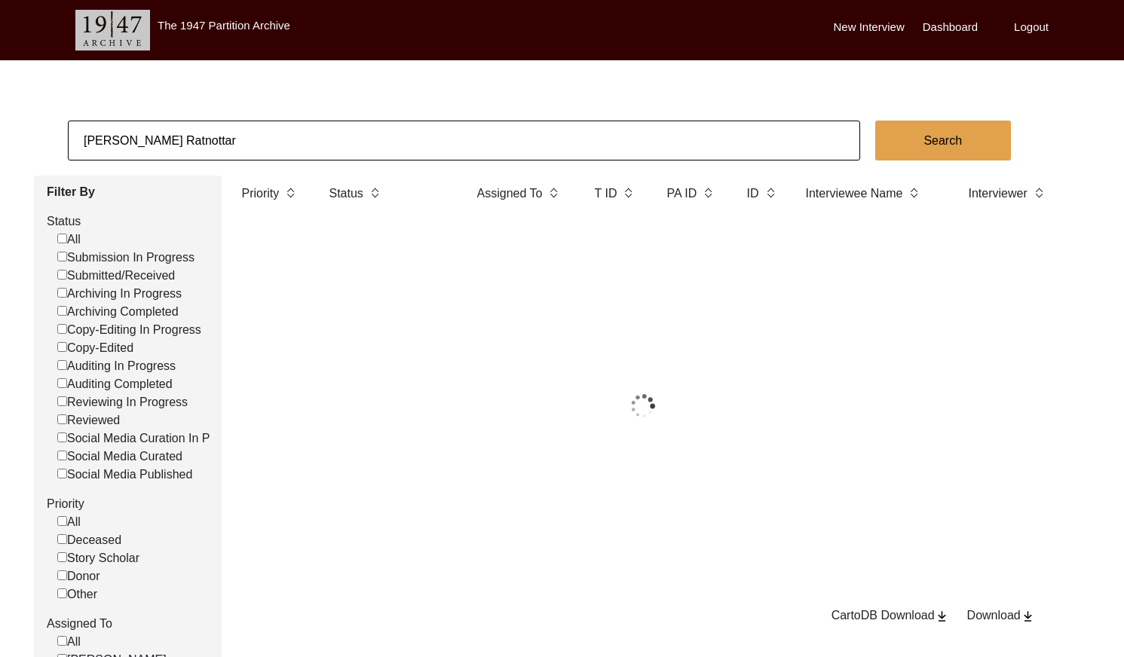
click at [283, 134] on input "[PERSON_NAME] Ratnottar" at bounding box center [464, 141] width 792 height 40
click at [284, 134] on input "[PERSON_NAME] Ratnottar" at bounding box center [464, 141] width 792 height 40
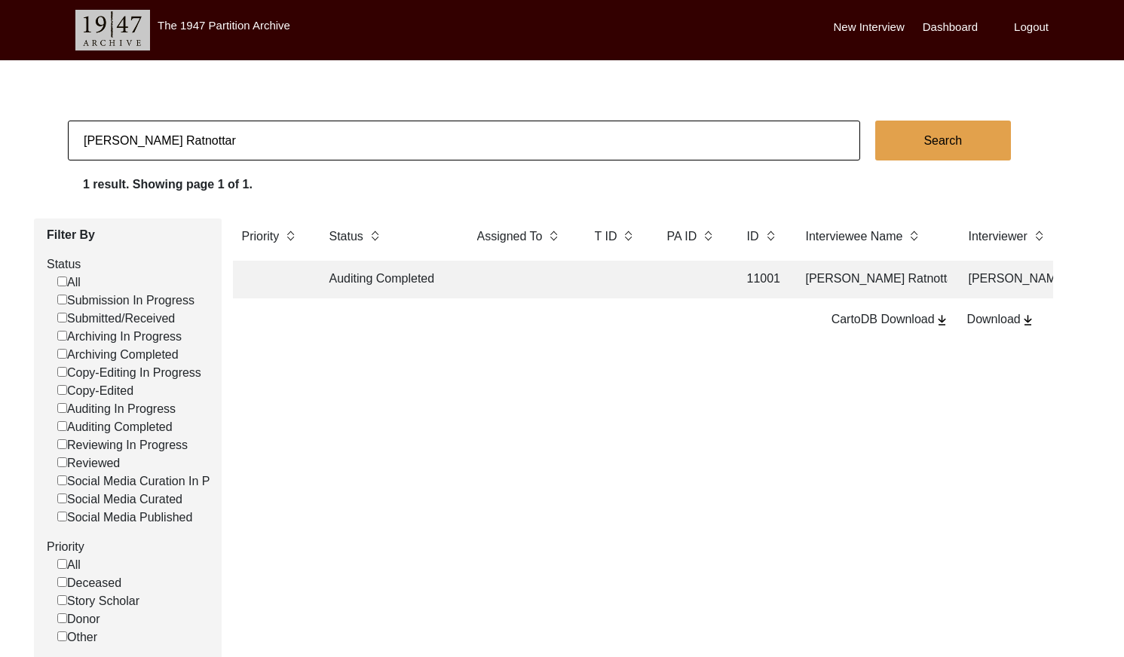
click at [284, 134] on input "[PERSON_NAME] Ratnottar" at bounding box center [464, 141] width 792 height 40
paste input "[PERSON_NAME]"
type input "[PERSON_NAME]"
checkbox input "false"
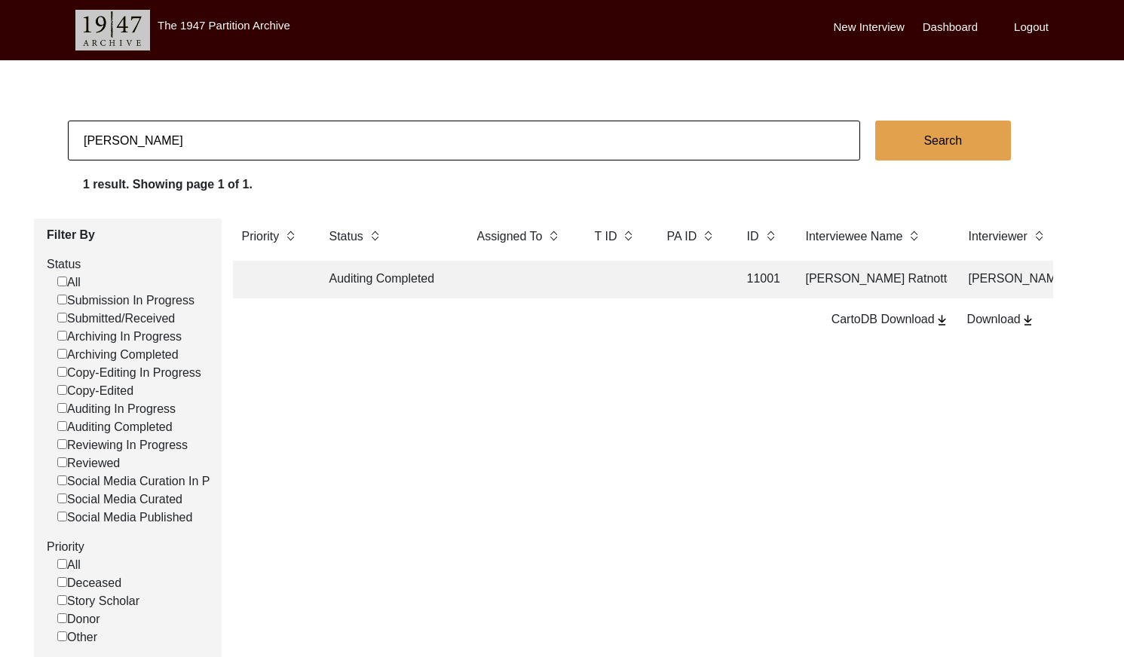
checkbox input "false"
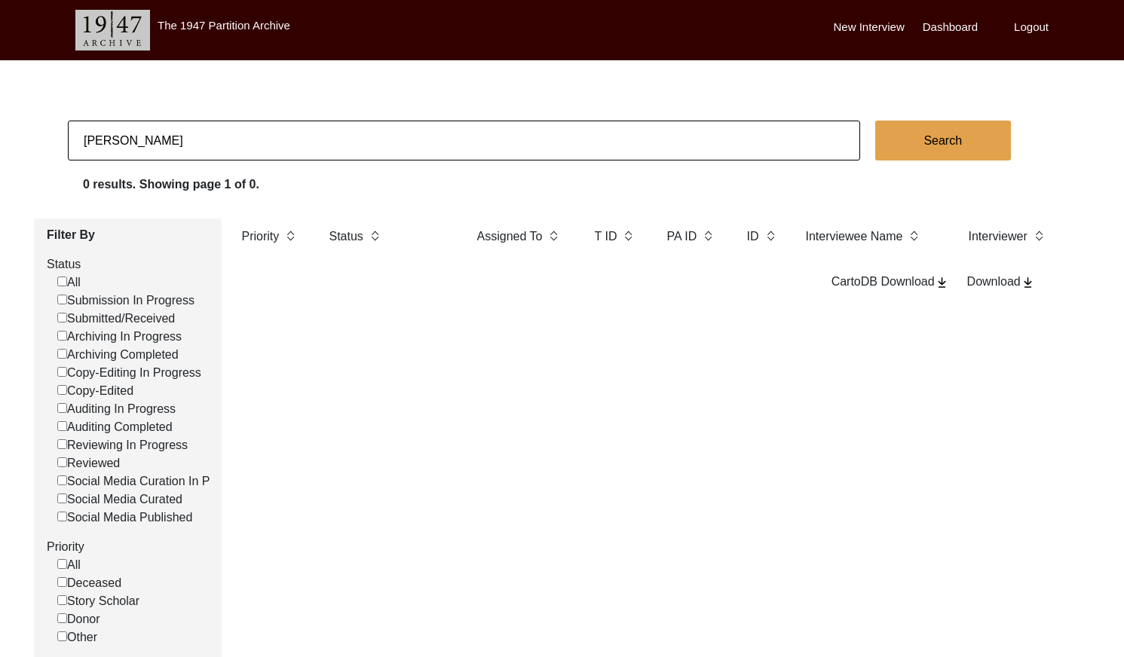
click at [191, 142] on input "[PERSON_NAME]" at bounding box center [464, 141] width 792 height 40
paste input "[PERSON_NAME]"
type input "[PERSON_NAME]"
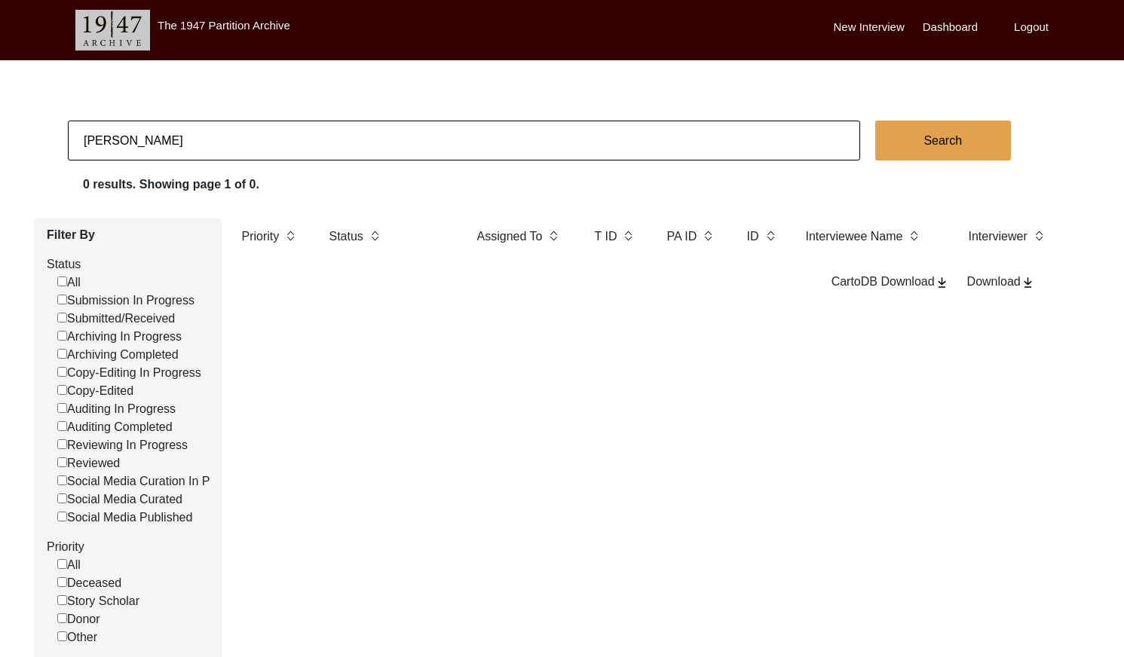
checkbox input "false"
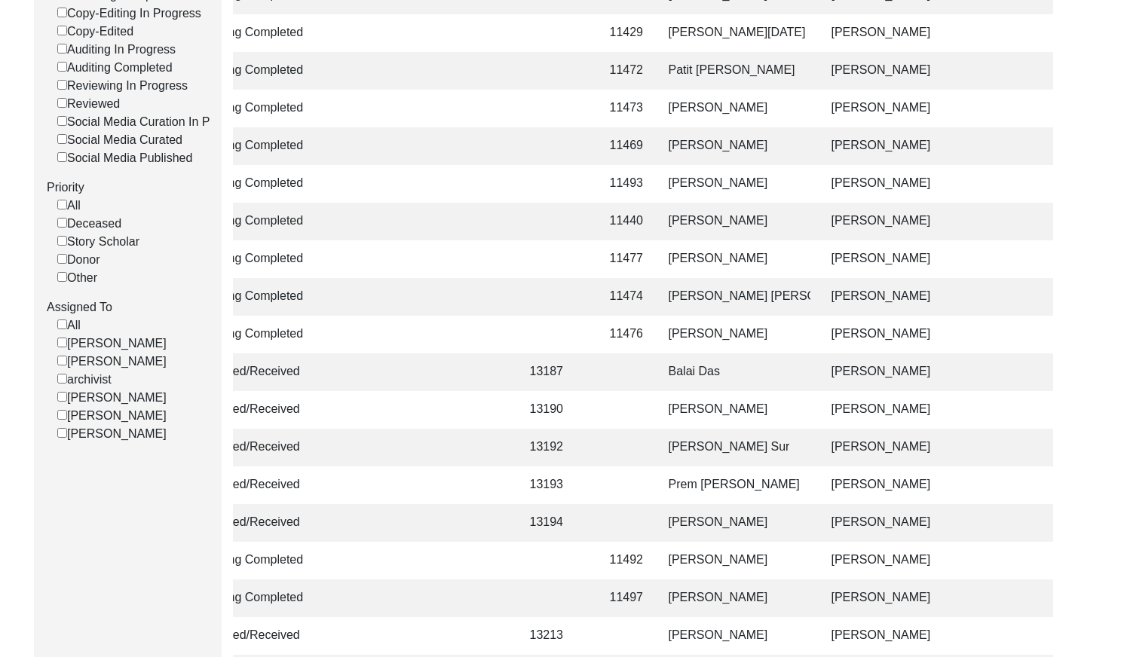
scroll to position [10, 0]
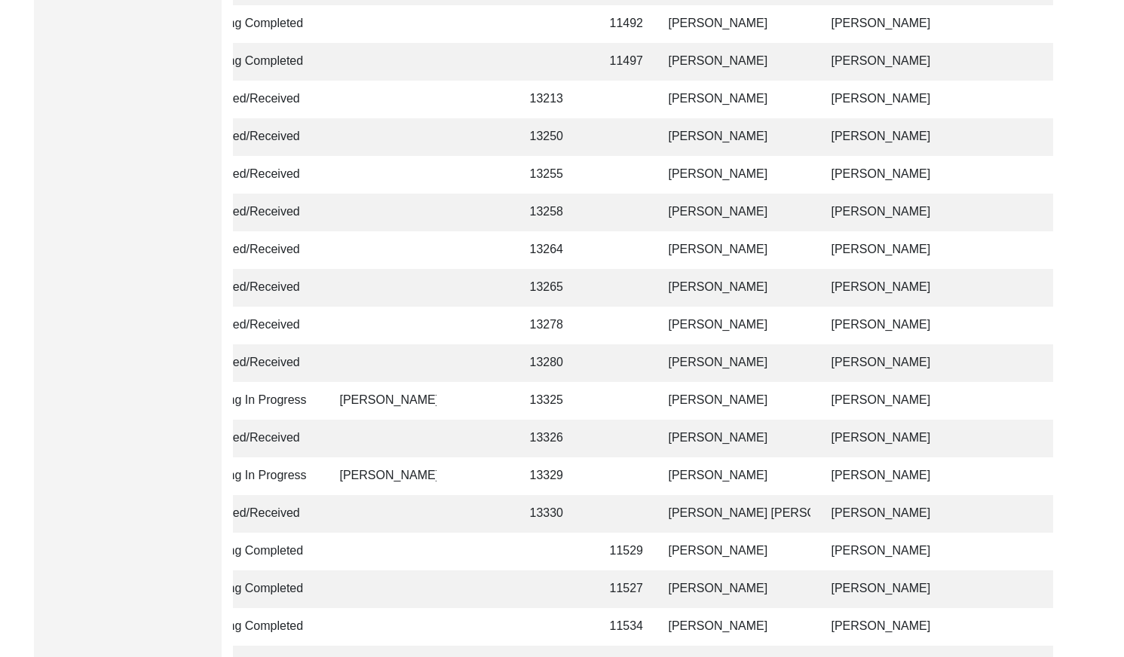
click at [620, 372] on td at bounding box center [624, 364] width 47 height 38
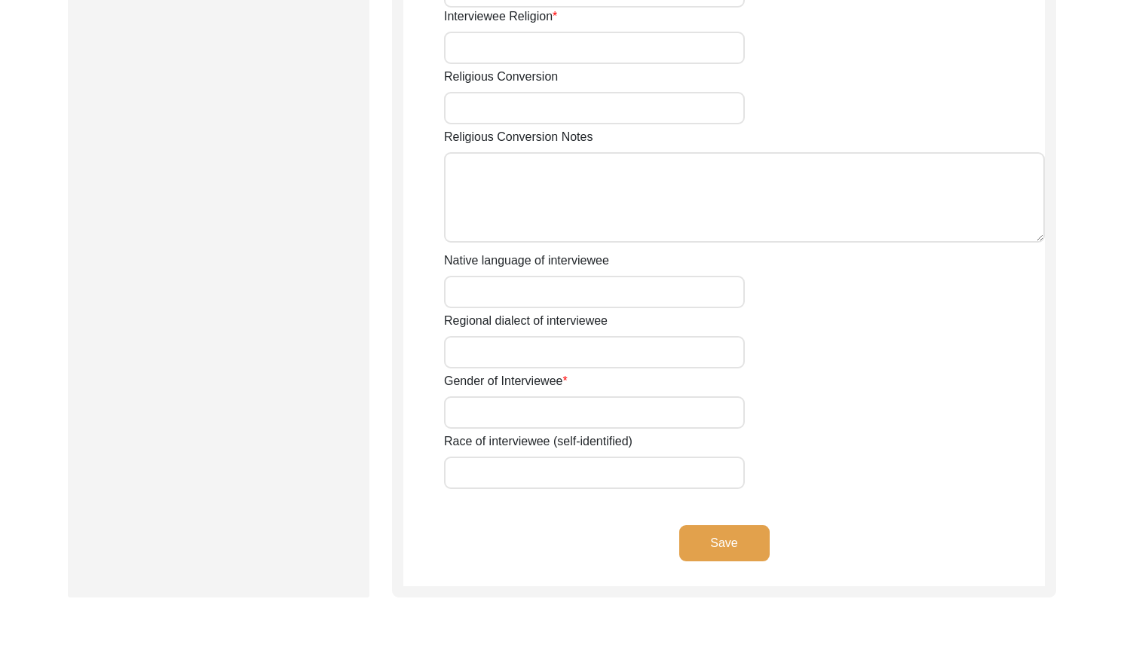
type input "[PERSON_NAME]"
type input "Acharya"
type input "[PERSON_NAME]"
type input "[DATE]"
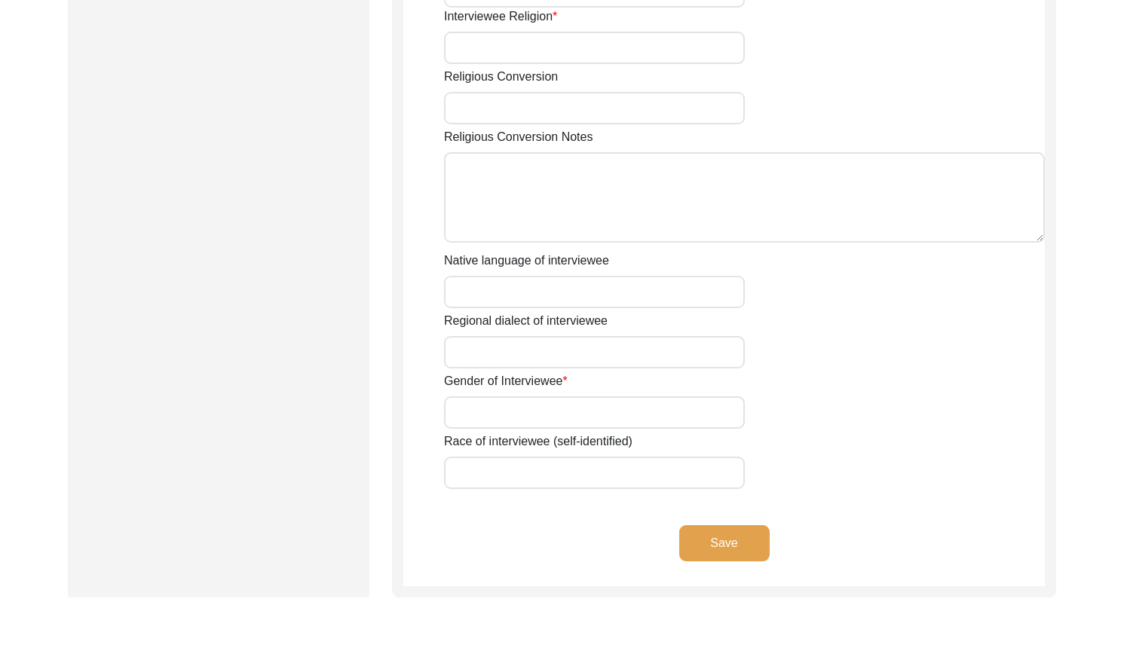
type input "84"
type input "[DEMOGRAPHIC_DATA]"
type input "Bengali"
type input "[DEMOGRAPHIC_DATA]"
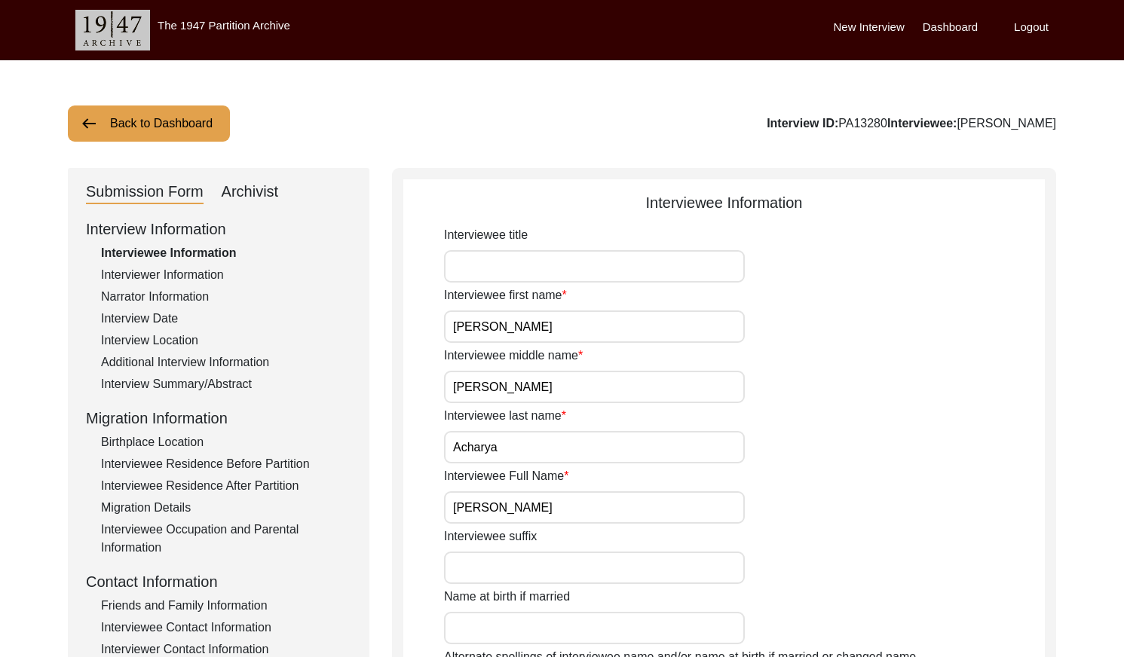
click at [188, 111] on button "Back to Dashboard" at bounding box center [149, 124] width 162 height 36
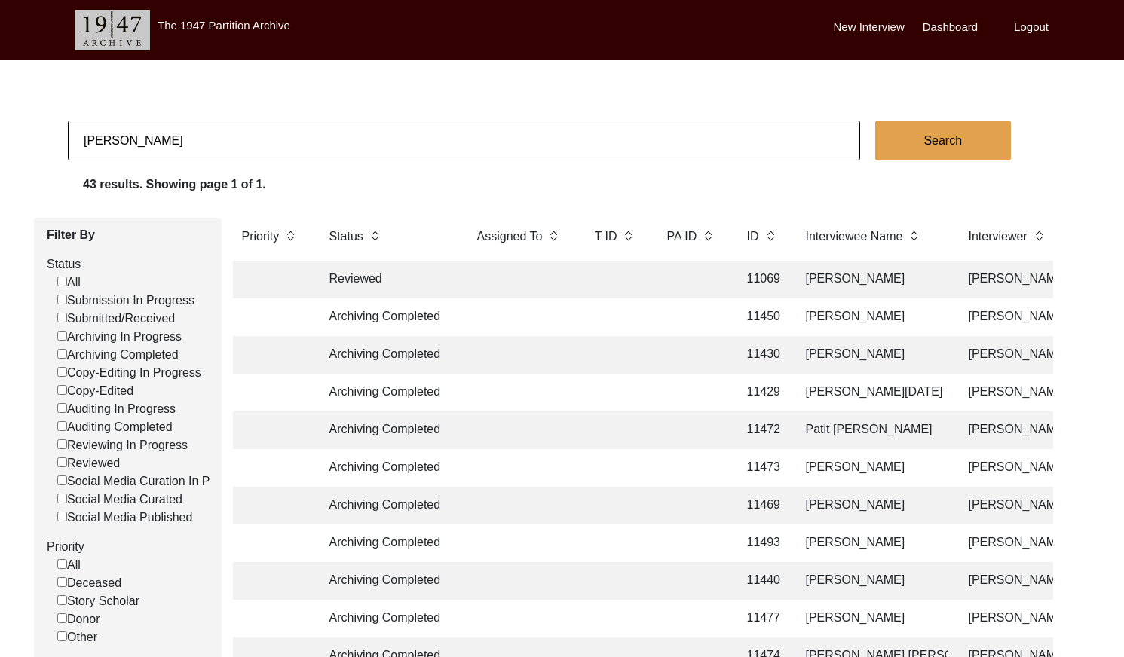
click at [421, 139] on input "[PERSON_NAME]" at bounding box center [464, 141] width 792 height 40
click at [422, 139] on input "[PERSON_NAME]" at bounding box center [464, 141] width 792 height 40
paste input "[PERSON_NAME]"
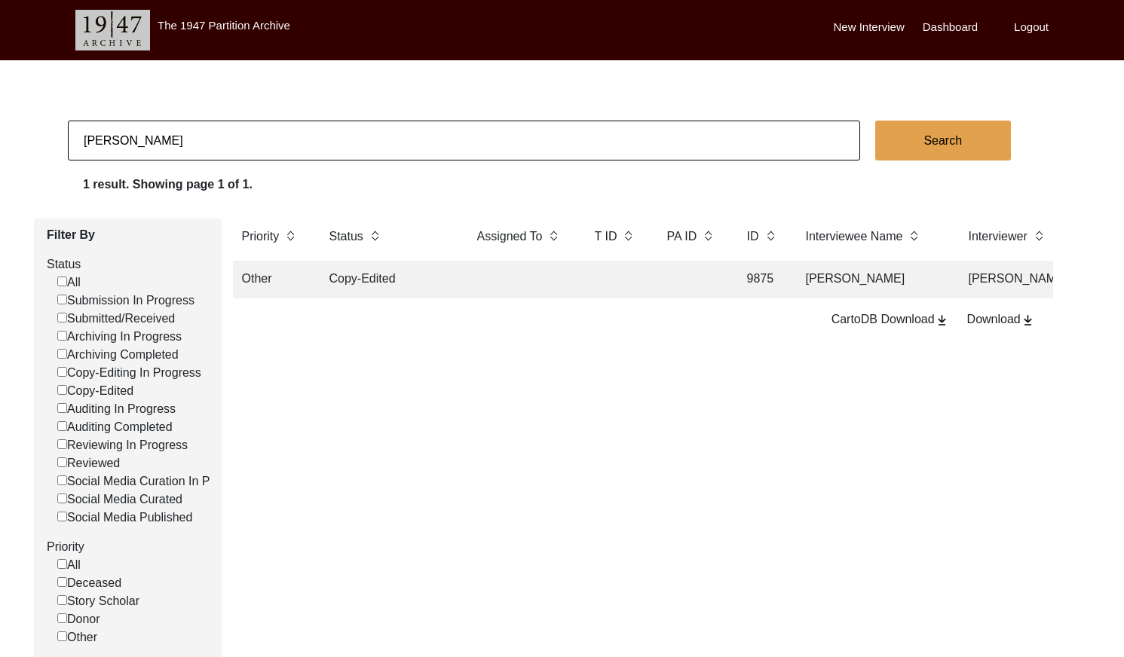
click at [812, 280] on td "[PERSON_NAME]" at bounding box center [872, 280] width 151 height 38
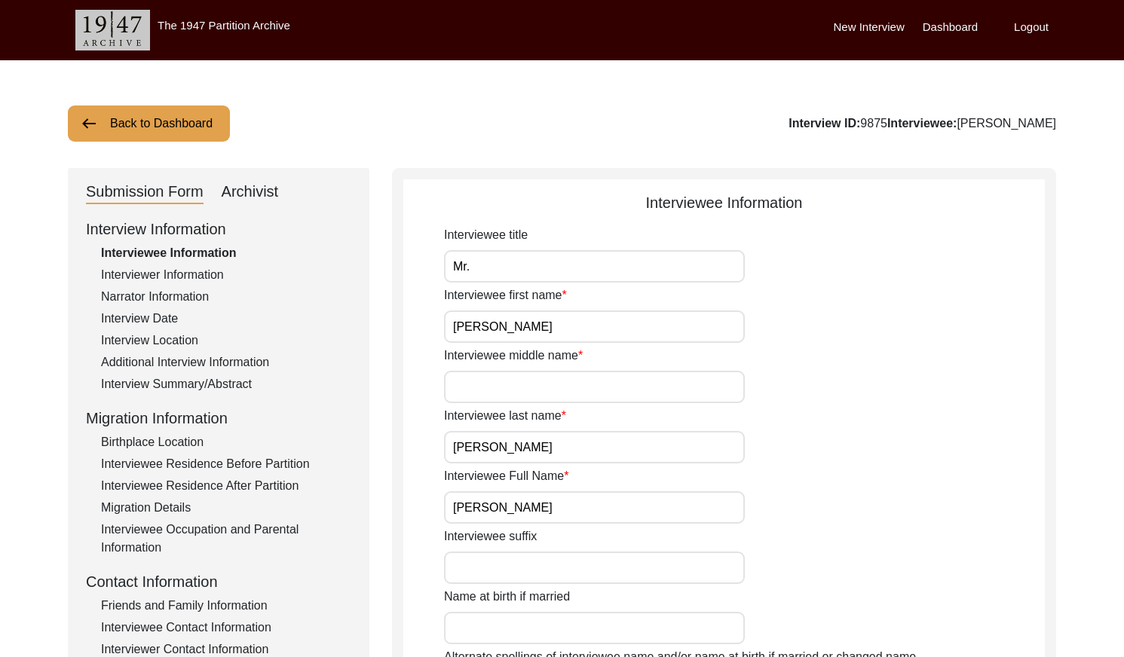
click at [259, 186] on div "Archivist" at bounding box center [250, 192] width 57 height 24
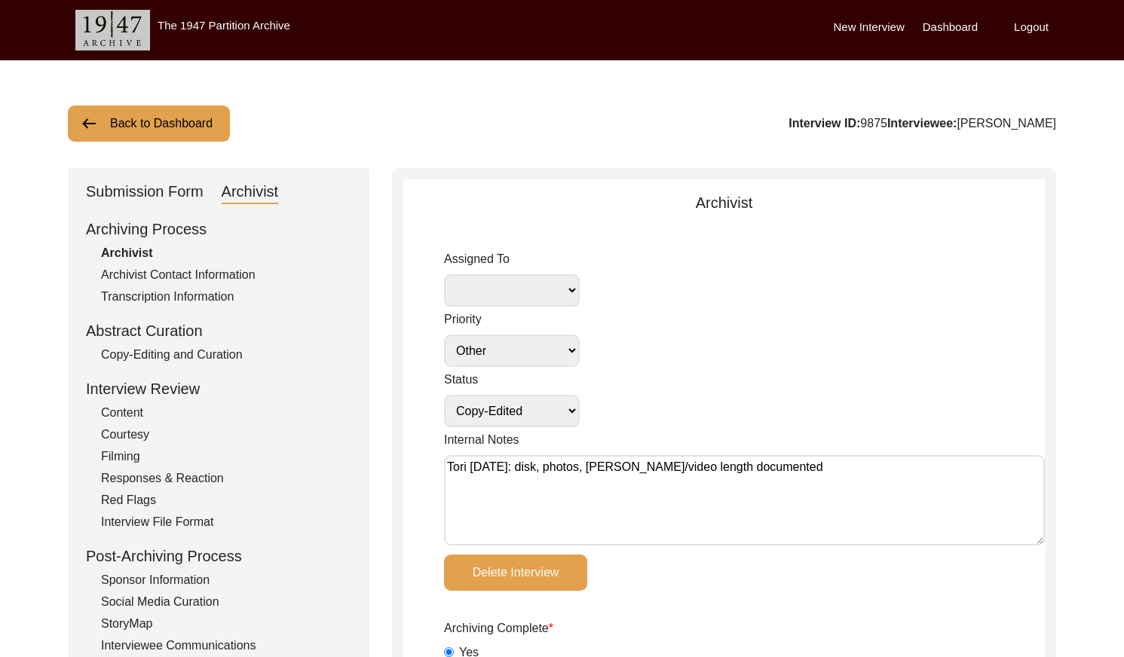
click at [161, 129] on button "Back to Dashboard" at bounding box center [149, 124] width 162 height 36
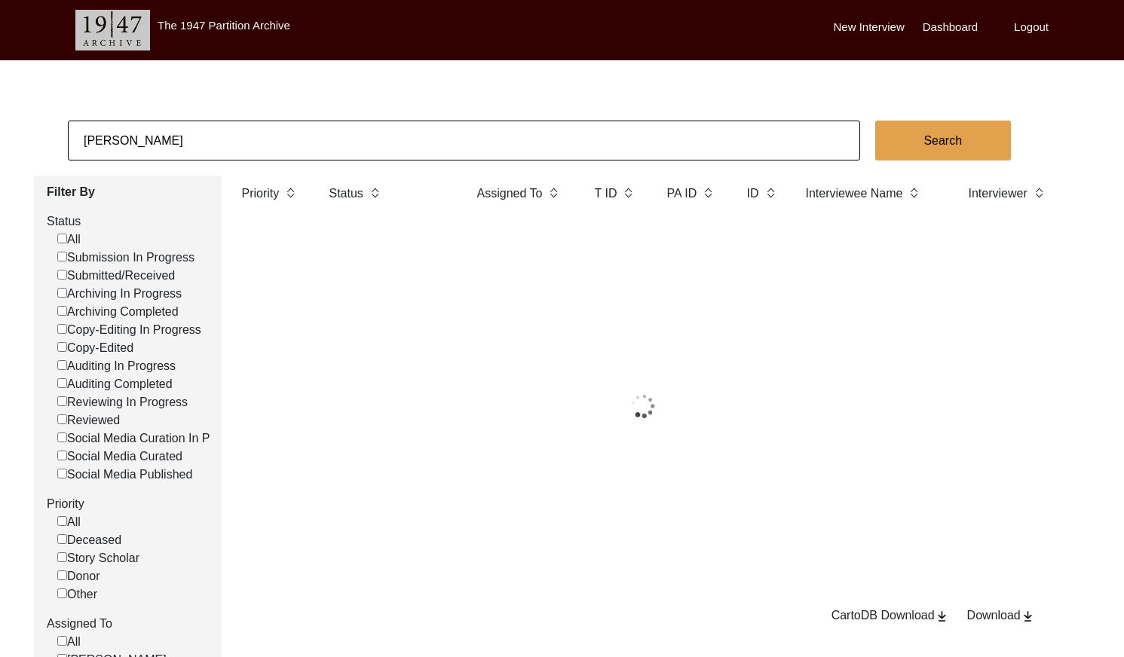
click at [232, 145] on input "[PERSON_NAME]" at bounding box center [464, 141] width 792 height 40
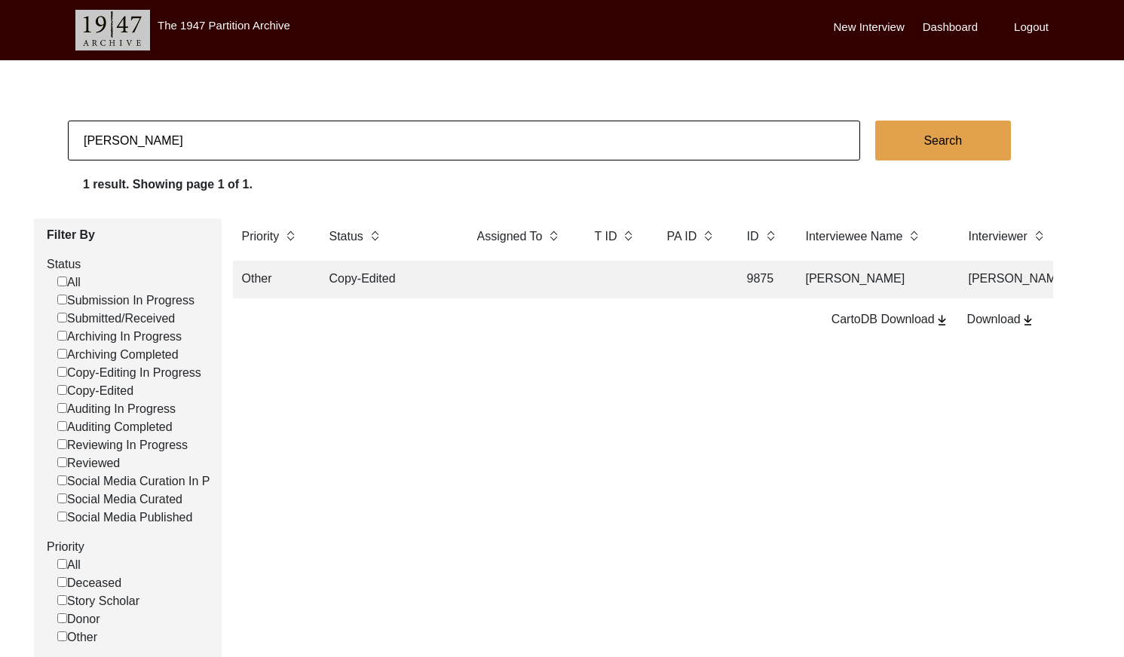
click at [232, 145] on input "[PERSON_NAME]" at bounding box center [464, 141] width 792 height 40
paste input "[PERSON_NAME]"
click at [608, 282] on td at bounding box center [616, 280] width 60 height 38
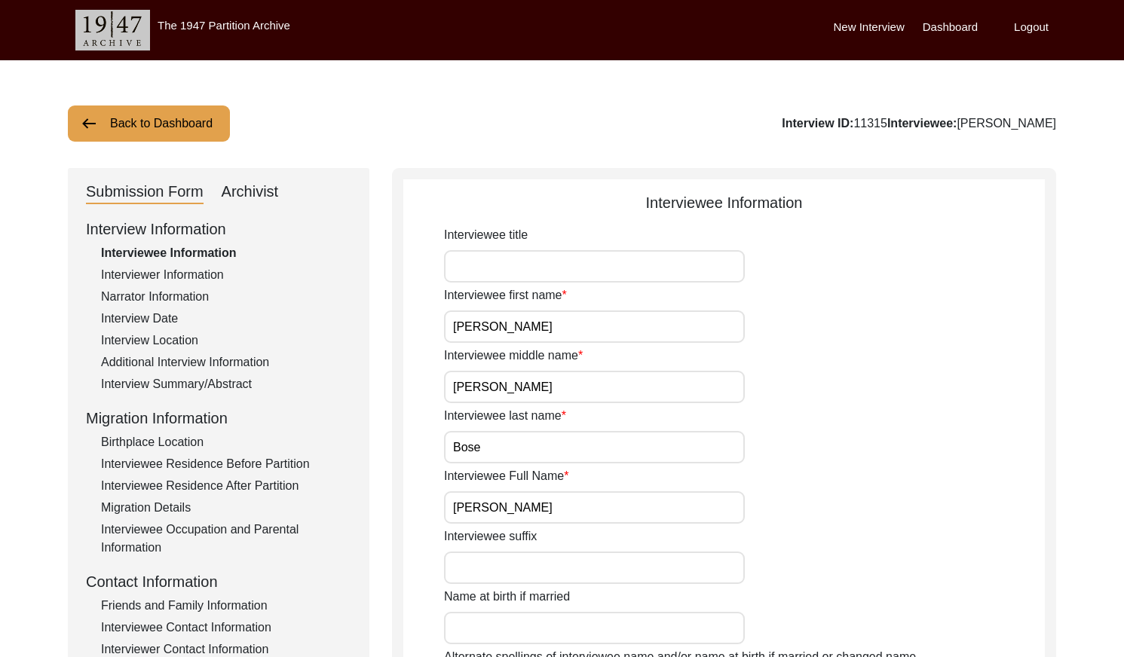
drag, startPoint x: 250, startPoint y: 188, endPoint x: 283, endPoint y: 194, distance: 33.7
click at [258, 189] on div "Archivist" at bounding box center [250, 192] width 57 height 24
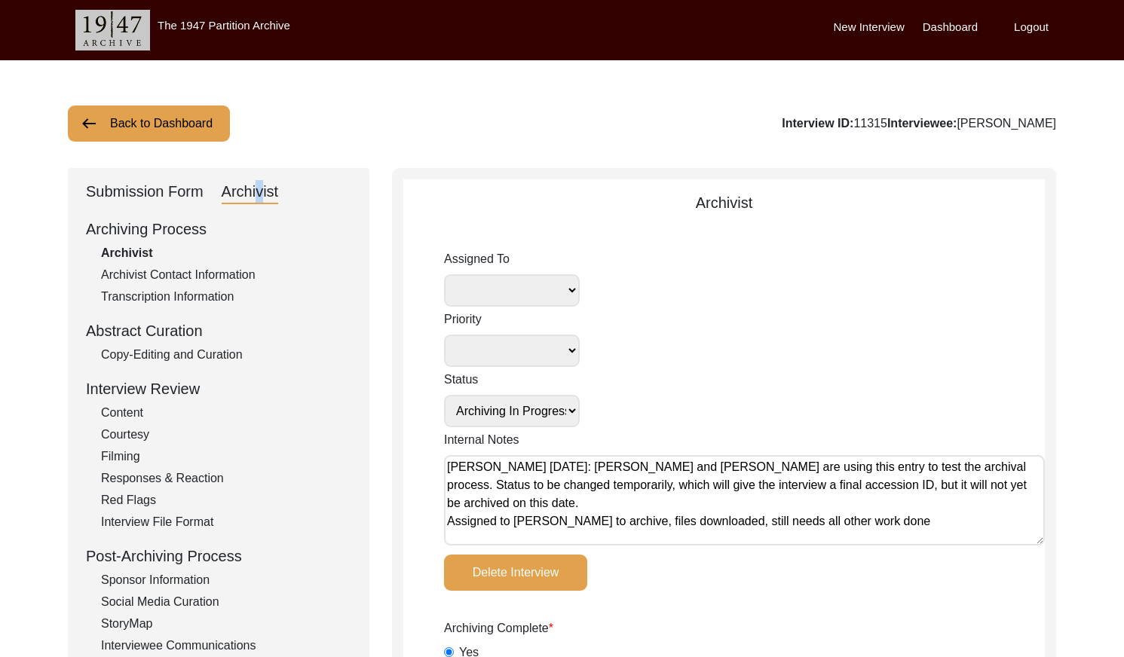
click at [189, 119] on button "Back to Dashboard" at bounding box center [149, 124] width 162 height 36
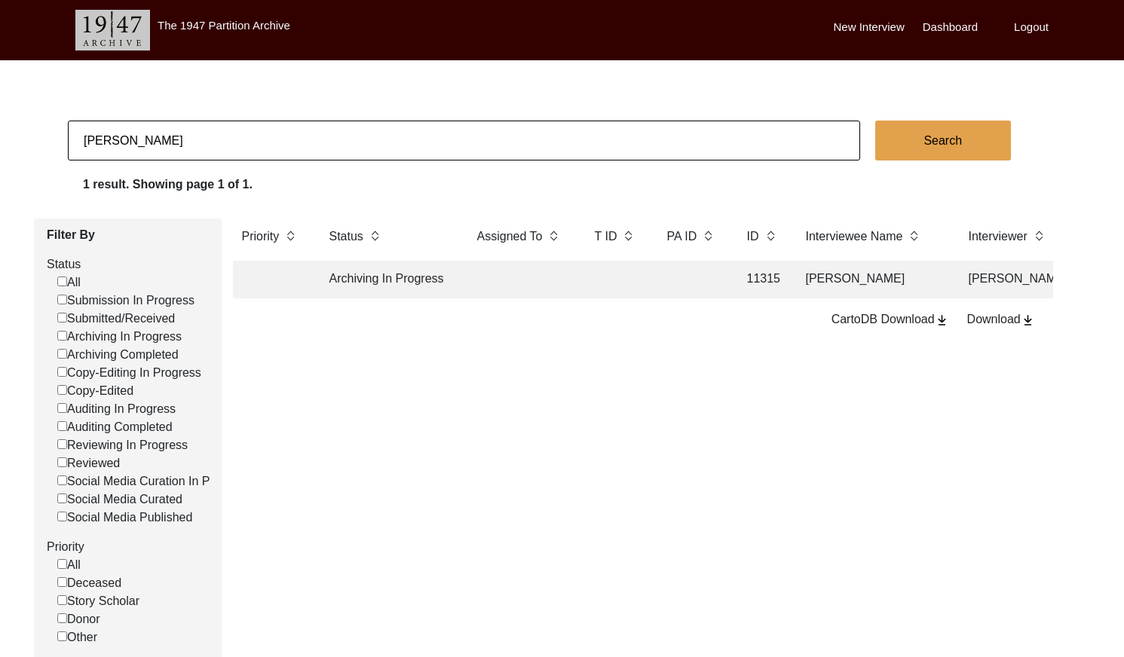
click at [307, 140] on input "[PERSON_NAME]" at bounding box center [464, 141] width 792 height 40
click at [307, 139] on input "[PERSON_NAME]" at bounding box center [464, 141] width 792 height 40
click at [307, 140] on input "[PERSON_NAME]" at bounding box center [464, 141] width 792 height 40
paste input "[PERSON_NAME]"
click at [642, 277] on td at bounding box center [616, 280] width 60 height 38
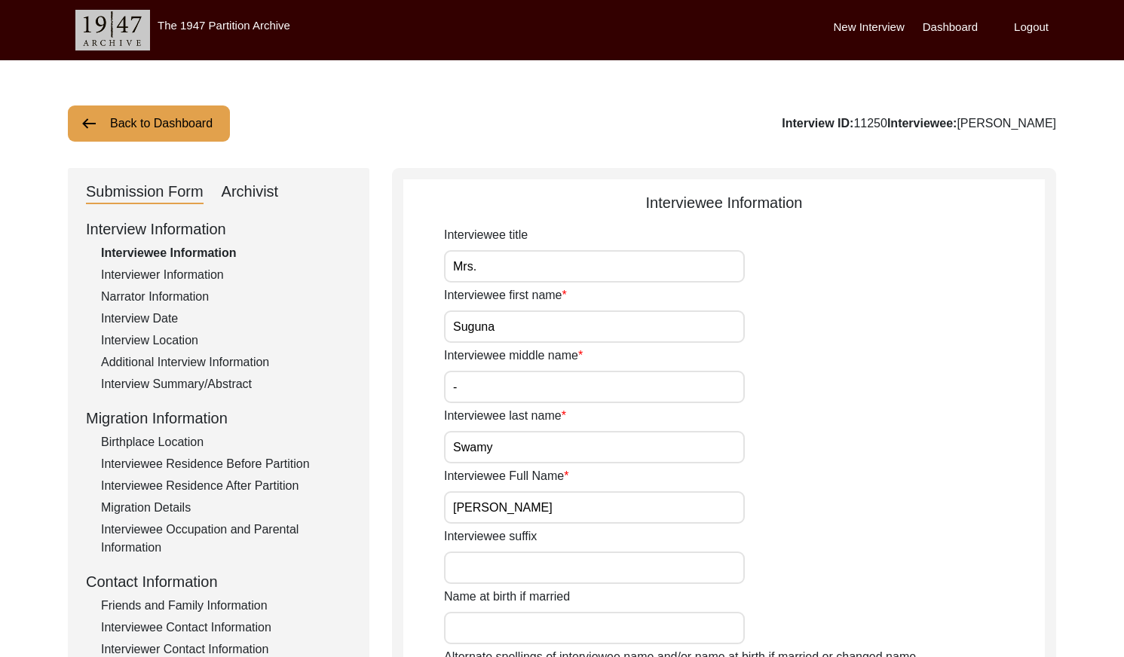
click at [253, 194] on div "Archivist" at bounding box center [250, 192] width 57 height 24
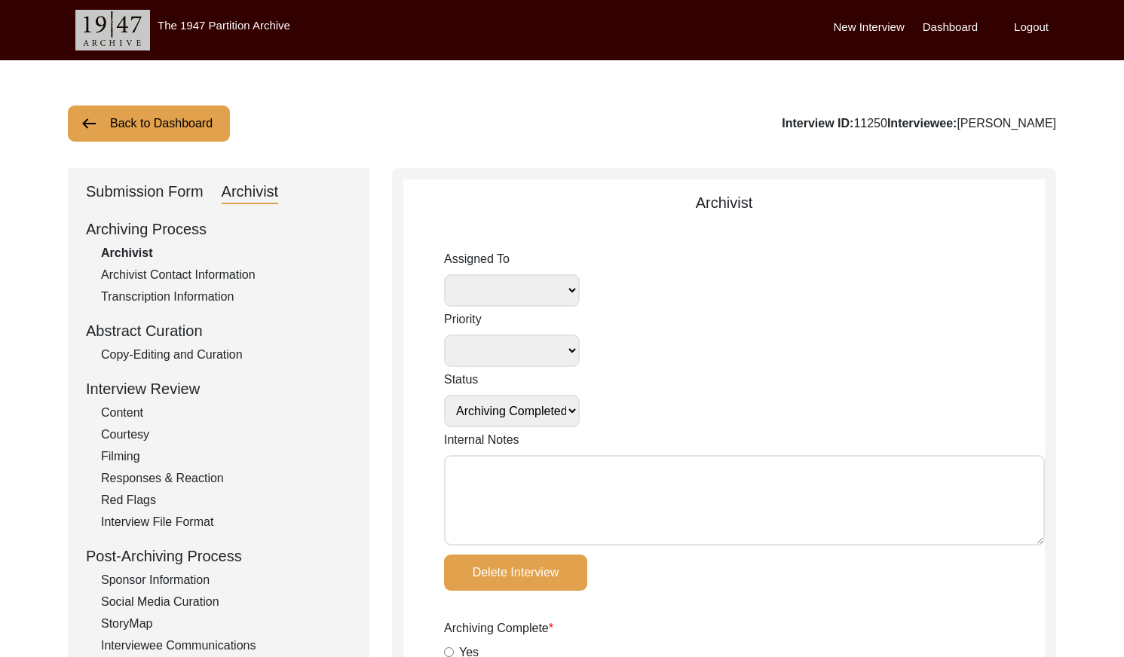
click at [135, 120] on button "Back to Dashboard" at bounding box center [149, 124] width 162 height 36
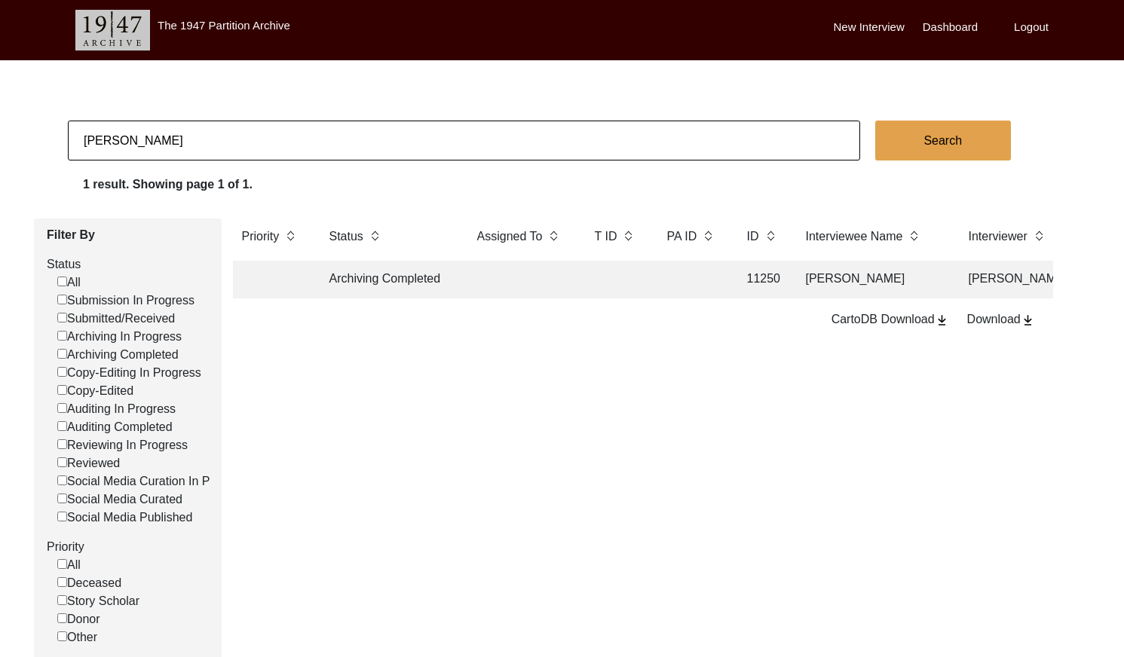
click at [211, 138] on input "[PERSON_NAME]" at bounding box center [464, 141] width 792 height 40
click at [716, 292] on td "13280" at bounding box center [692, 280] width 68 height 38
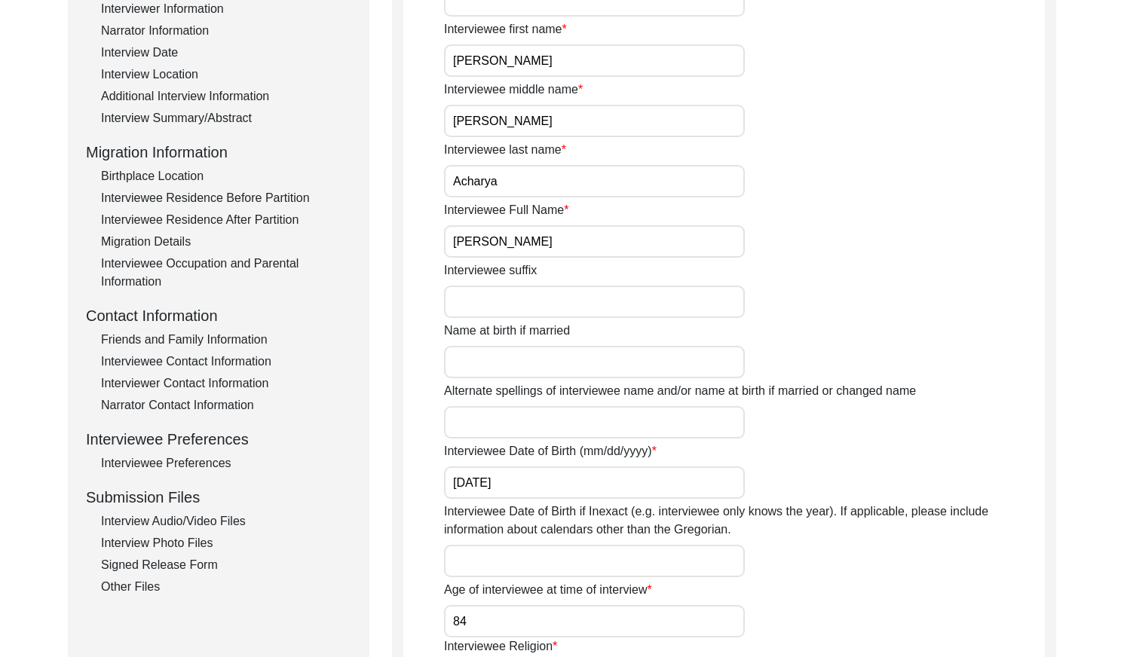
scroll to position [289, 0]
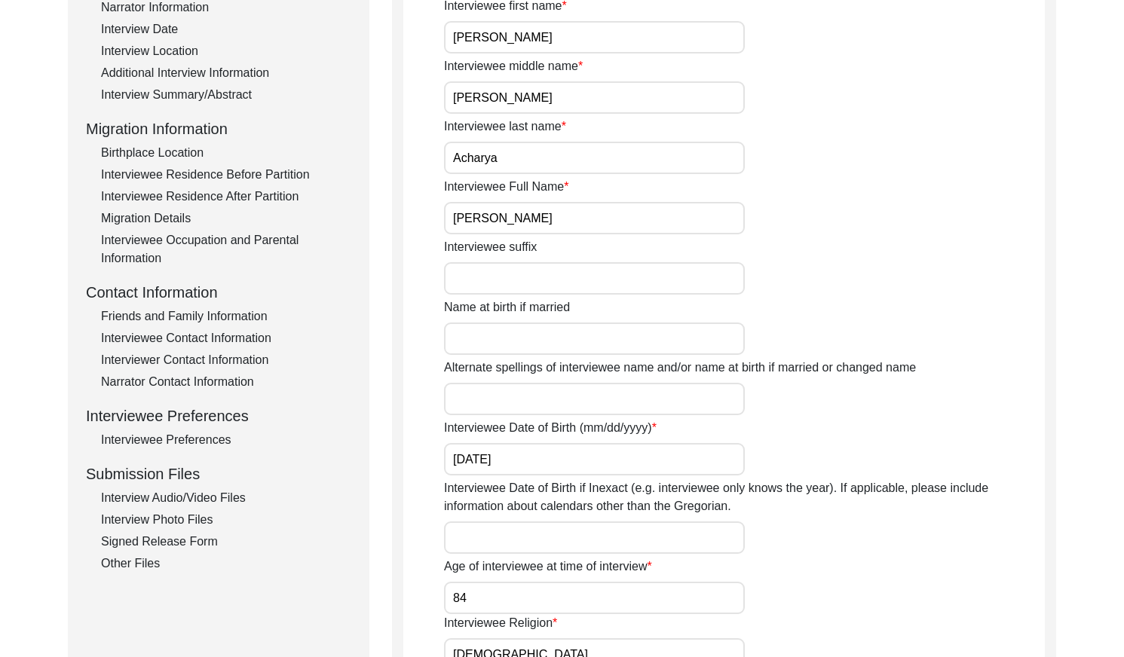
drag, startPoint x: 167, startPoint y: 525, endPoint x: 225, endPoint y: 496, distance: 65.4
click at [170, 524] on div "Interview Photo Files" at bounding box center [226, 520] width 250 height 18
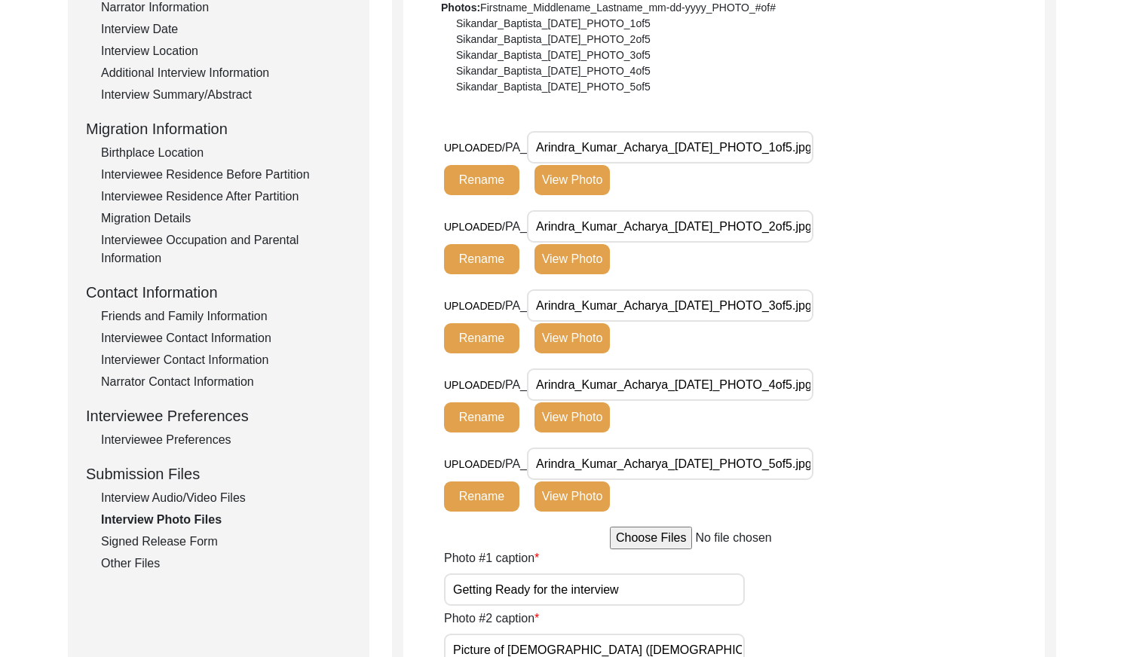
click at [578, 185] on button "View Photo" at bounding box center [571, 180] width 75 height 30
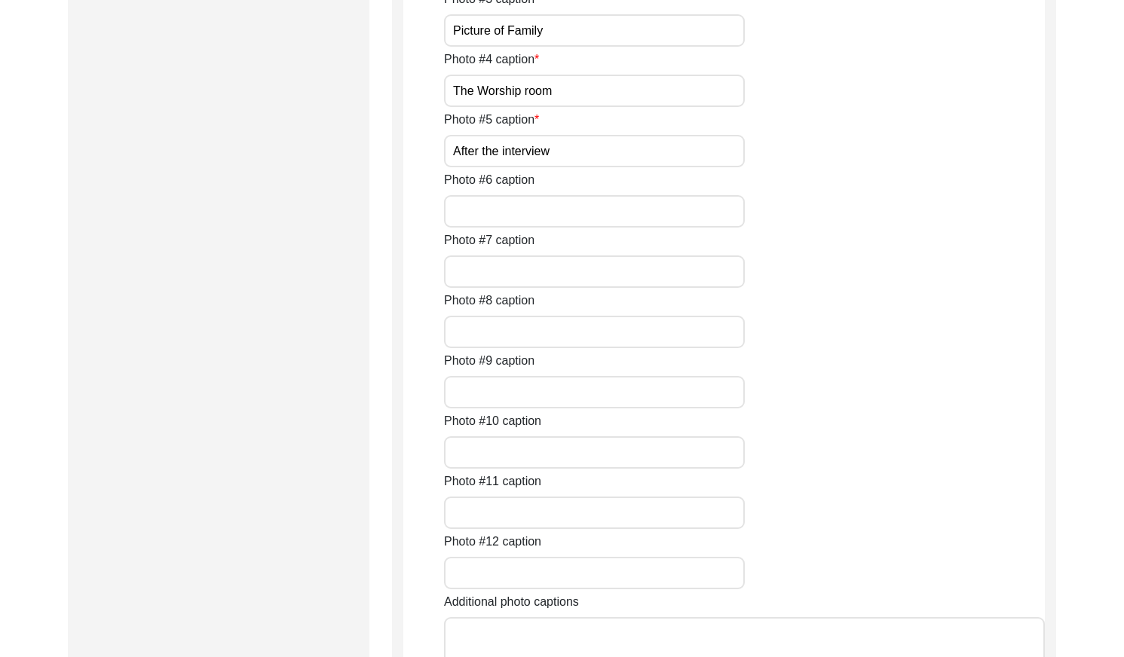
scroll to position [1018, 0]
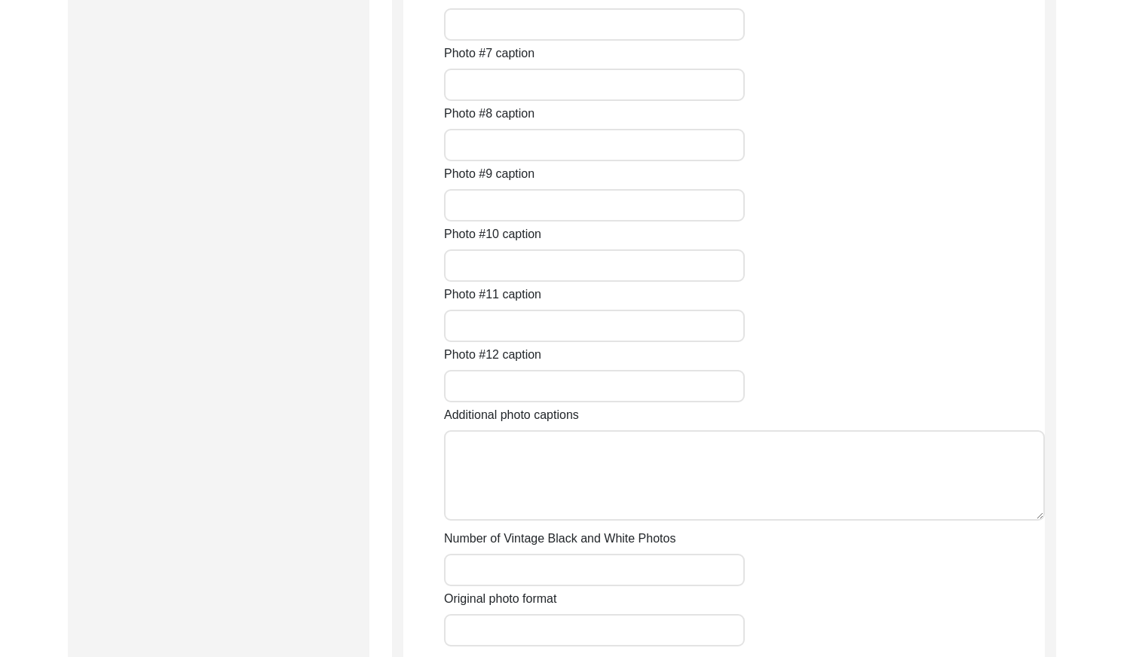
scroll to position [1205, 0]
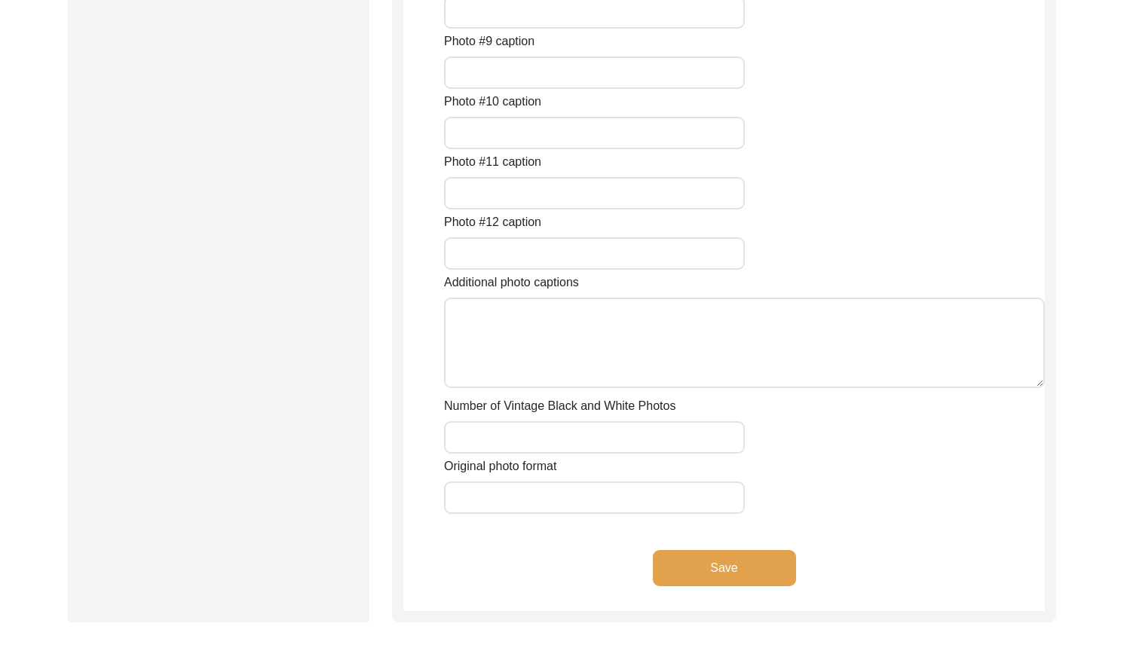
scroll to position [1227, 0]
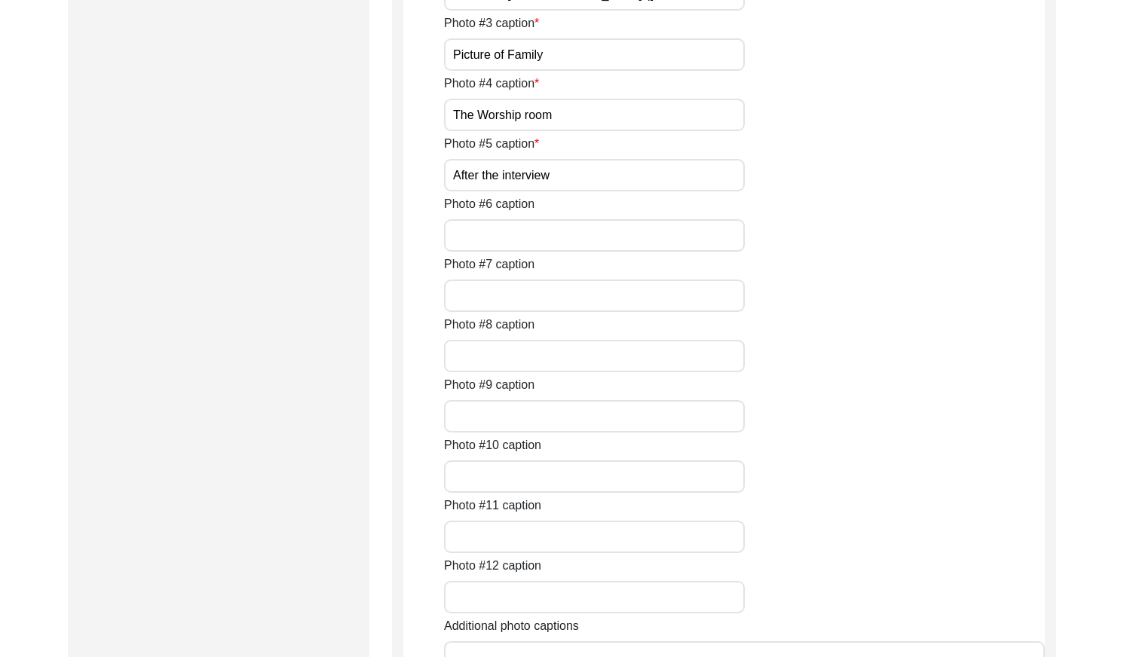
drag, startPoint x: 593, startPoint y: 203, endPoint x: 602, endPoint y: 201, distance: 9.3
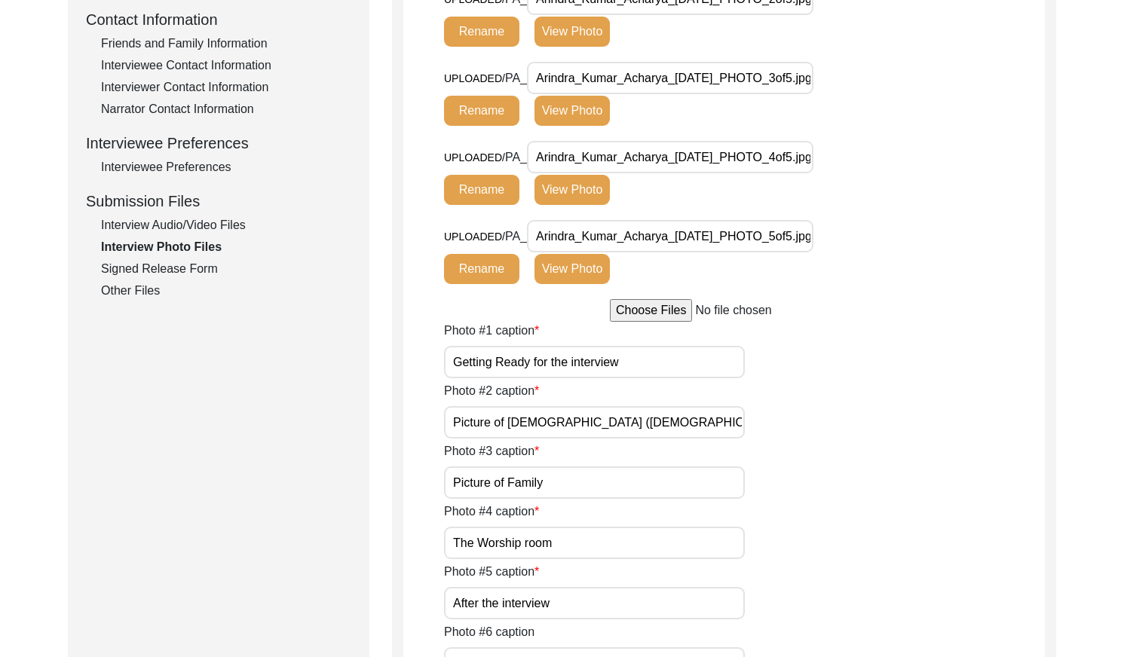
scroll to position [574, 0]
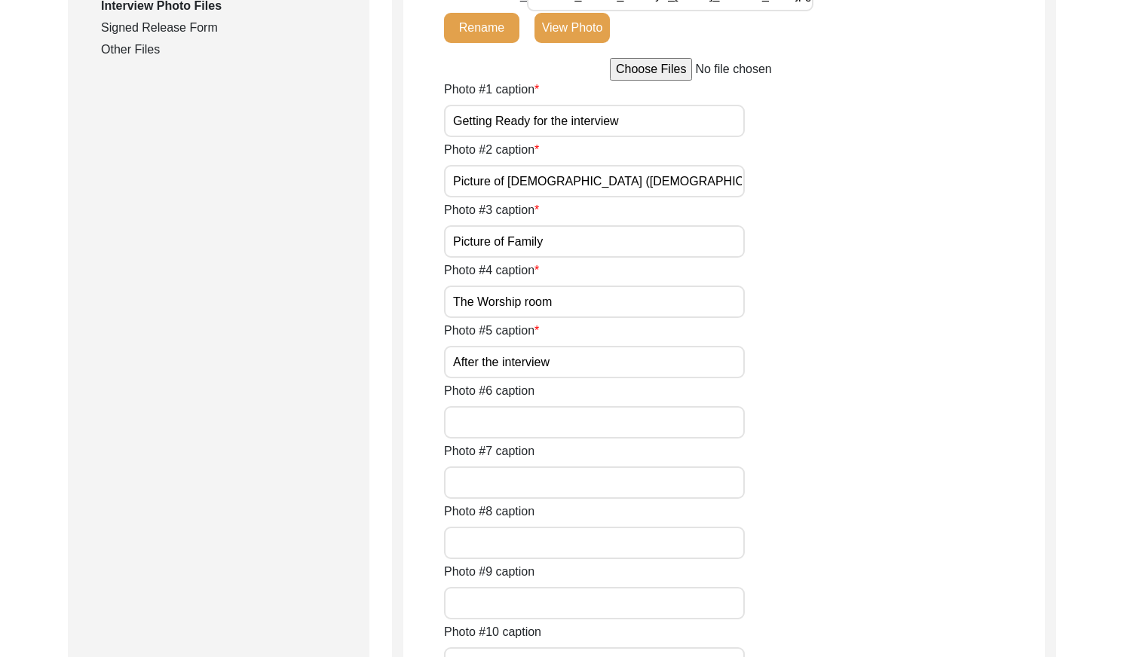
scroll to position [930, 0]
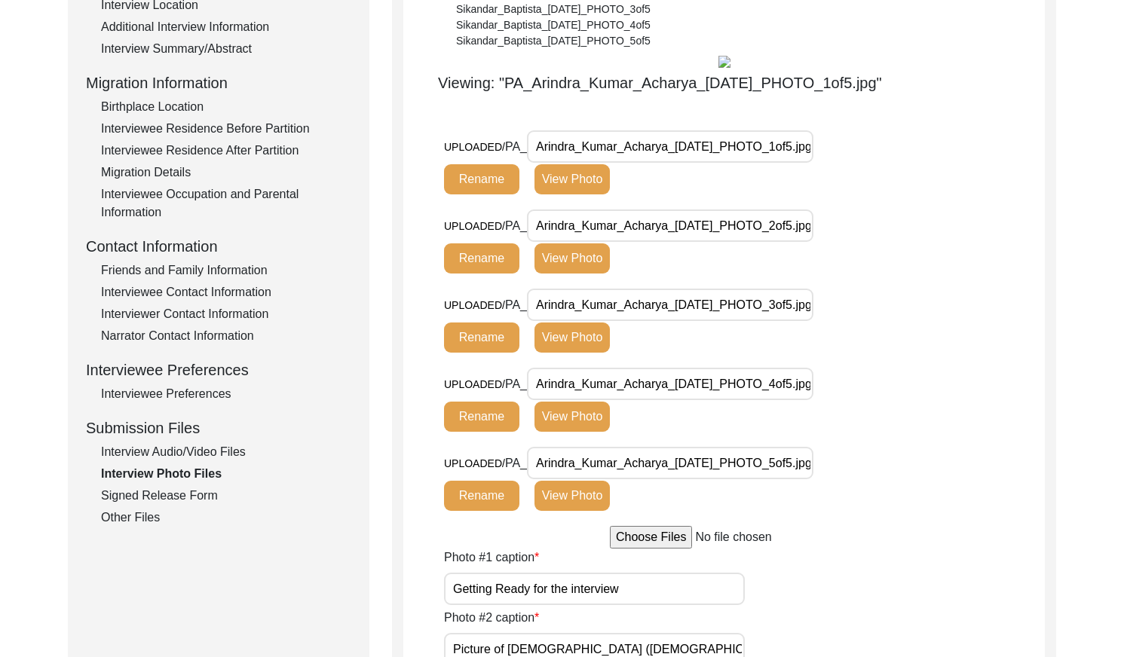
scroll to position [0, 0]
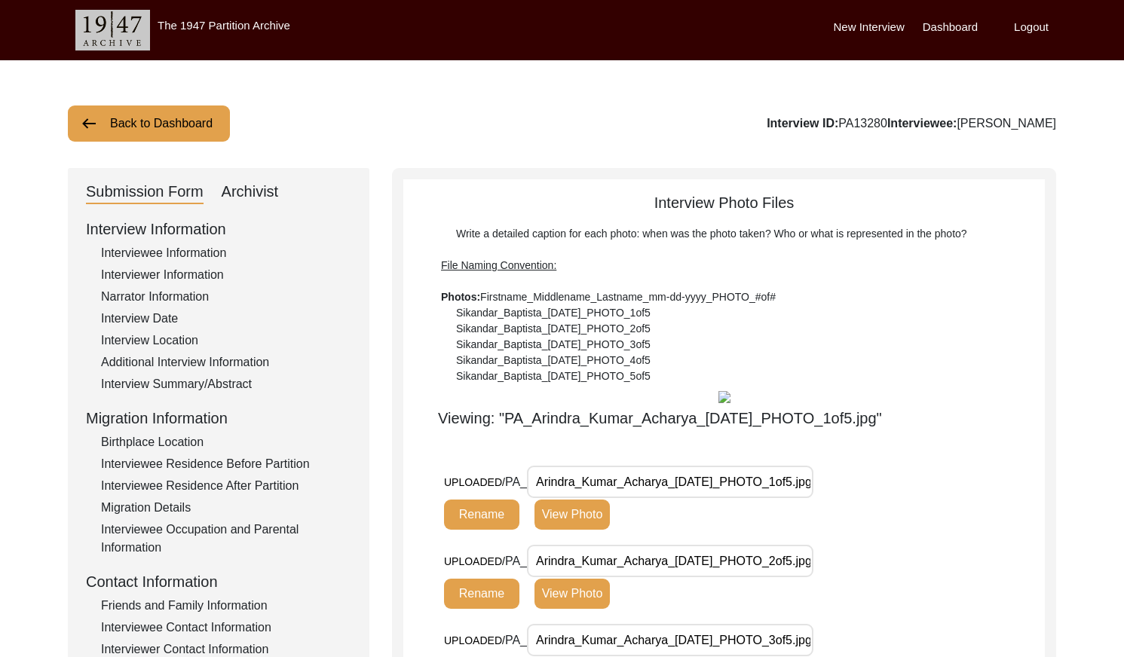
click at [165, 133] on button "Back to Dashboard" at bounding box center [149, 124] width 162 height 36
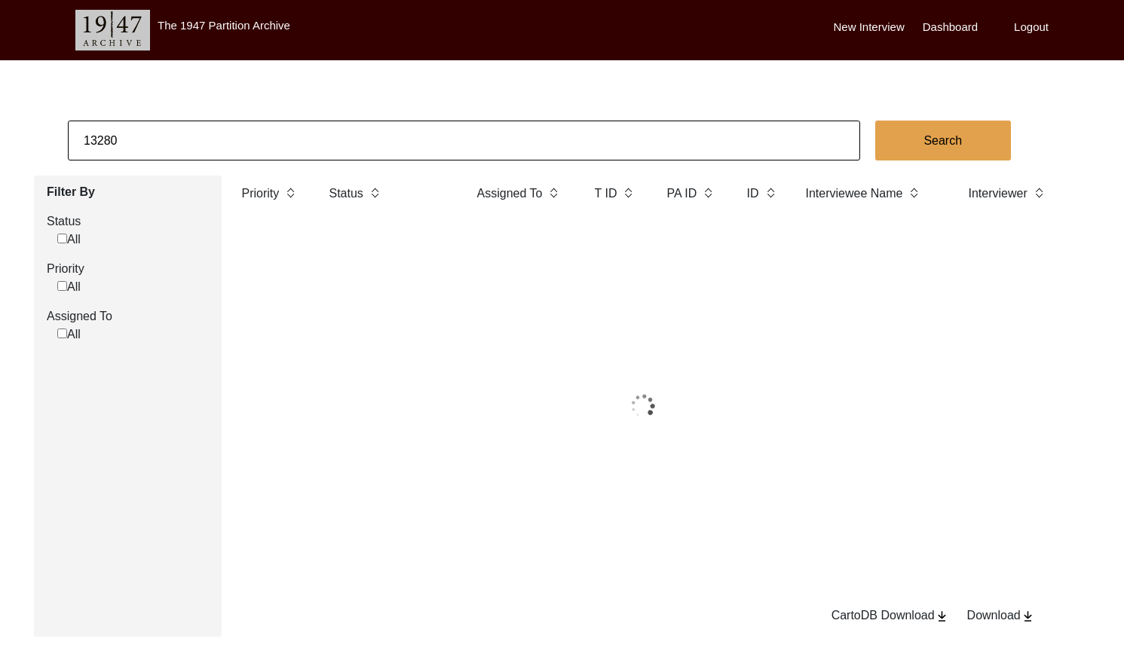
click at [261, 130] on input "13280" at bounding box center [464, 141] width 792 height 40
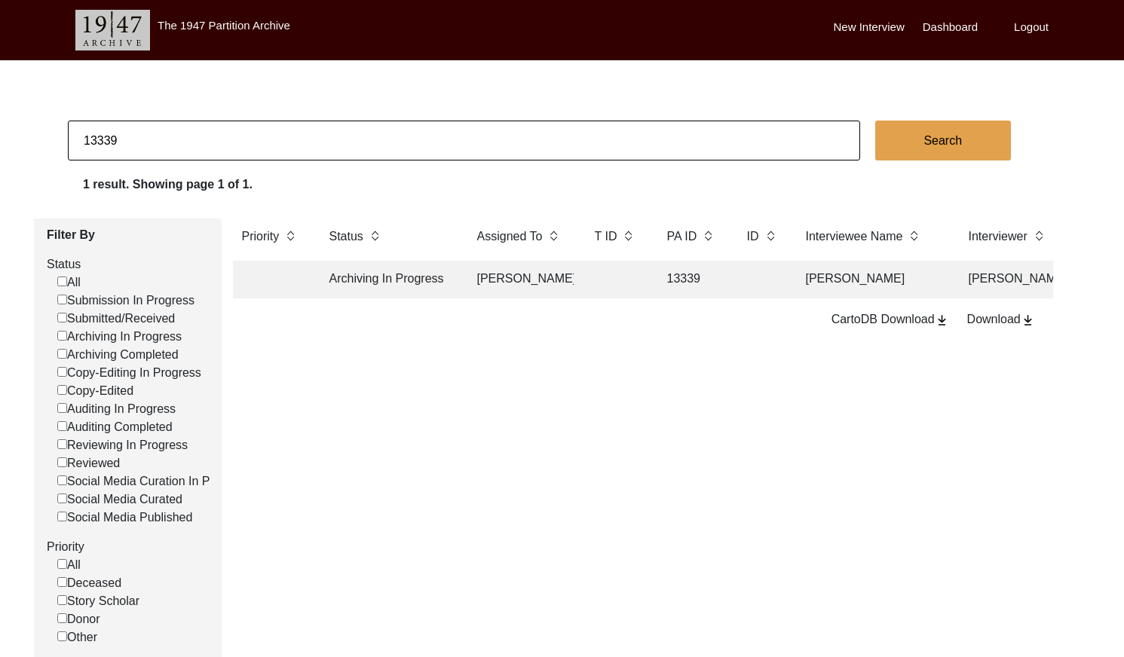
click at [214, 136] on input "13339" at bounding box center [464, 141] width 792 height 40
click at [213, 136] on input "13339" at bounding box center [464, 141] width 792 height 40
click at [218, 136] on input "13339" at bounding box center [464, 141] width 792 height 40
click at [219, 136] on input "13339" at bounding box center [464, 141] width 792 height 40
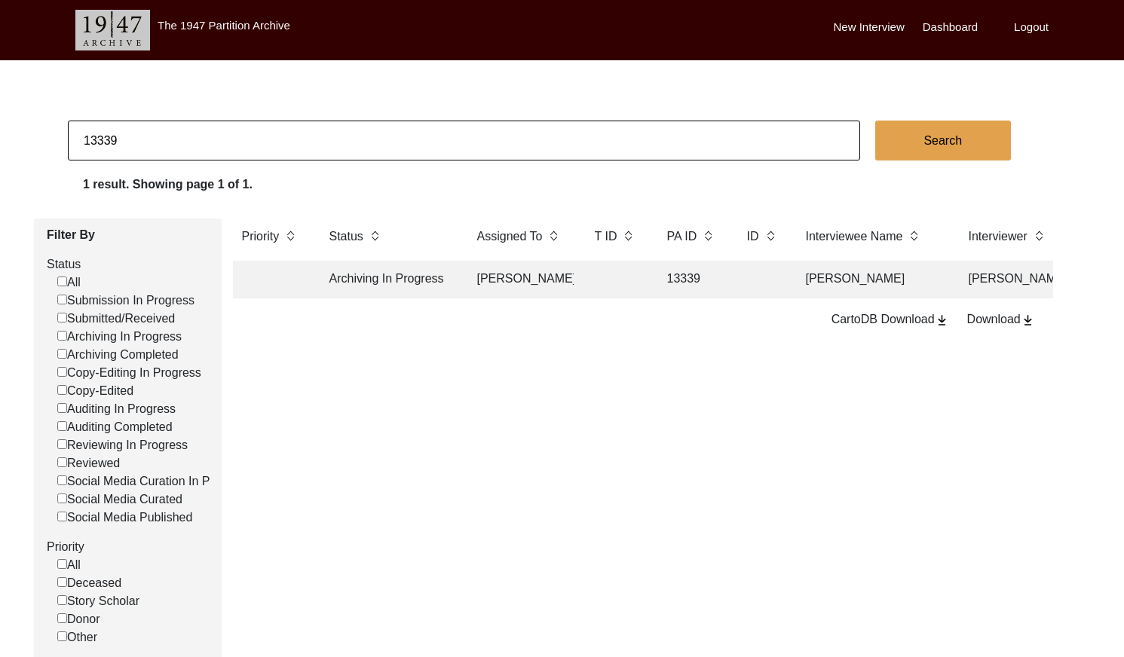
paste input "PA13330"
click at [152, 147] on input "13330" at bounding box center [464, 141] width 792 height 40
paste input "PA13326"
click at [170, 135] on input "13326" at bounding box center [464, 141] width 792 height 40
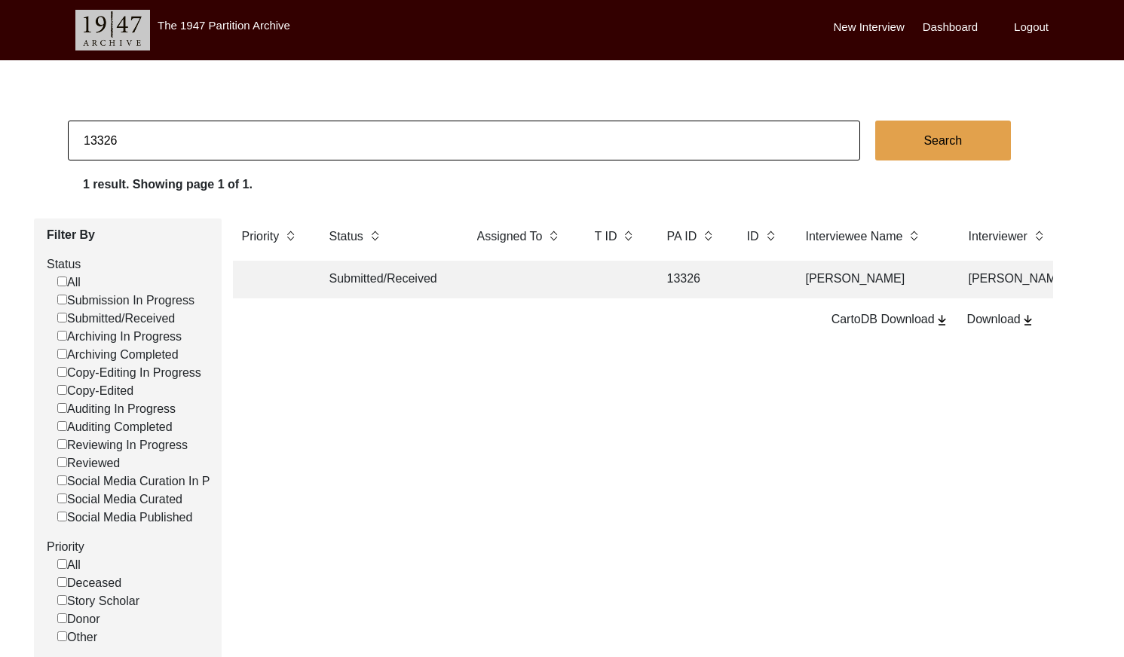
click at [170, 135] on input "13326" at bounding box center [464, 141] width 792 height 40
paste input "PA13378"
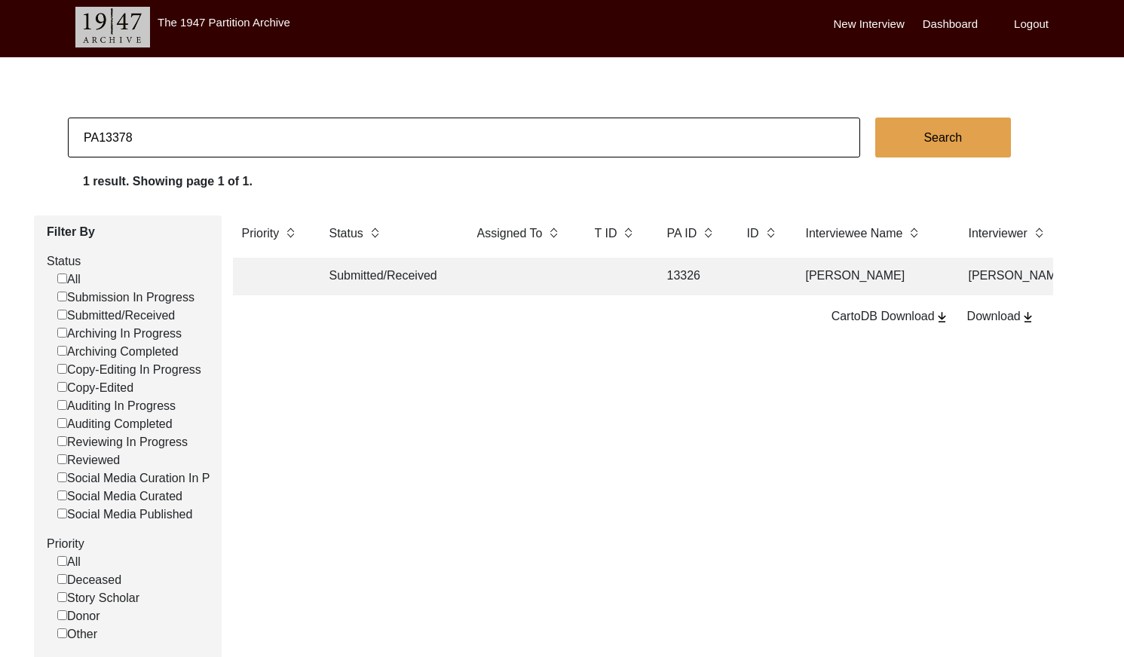
drag, startPoint x: 100, startPoint y: 142, endPoint x: 156, endPoint y: 145, distance: 55.9
click at [102, 142] on input "PA13378" at bounding box center [464, 138] width 792 height 40
click at [538, 291] on td at bounding box center [521, 277] width 106 height 38
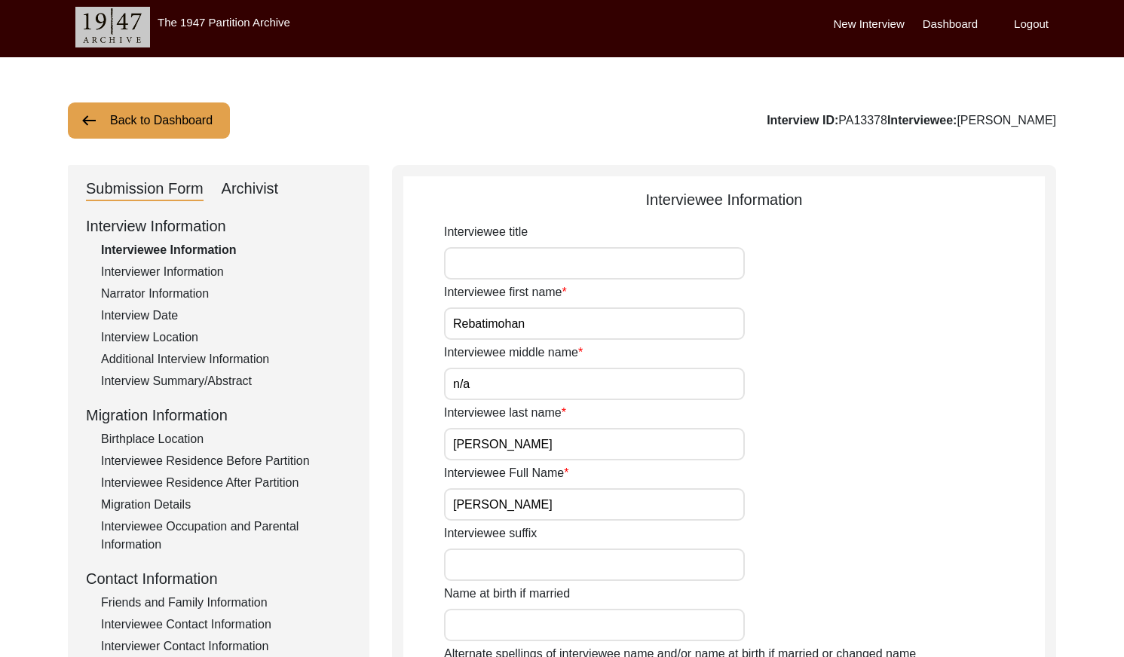
drag, startPoint x: 850, startPoint y: 121, endPoint x: 801, endPoint y: 121, distance: 48.2
click at [801, 121] on div "Interview ID: PA13378 Interviewee: [PERSON_NAME]" at bounding box center [911, 121] width 289 height 18
copy div "PA13378"
click at [195, 113] on button "Back to Dashboard" at bounding box center [149, 121] width 162 height 36
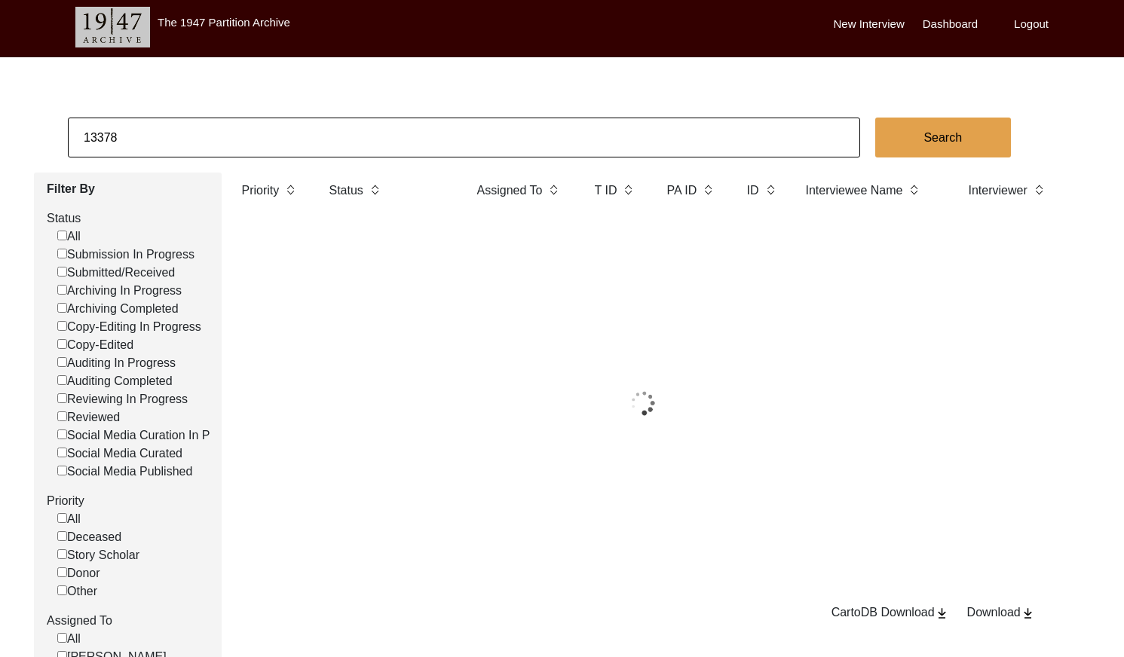
click at [223, 133] on input "13378" at bounding box center [464, 138] width 792 height 40
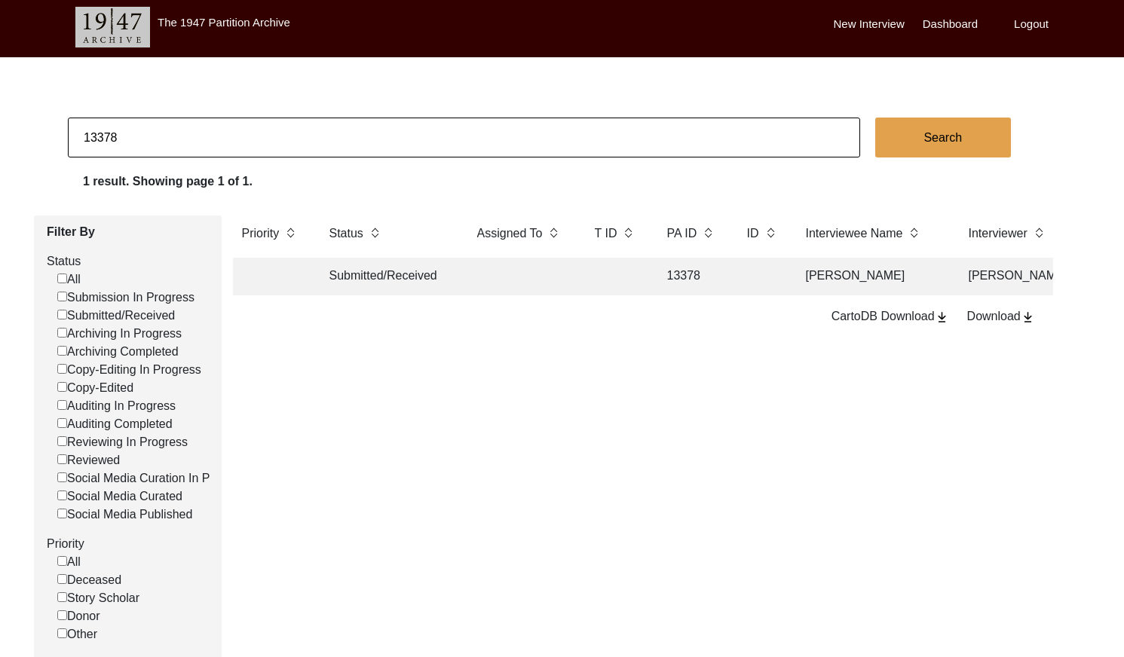
click at [223, 133] on input "13378" at bounding box center [464, 138] width 792 height 40
paste input "1402"
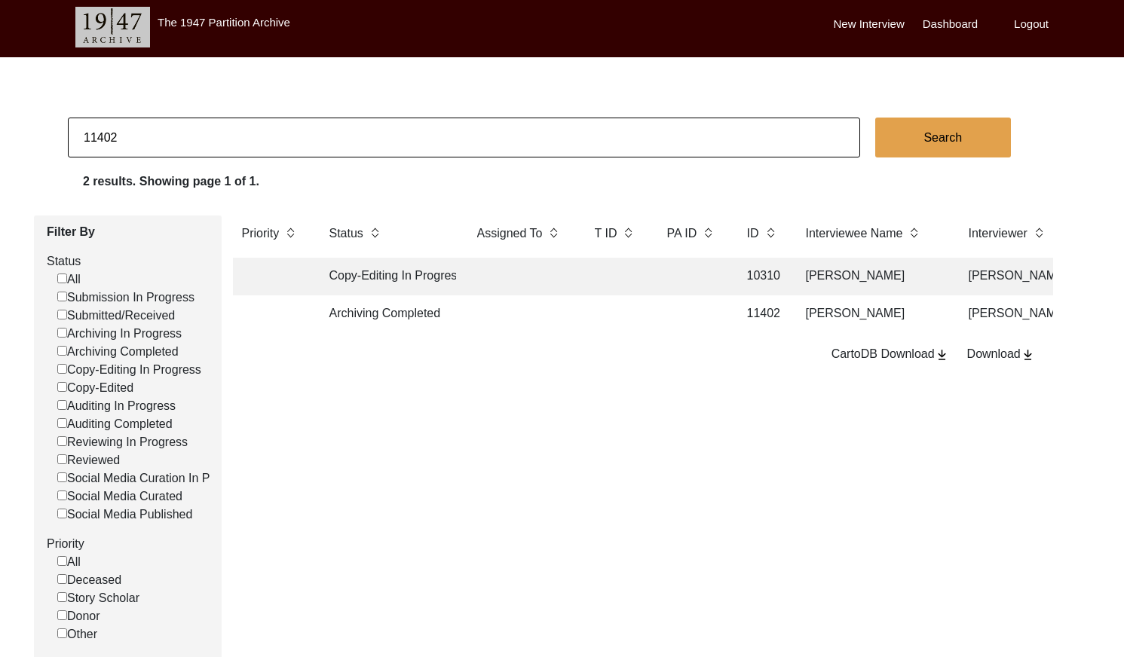
click at [670, 317] on td at bounding box center [692, 315] width 68 height 38
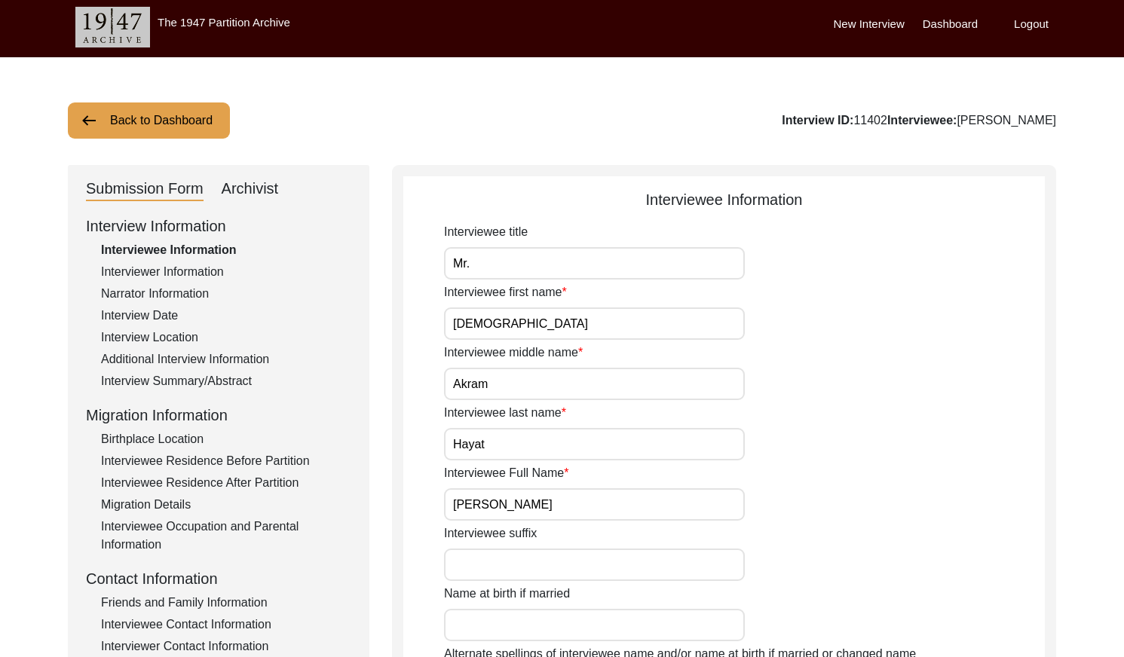
click at [253, 197] on div "Archivist" at bounding box center [250, 189] width 57 height 24
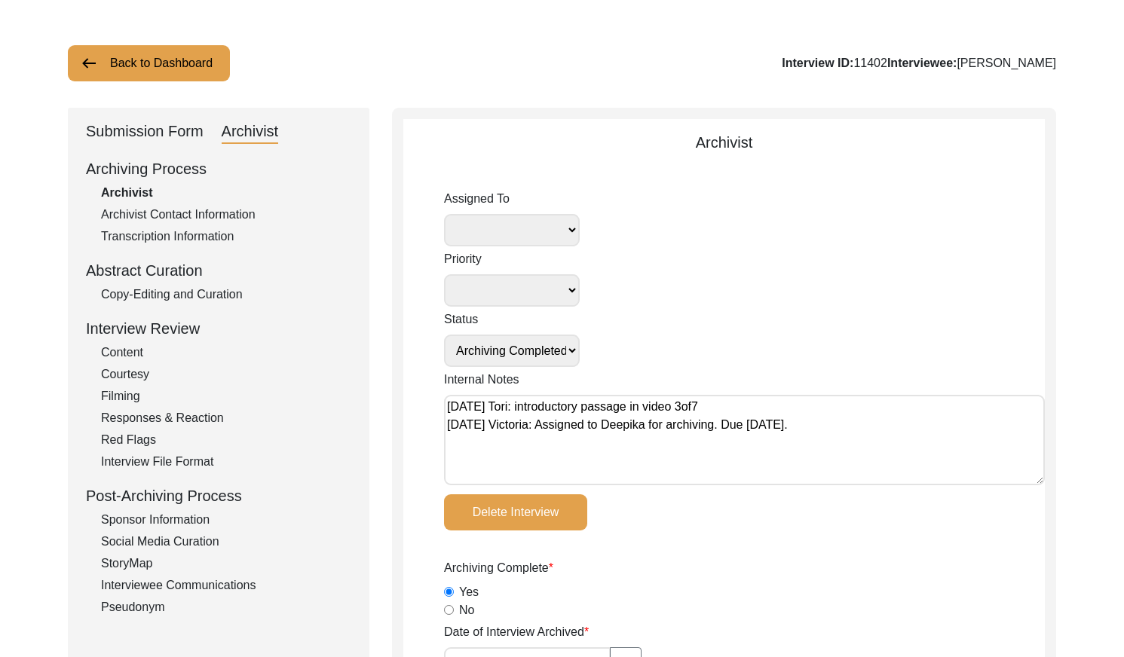
scroll to position [75, 0]
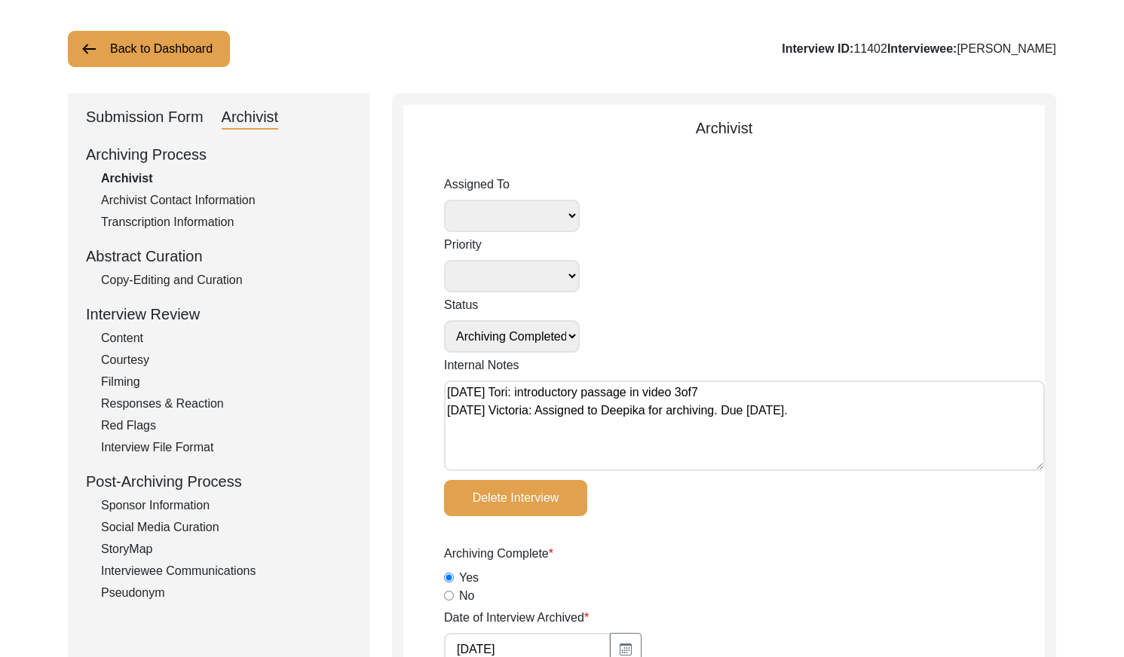
click at [167, 44] on button "Back to Dashboard" at bounding box center [149, 49] width 162 height 36
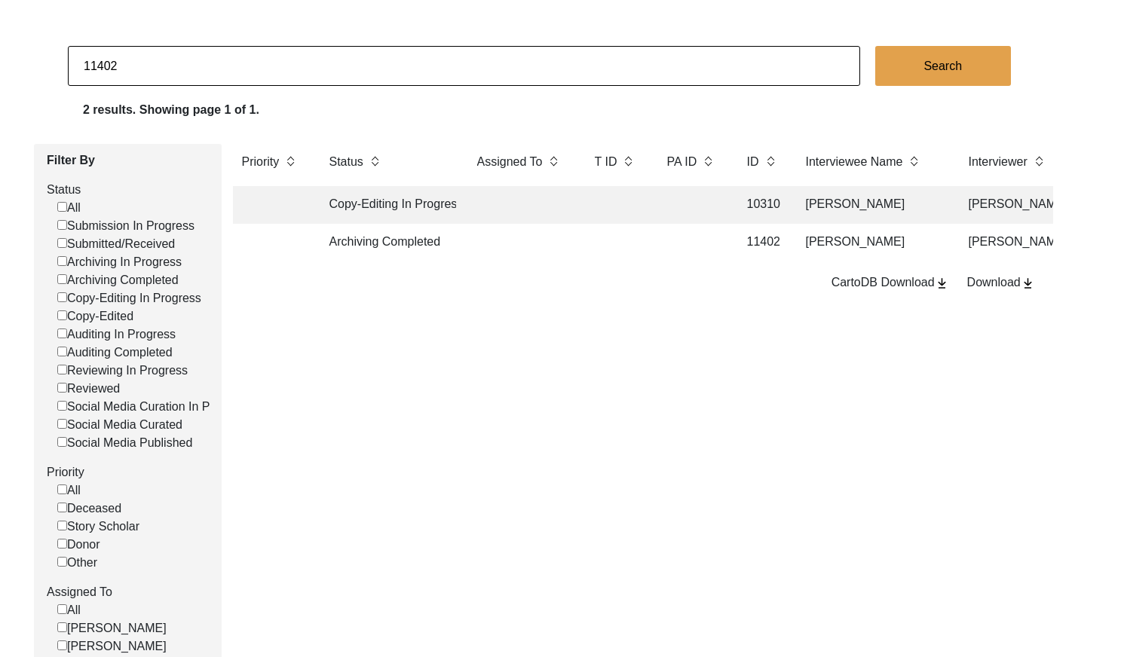
click at [237, 57] on input "11402" at bounding box center [464, 66] width 792 height 40
paste input "3"
click at [237, 57] on input "11403" at bounding box center [464, 66] width 792 height 40
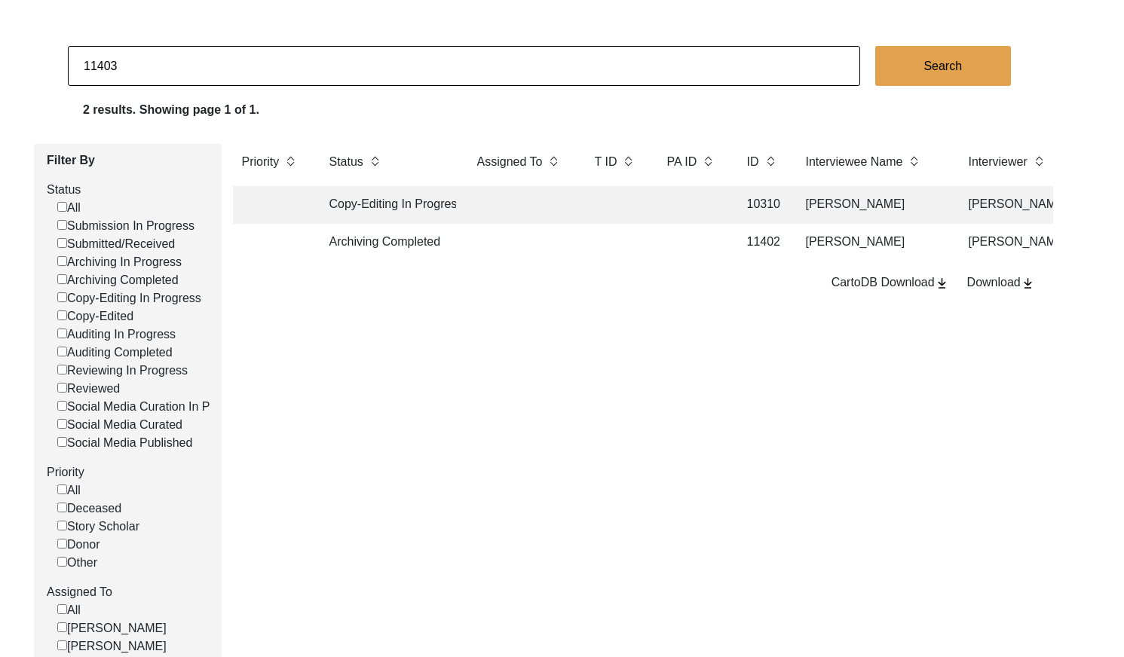
click at [928, 61] on button "Search" at bounding box center [943, 66] width 136 height 40
click at [546, 250] on td at bounding box center [521, 243] width 106 height 38
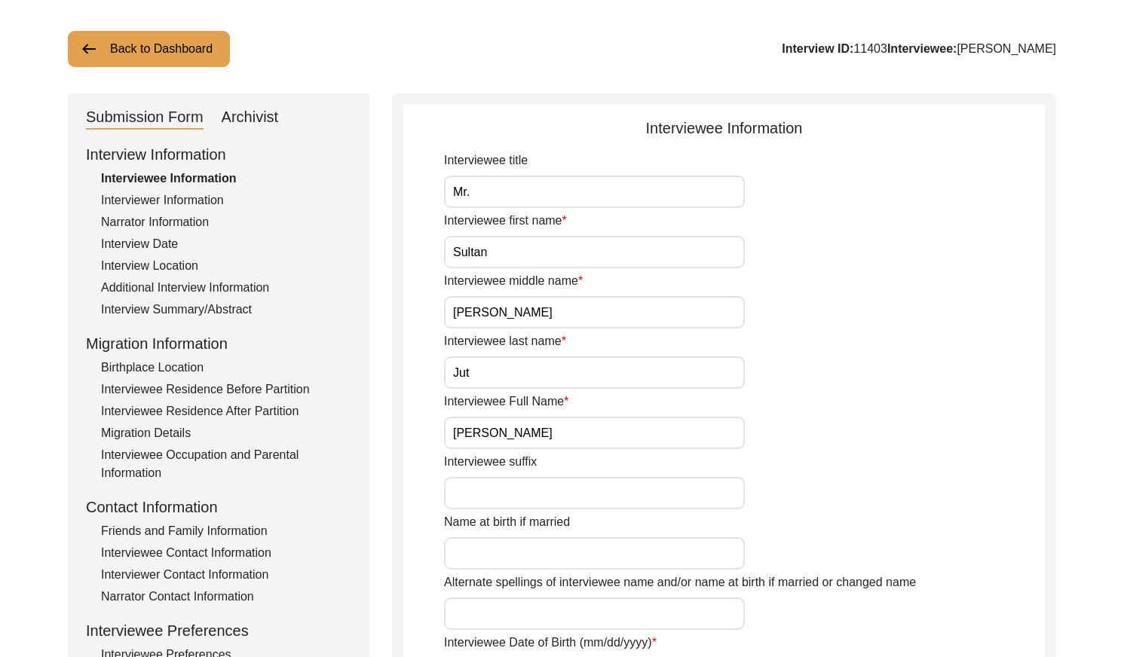
click at [255, 114] on div "Archivist" at bounding box center [250, 118] width 57 height 24
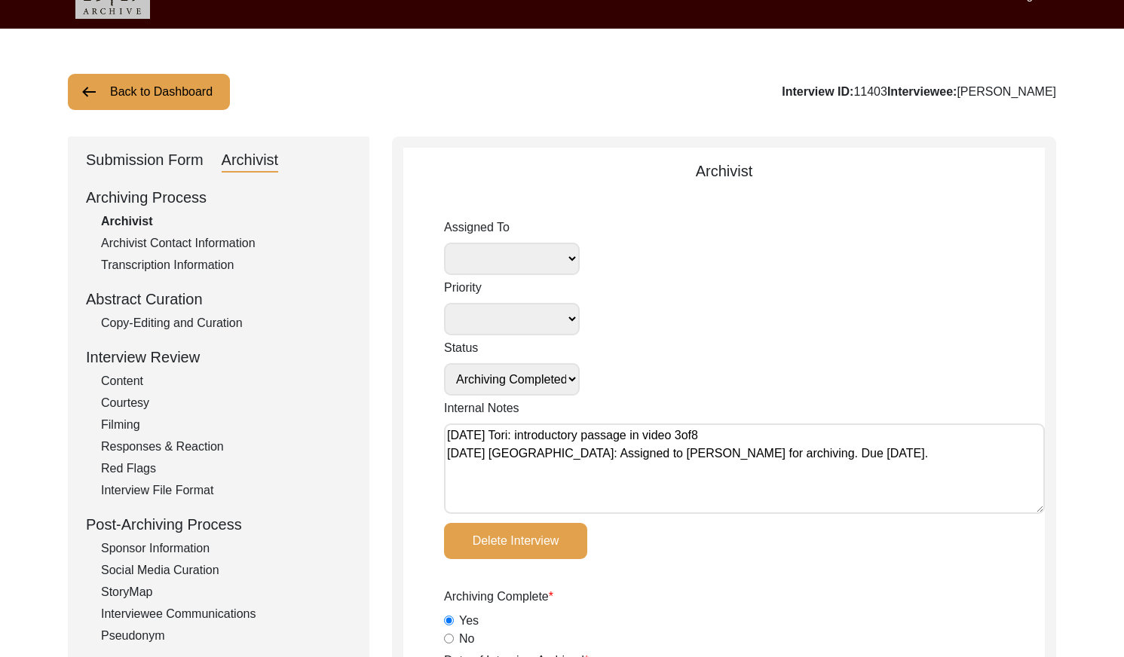
scroll to position [31, 0]
